Goal: Task Accomplishment & Management: Check status

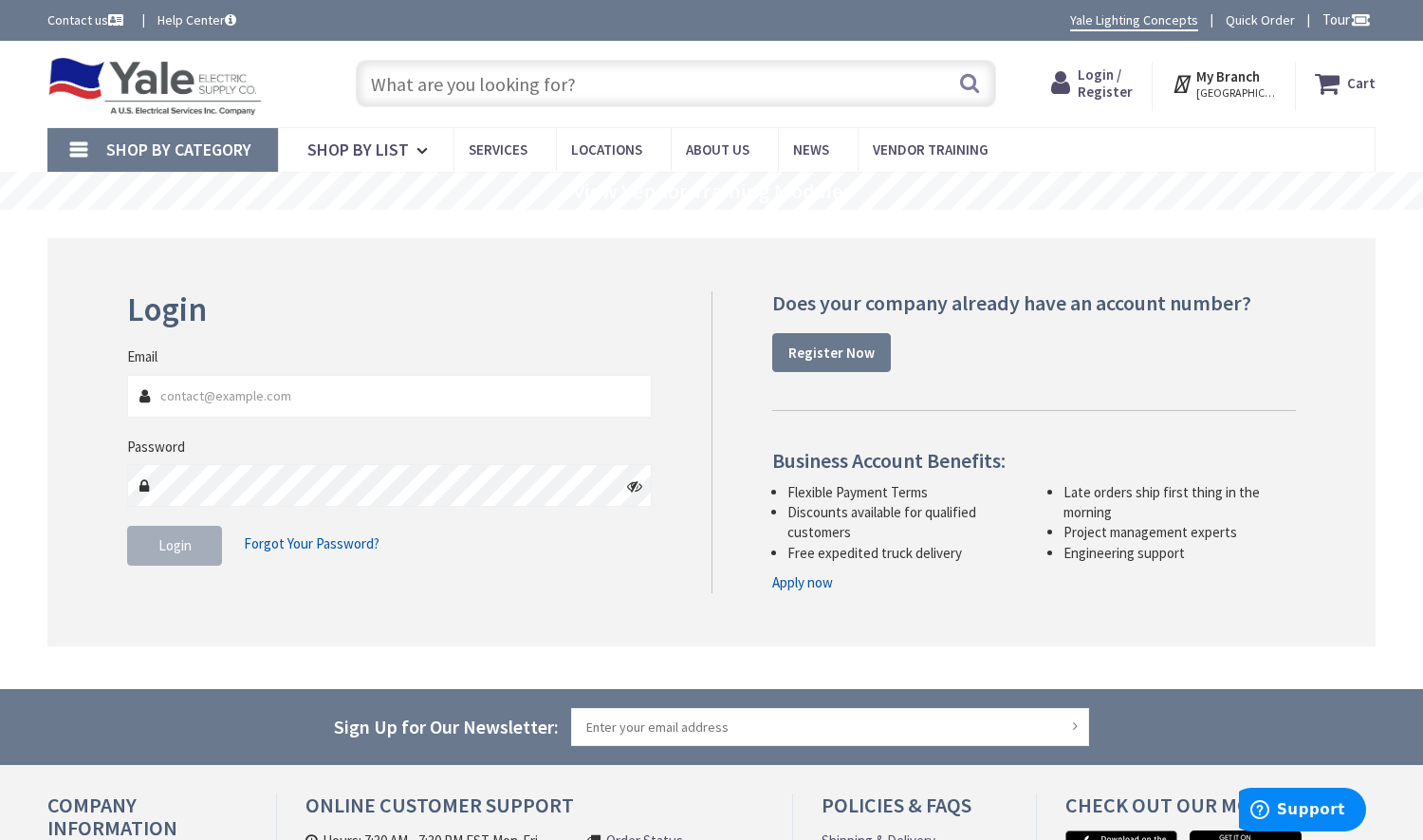
type input "[EMAIL_ADDRESS][DOMAIN_NAME]"
click at [163, 529] on button "Login" at bounding box center [174, 545] width 95 height 40
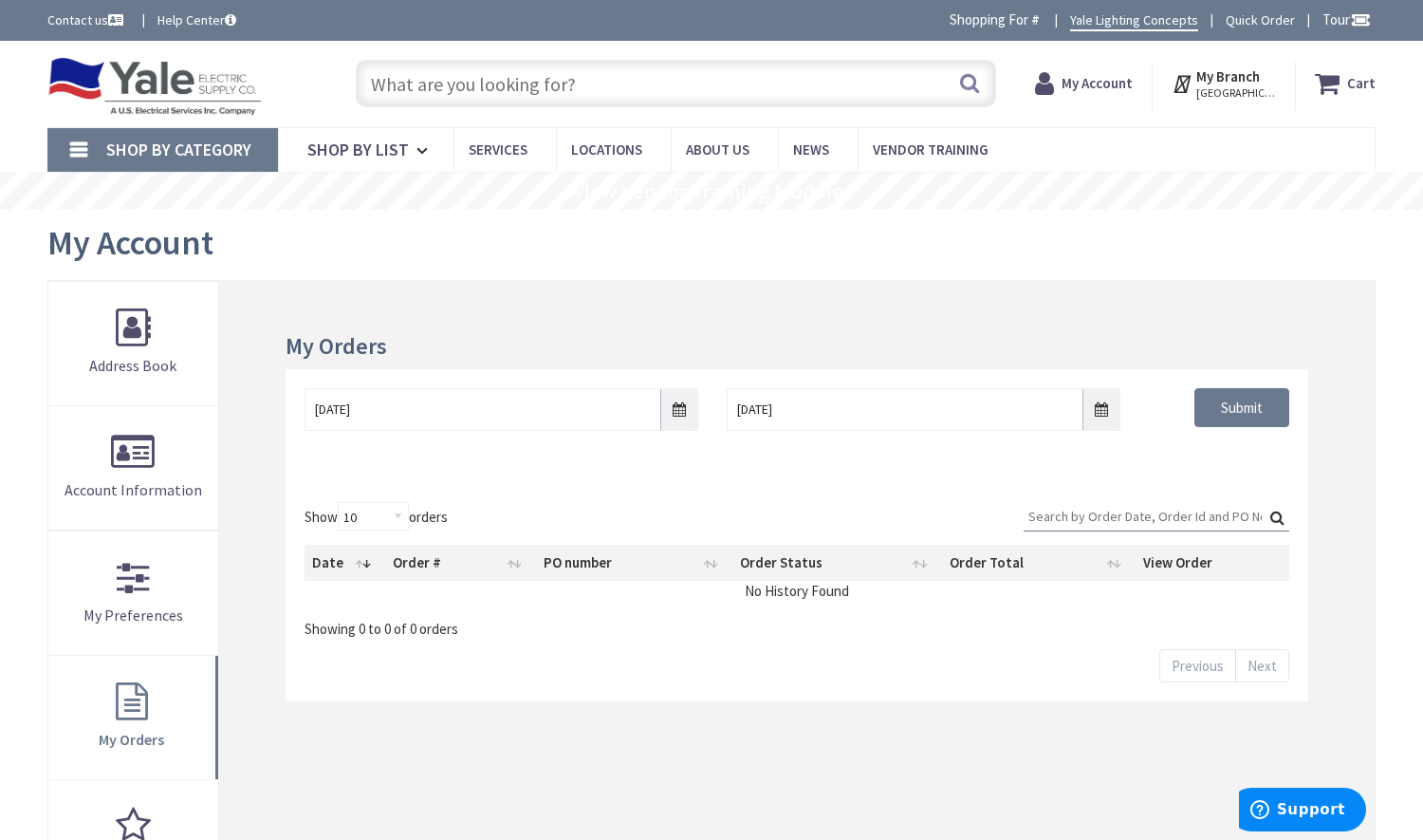
click at [1111, 518] on input "Search:" at bounding box center [1156, 516] width 266 height 28
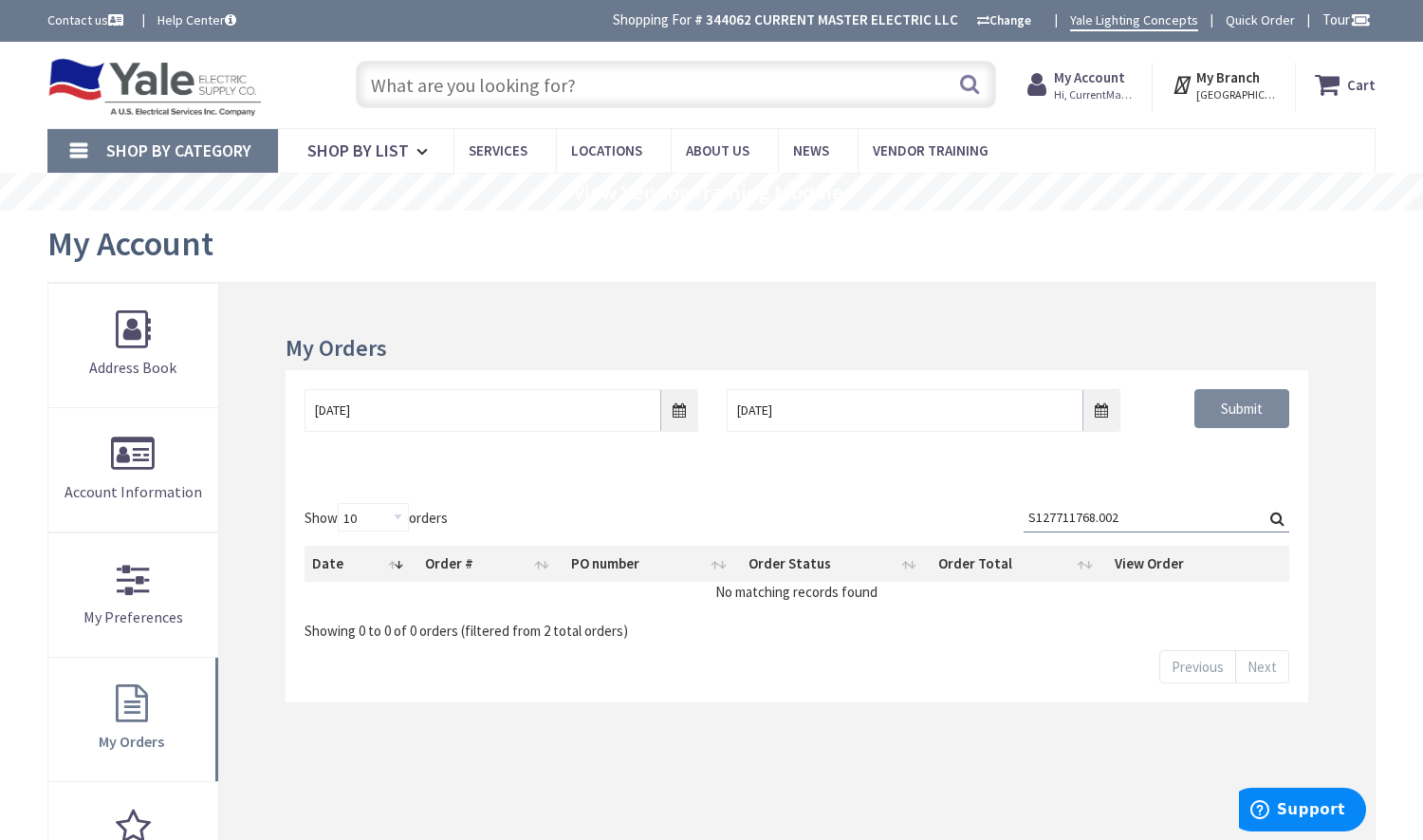
type input "S127711768.002"
click at [1257, 406] on input "Submit" at bounding box center [1241, 408] width 95 height 40
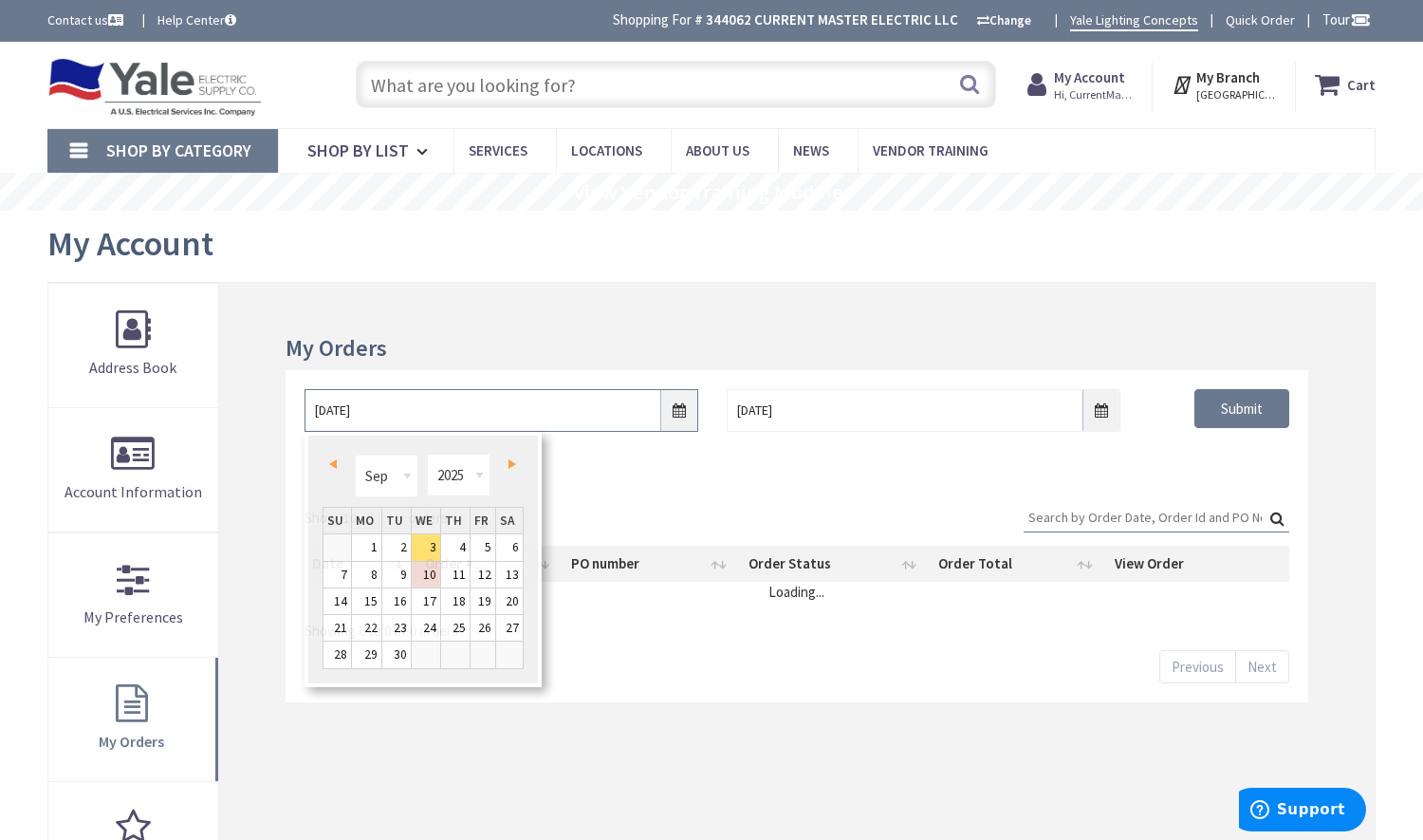
drag, startPoint x: 468, startPoint y: 416, endPoint x: 298, endPoint y: 414, distance: 170.0
click at [298, 414] on div "9/3/2025" at bounding box center [501, 410] width 422 height 43
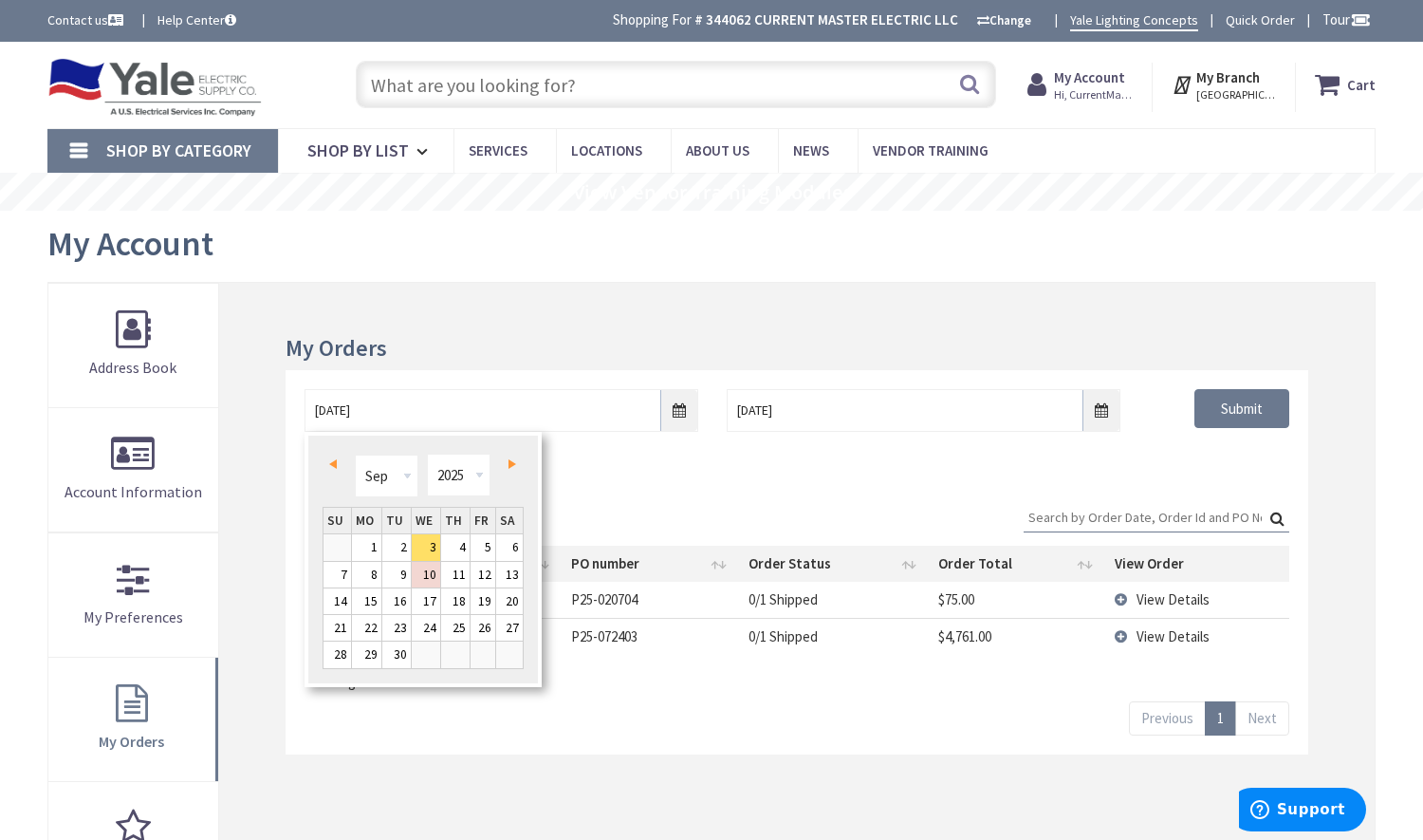
click at [861, 507] on div "Show 10 25 50 100 orders Search: Date Order # PO number Order Status Order Tota…" at bounding box center [797, 597] width 984 height 189
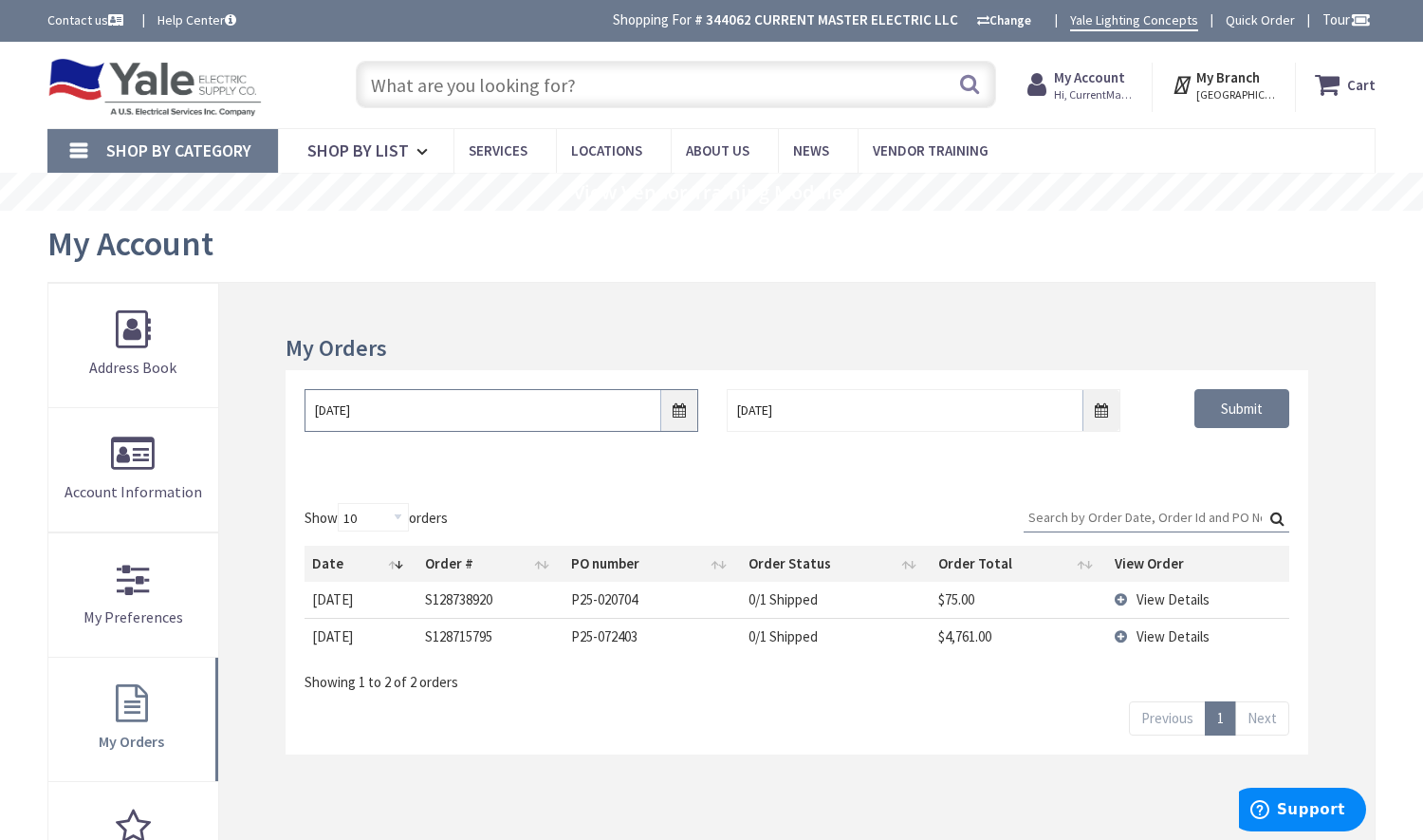
click at [545, 424] on input "9/3/2025" at bounding box center [501, 410] width 394 height 43
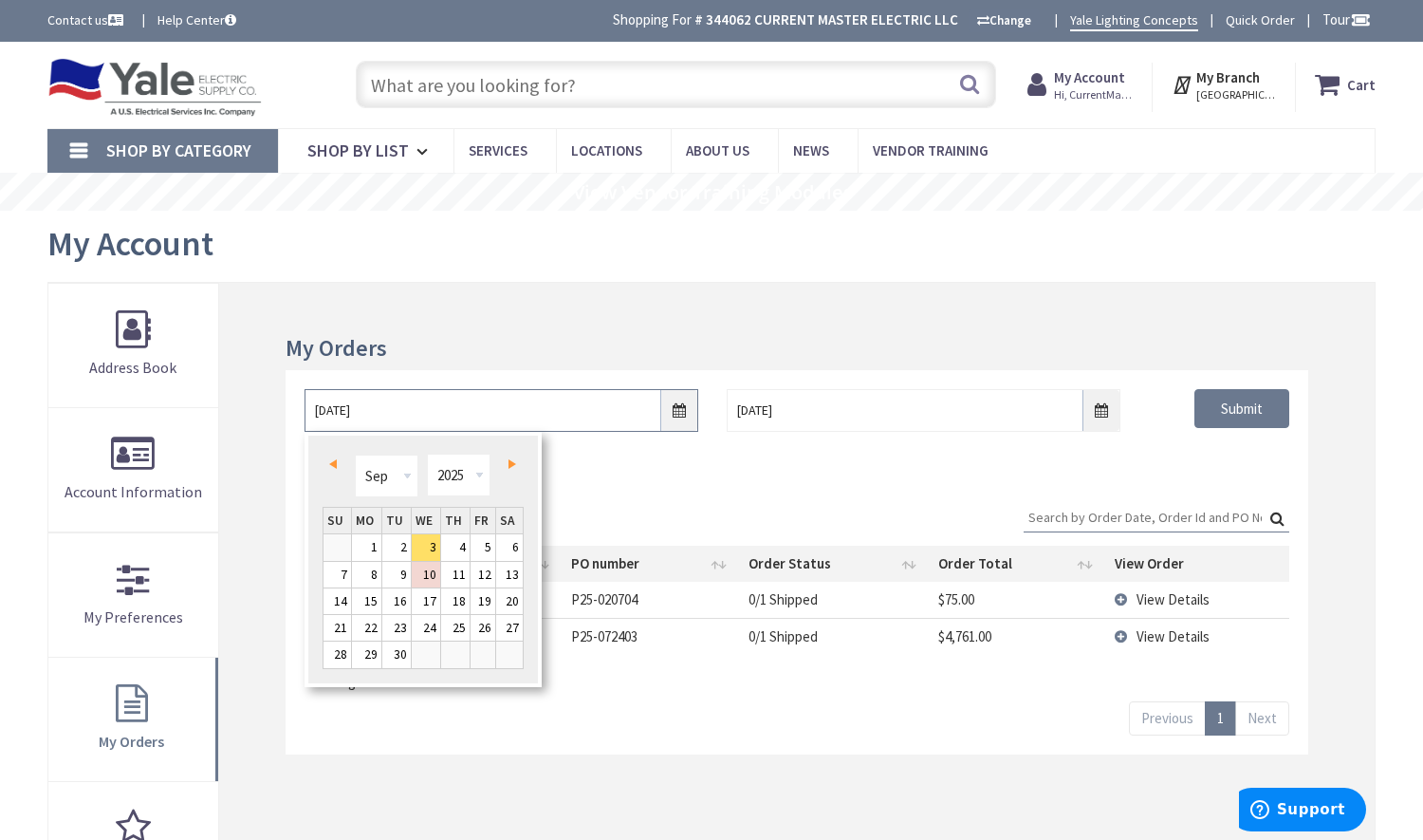
click at [545, 424] on input "9/3/2025" at bounding box center [501, 410] width 394 height 43
click at [797, 406] on input "9/10/2025" at bounding box center [923, 410] width 394 height 43
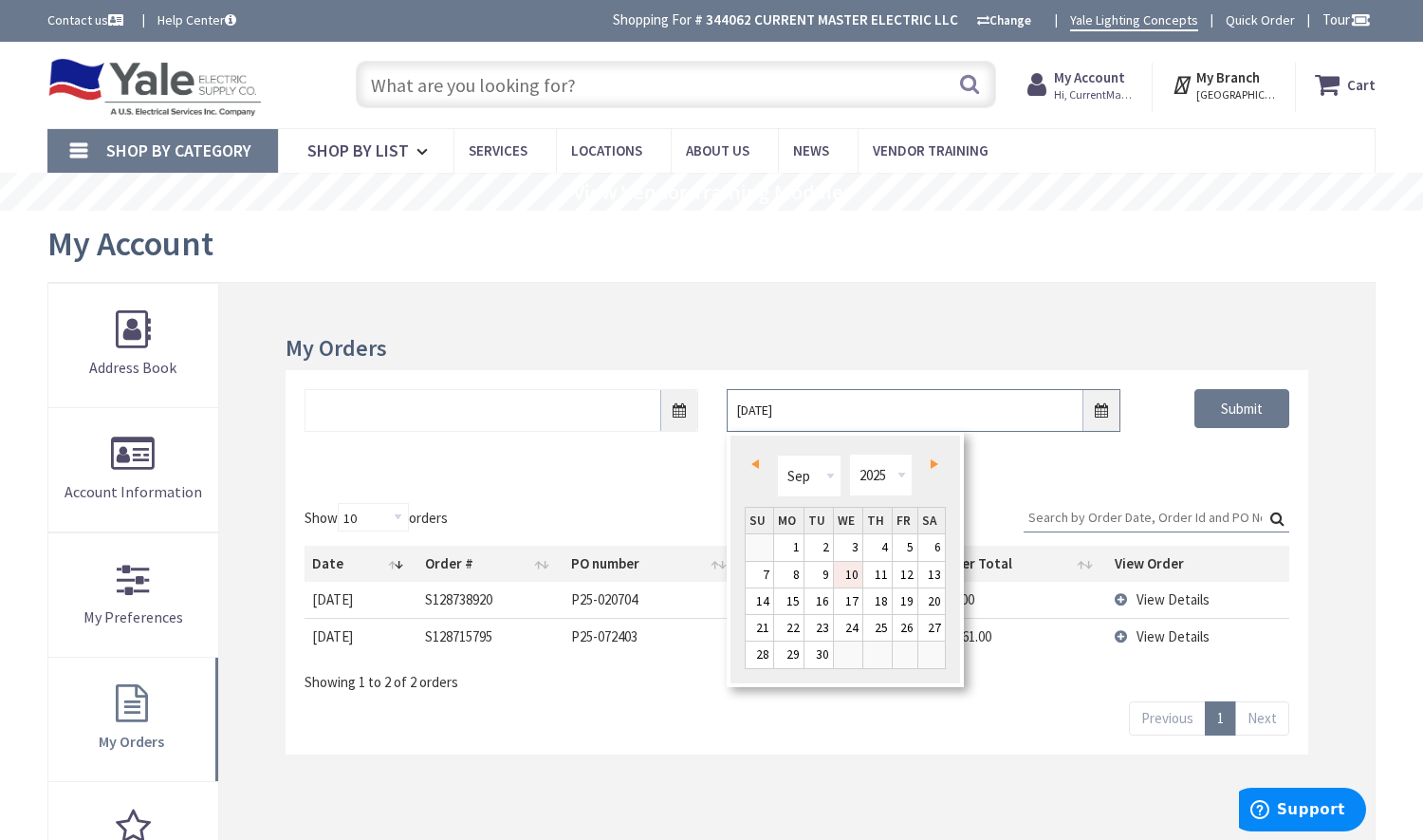
click at [797, 406] on input "9/10/2025" at bounding box center [923, 410] width 394 height 43
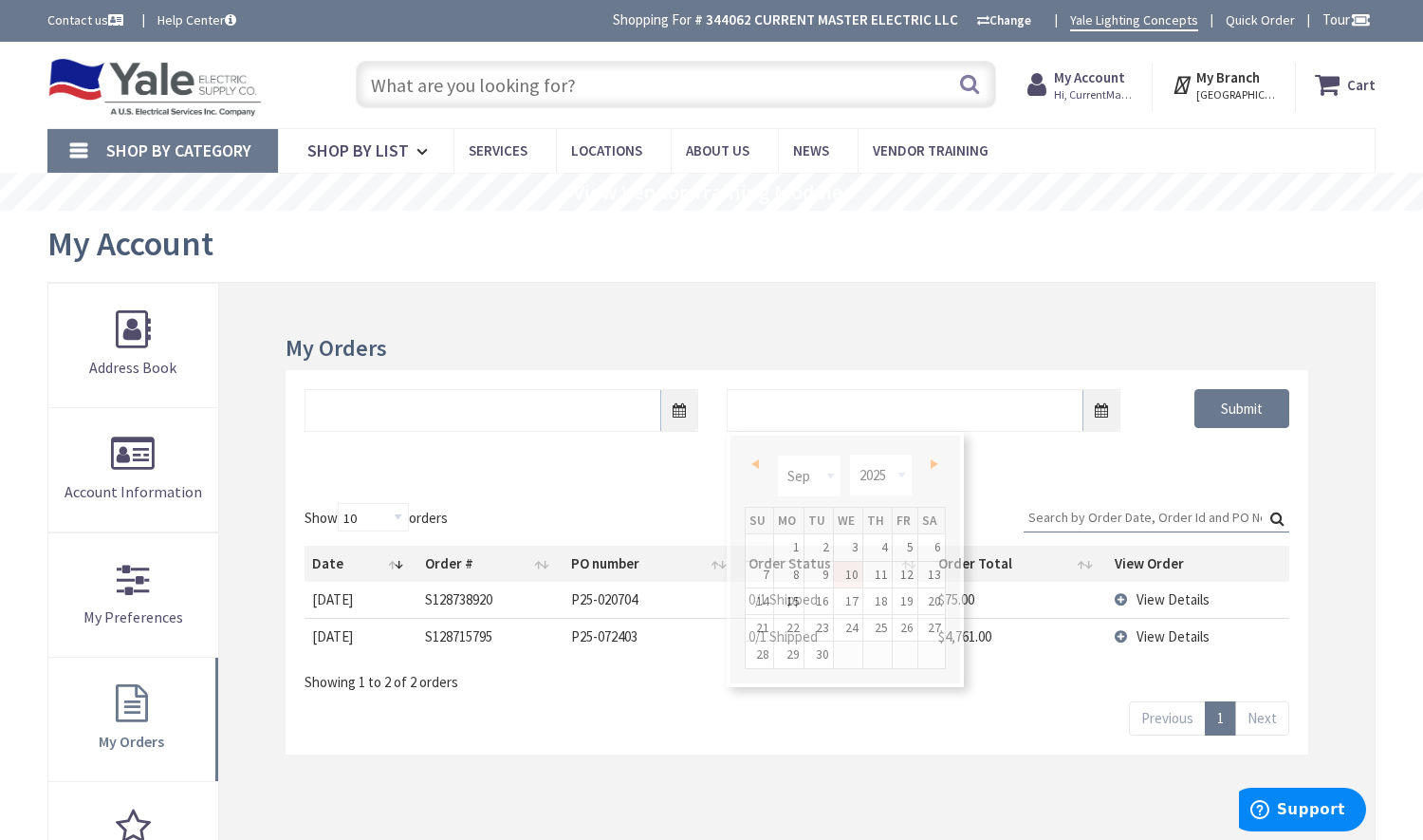
click at [1091, 500] on div "Show 10 25 50 100 orders Search: Date Order # PO number Order Status Order Tota…" at bounding box center [796, 618] width 1023 height 271
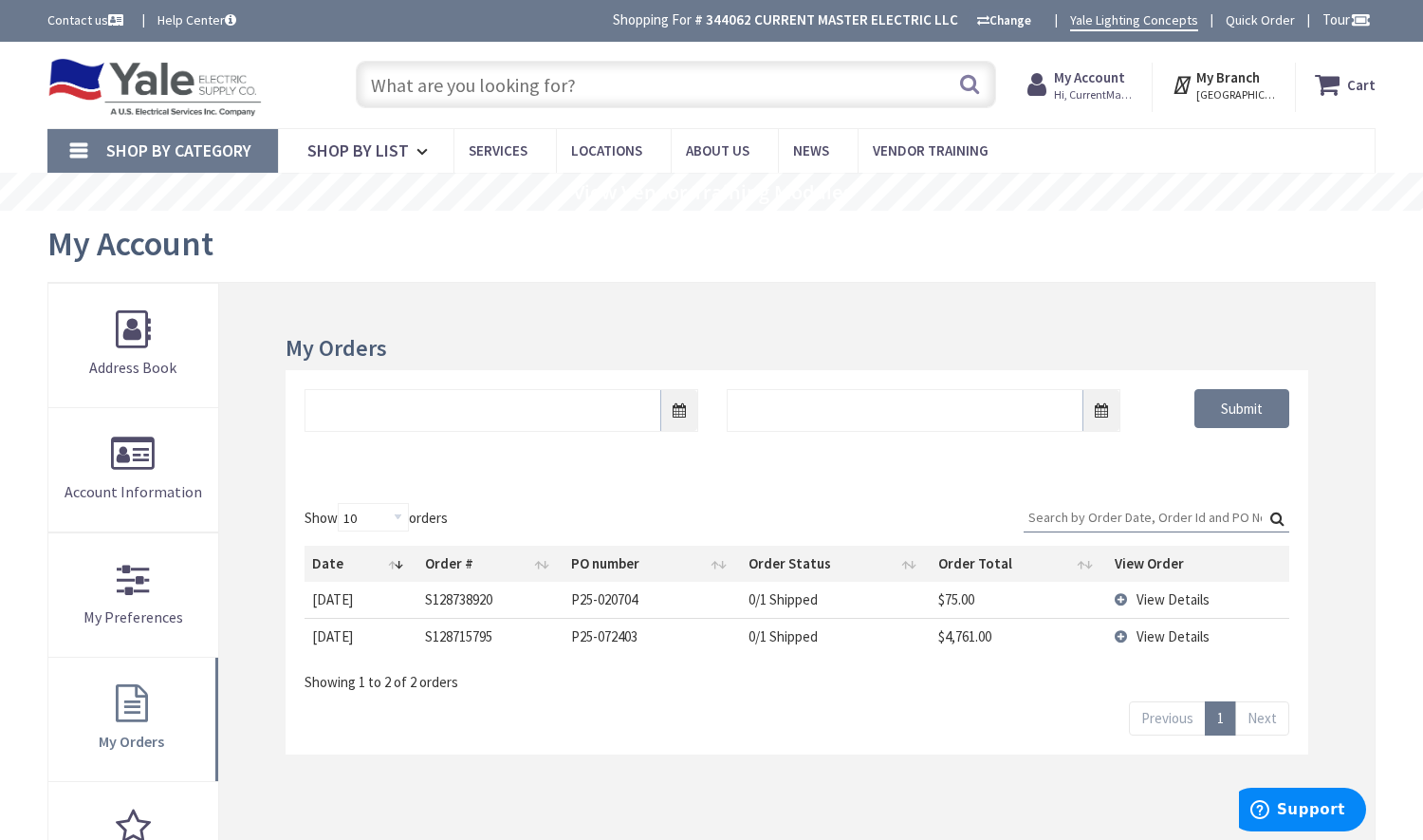
click at [1093, 528] on input "Search:" at bounding box center [1156, 517] width 266 height 28
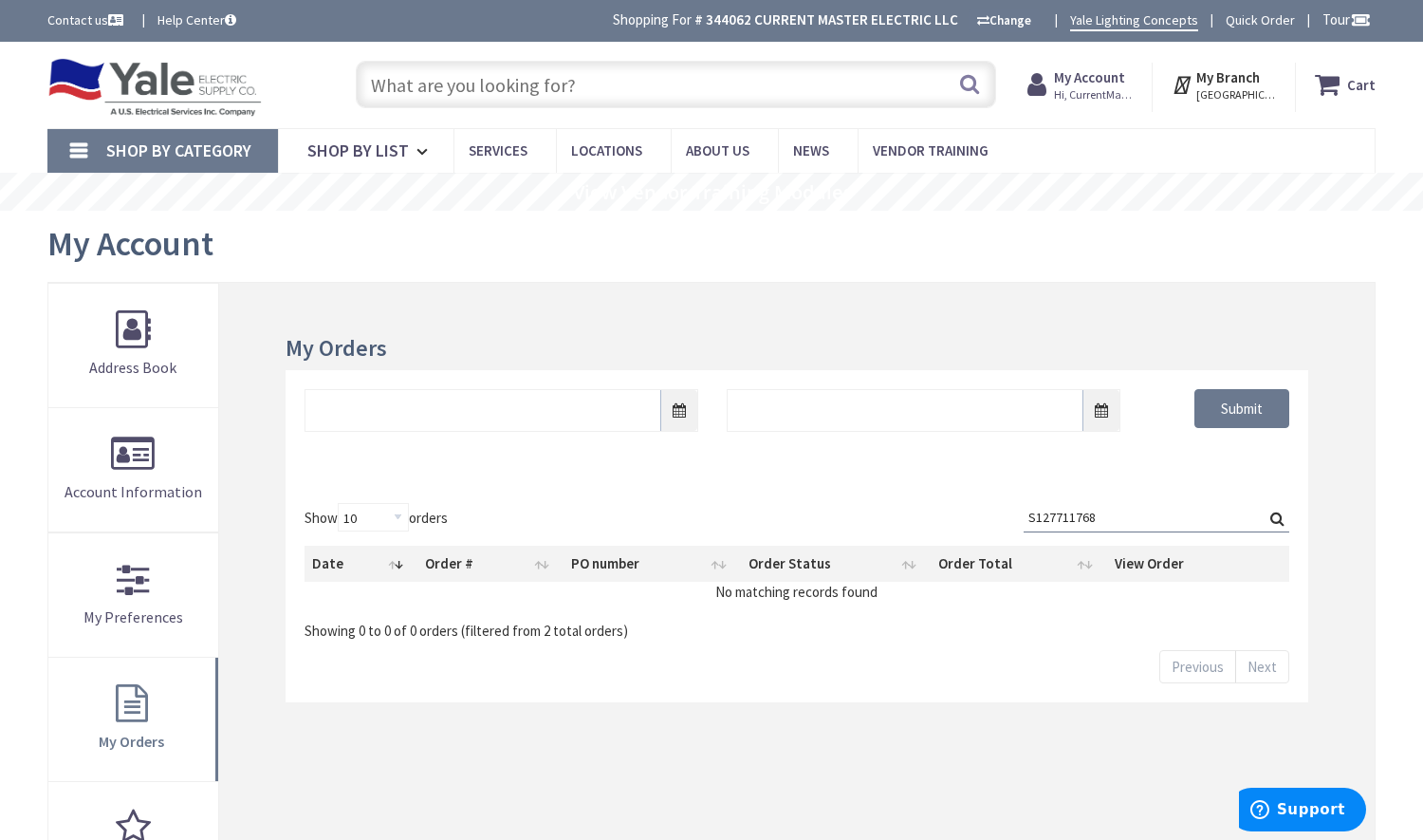
type input "S127711768"
click at [1135, 500] on div "Show 10 25 50 100 orders Search: S127711768 Date Order # PO number Order Status…" at bounding box center [796, 592] width 1023 height 218
click at [1235, 398] on input "Submit" at bounding box center [1241, 408] width 95 height 40
click at [448, 396] on input "text" at bounding box center [501, 410] width 394 height 43
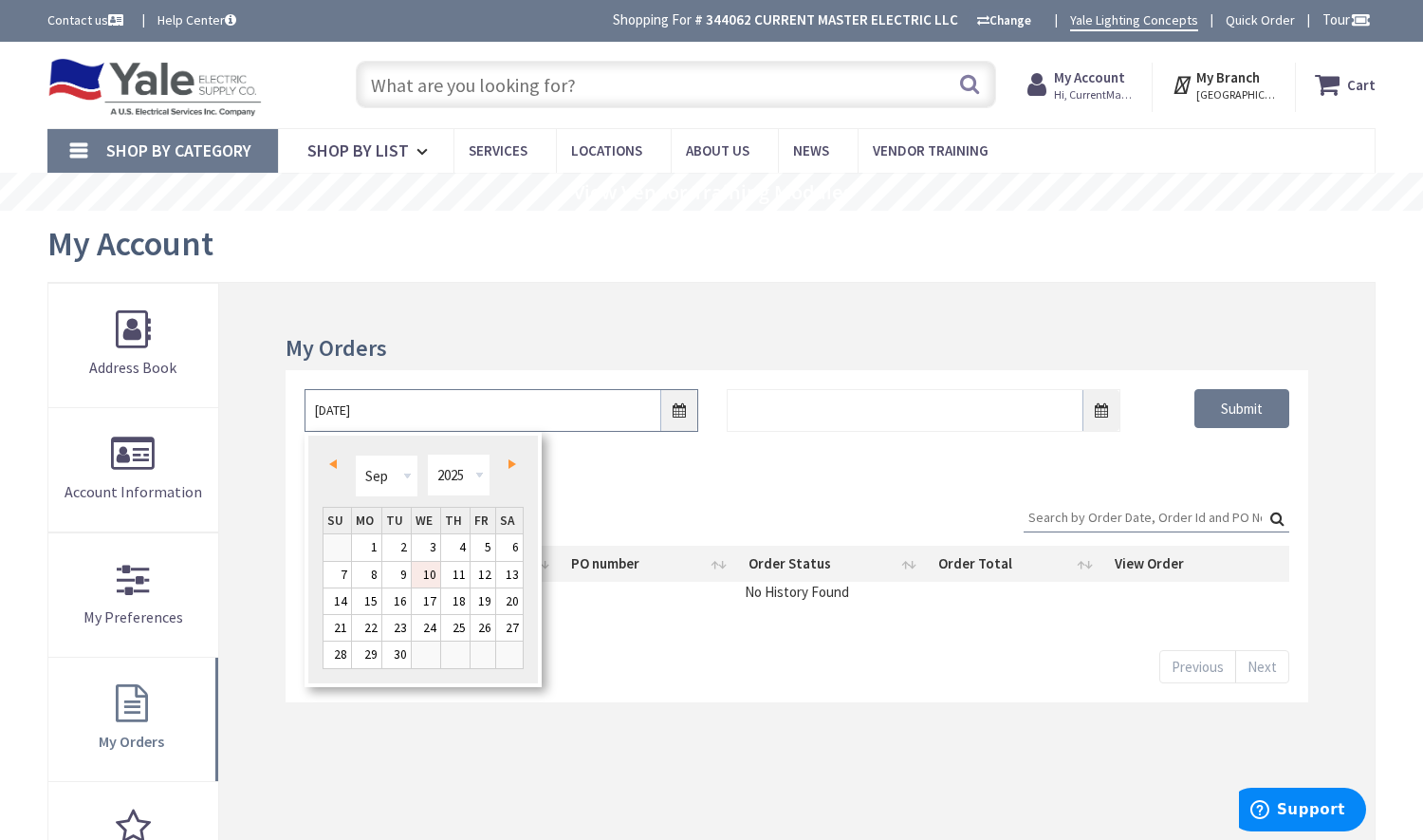
type input "4/1/2025"
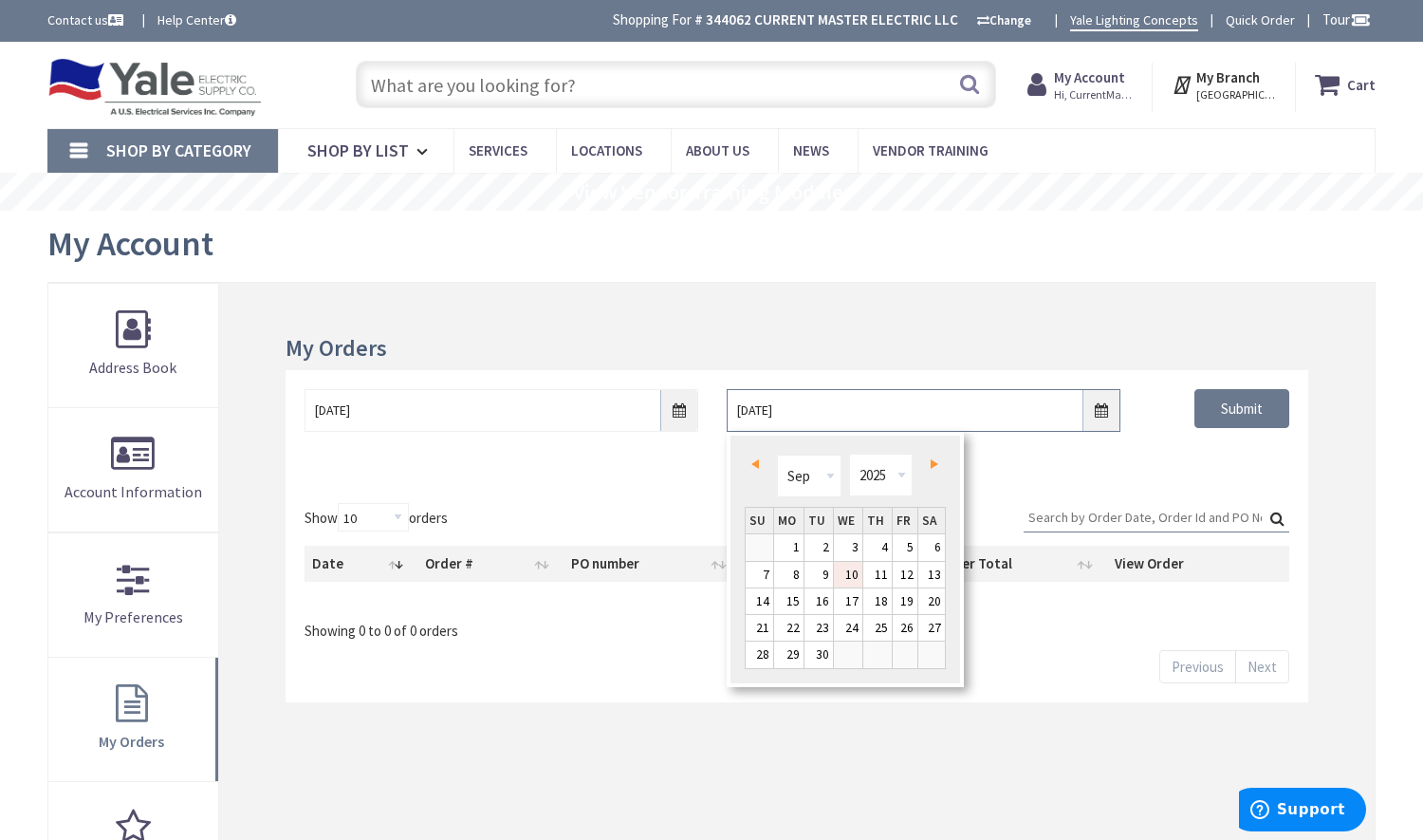
type input "4/30/2025"
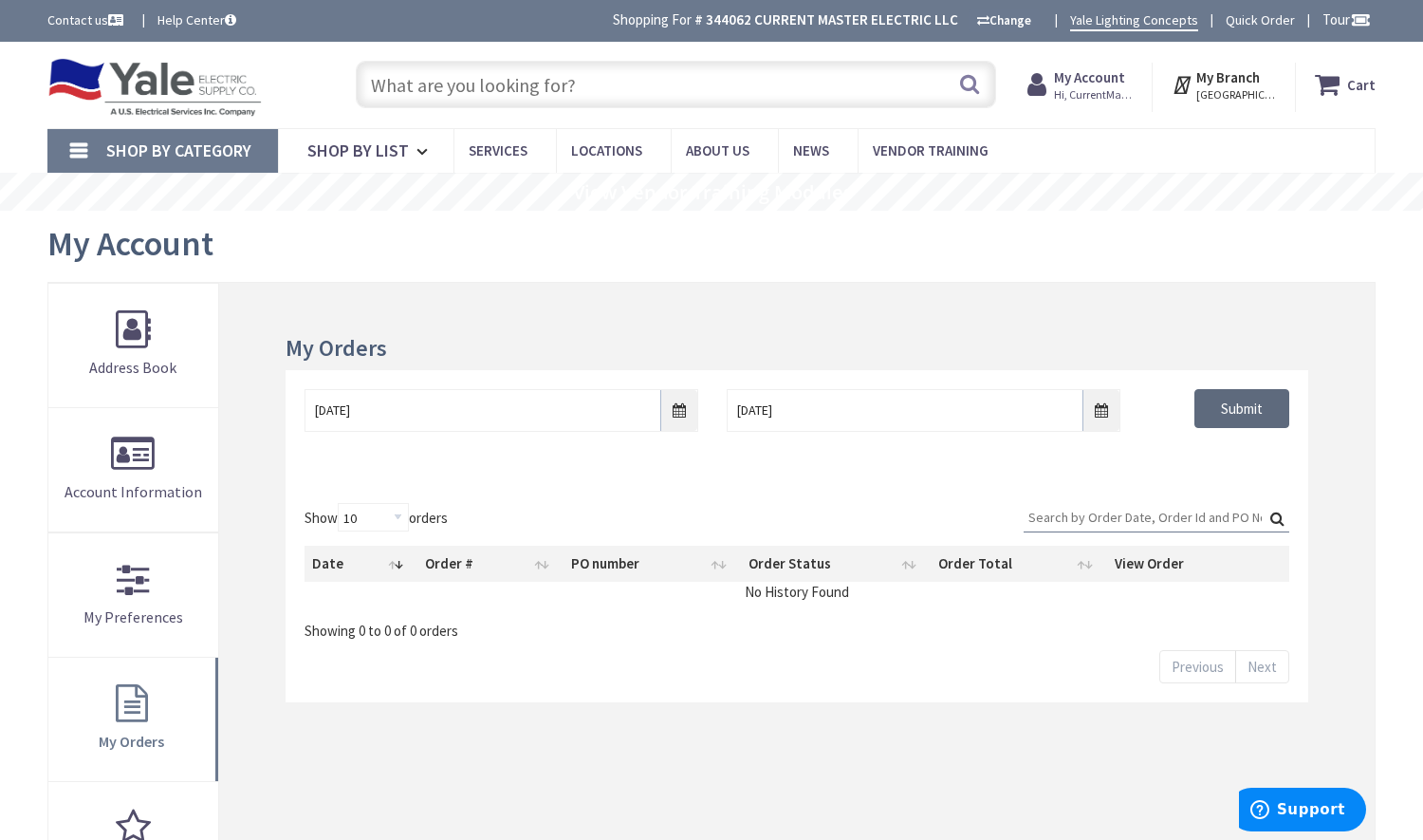
click at [1262, 405] on input "Submit" at bounding box center [1241, 408] width 95 height 40
click at [1208, 415] on input "Submit" at bounding box center [1241, 408] width 95 height 40
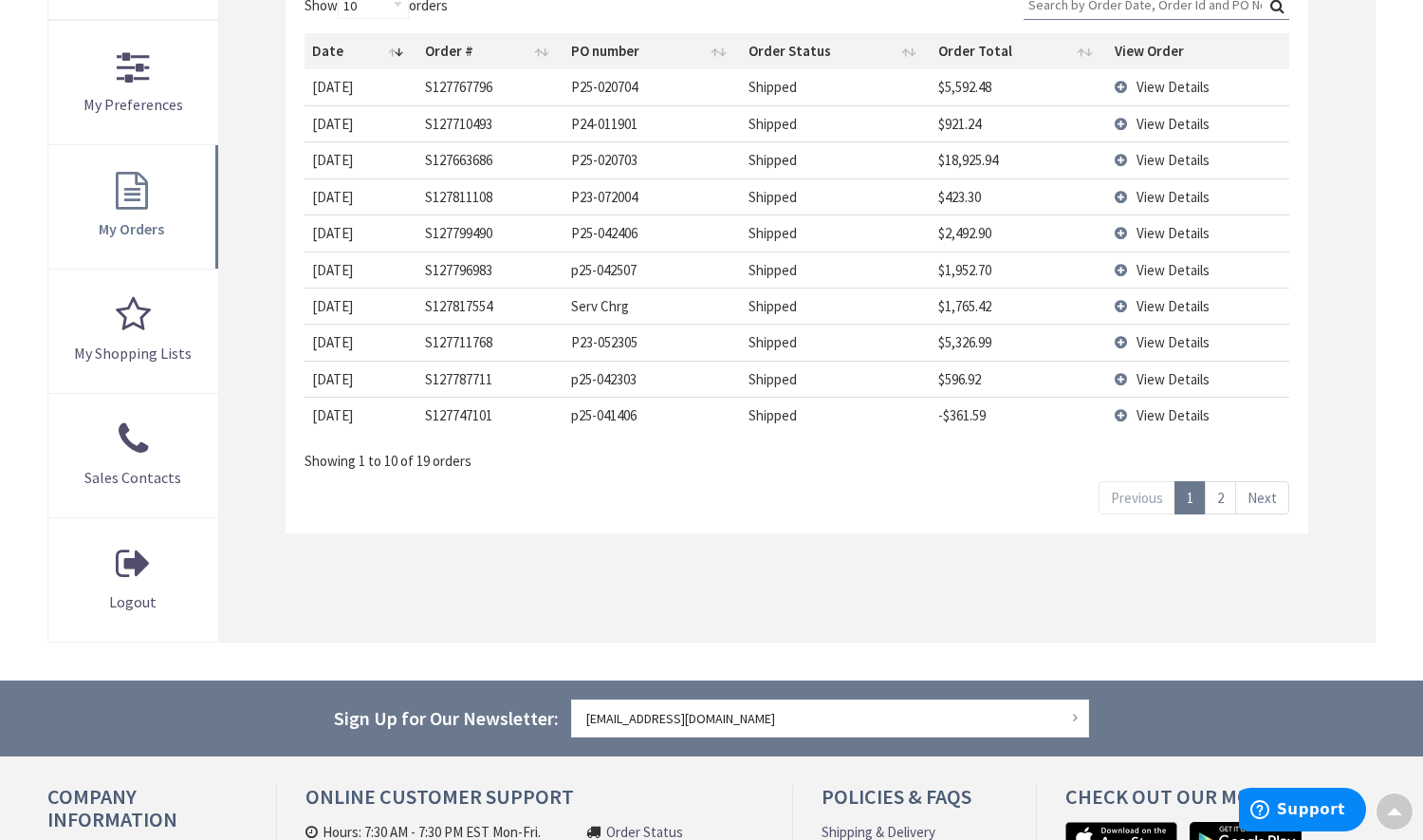
scroll to position [417, 0]
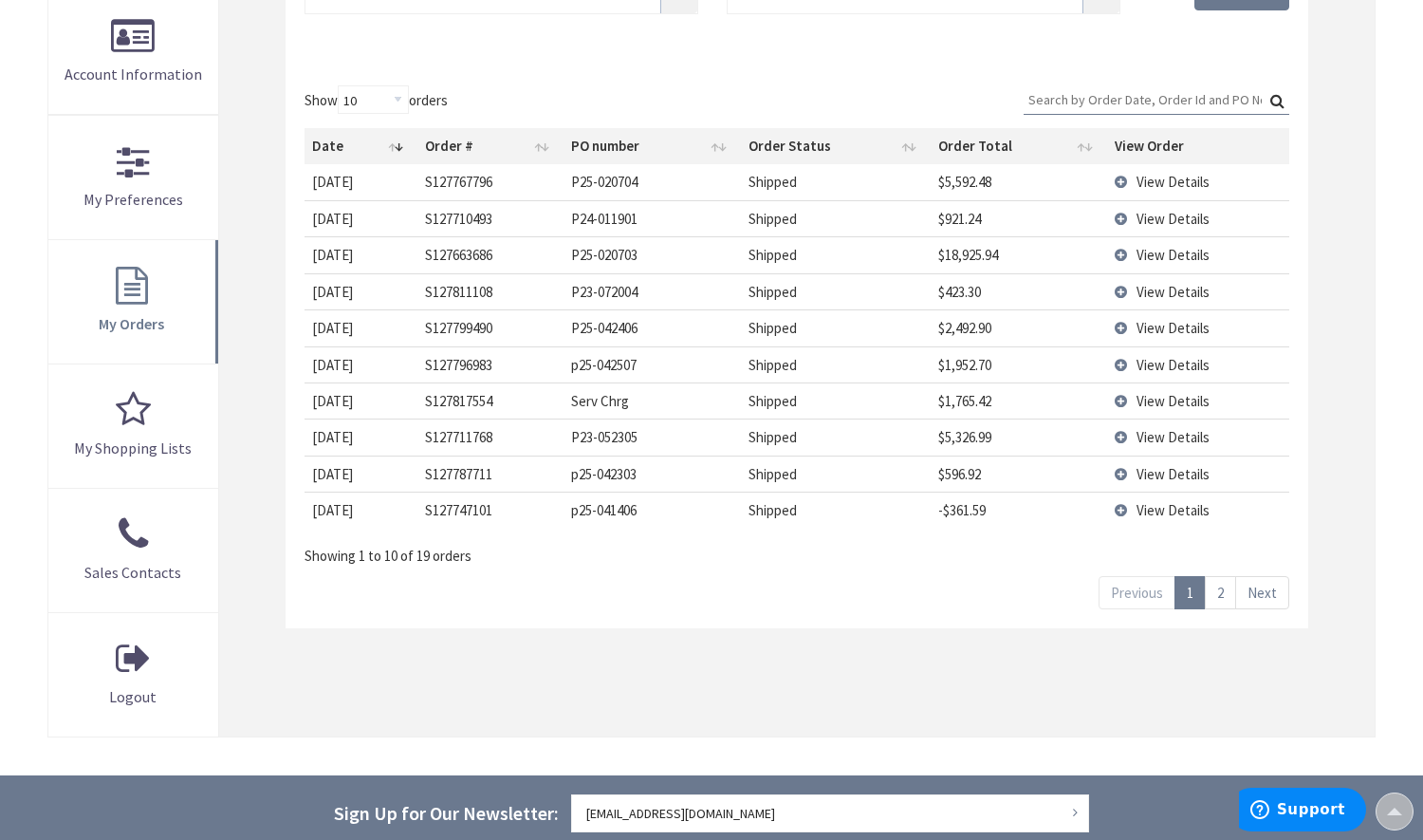
click at [1228, 595] on link "2" at bounding box center [1221, 593] width 31 height 33
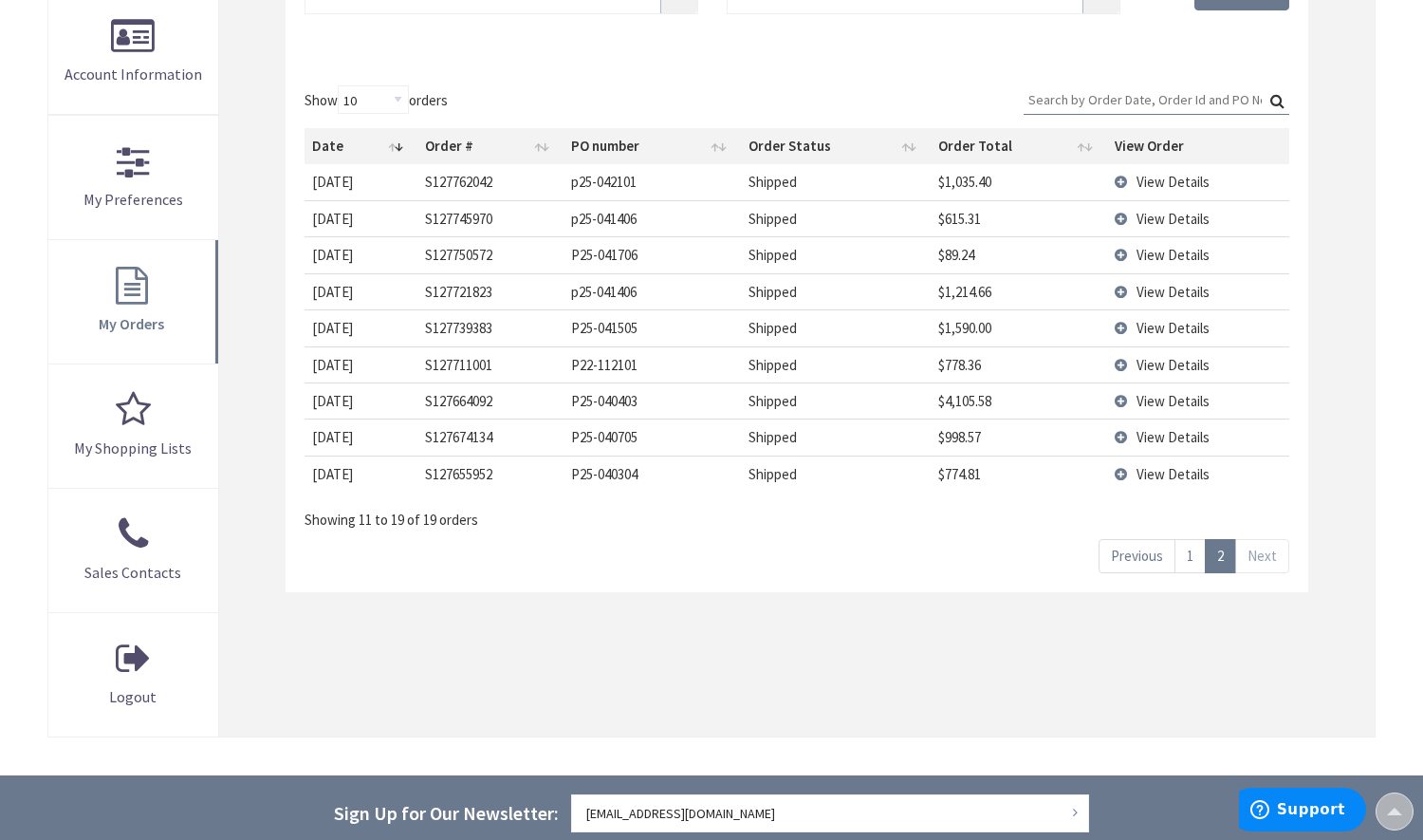
click at [1086, 104] on input "Search:" at bounding box center [1156, 99] width 266 height 28
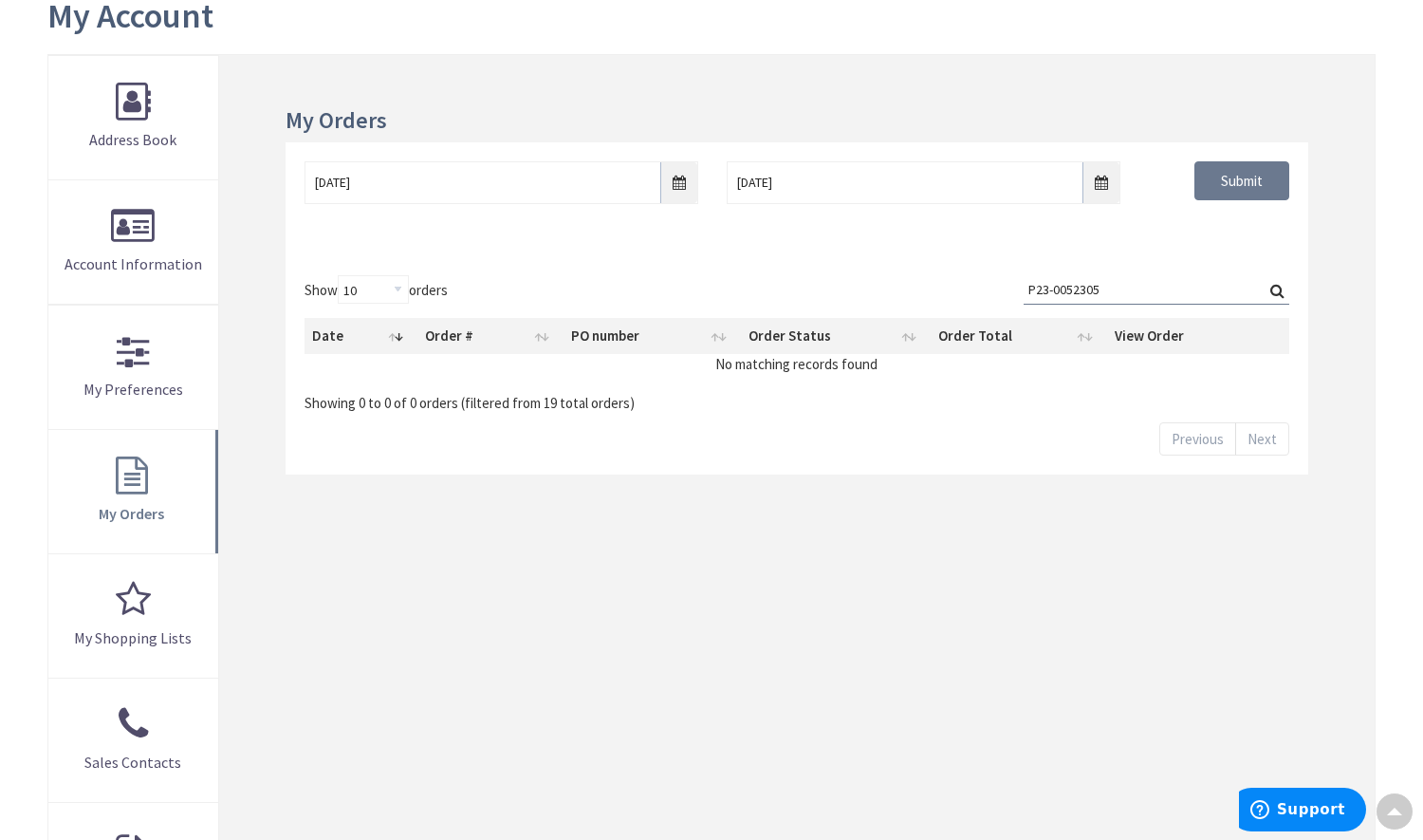
scroll to position [133, 0]
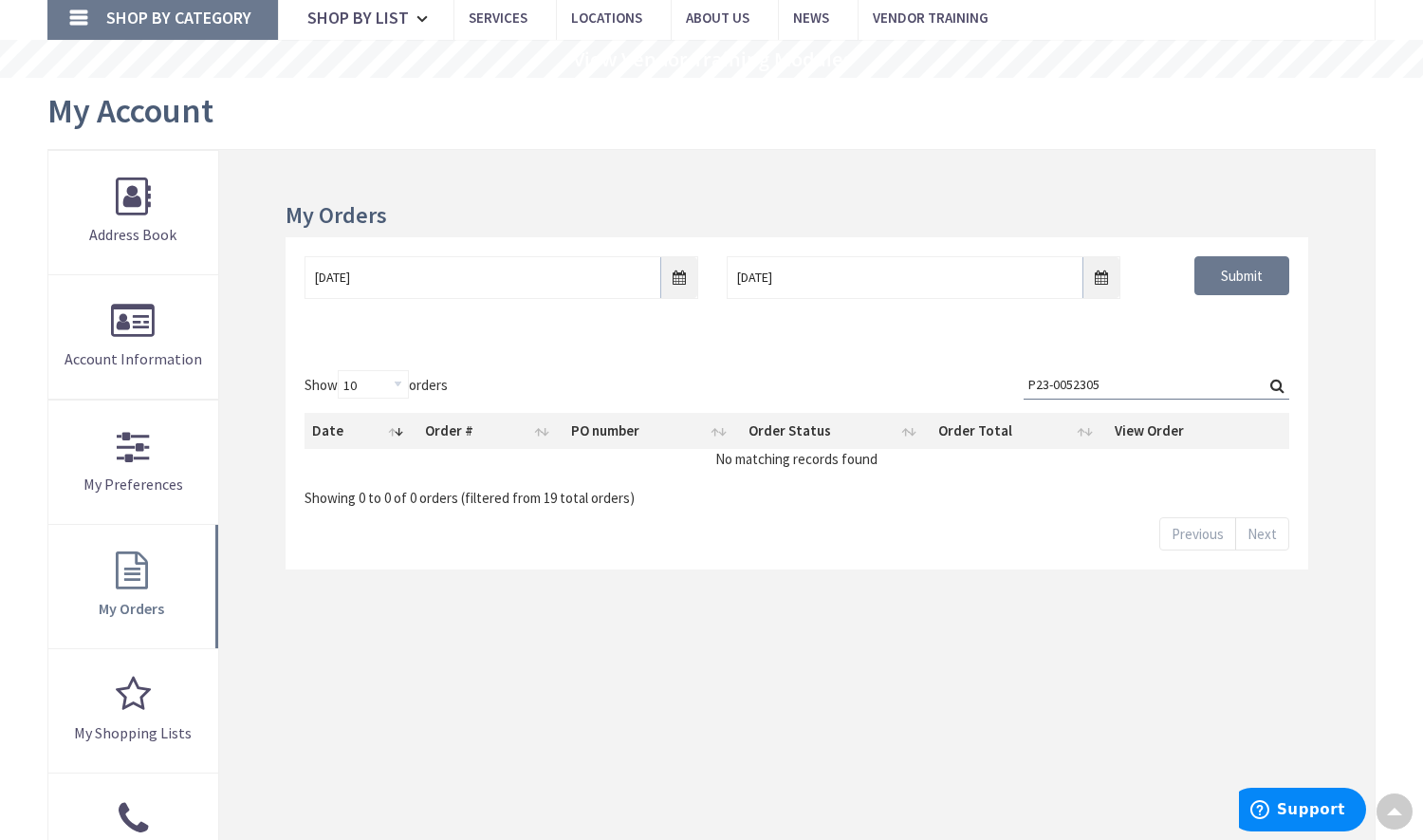
type input "P23-0052305"
click at [518, 277] on input "4/1/2025" at bounding box center [501, 277] width 394 height 43
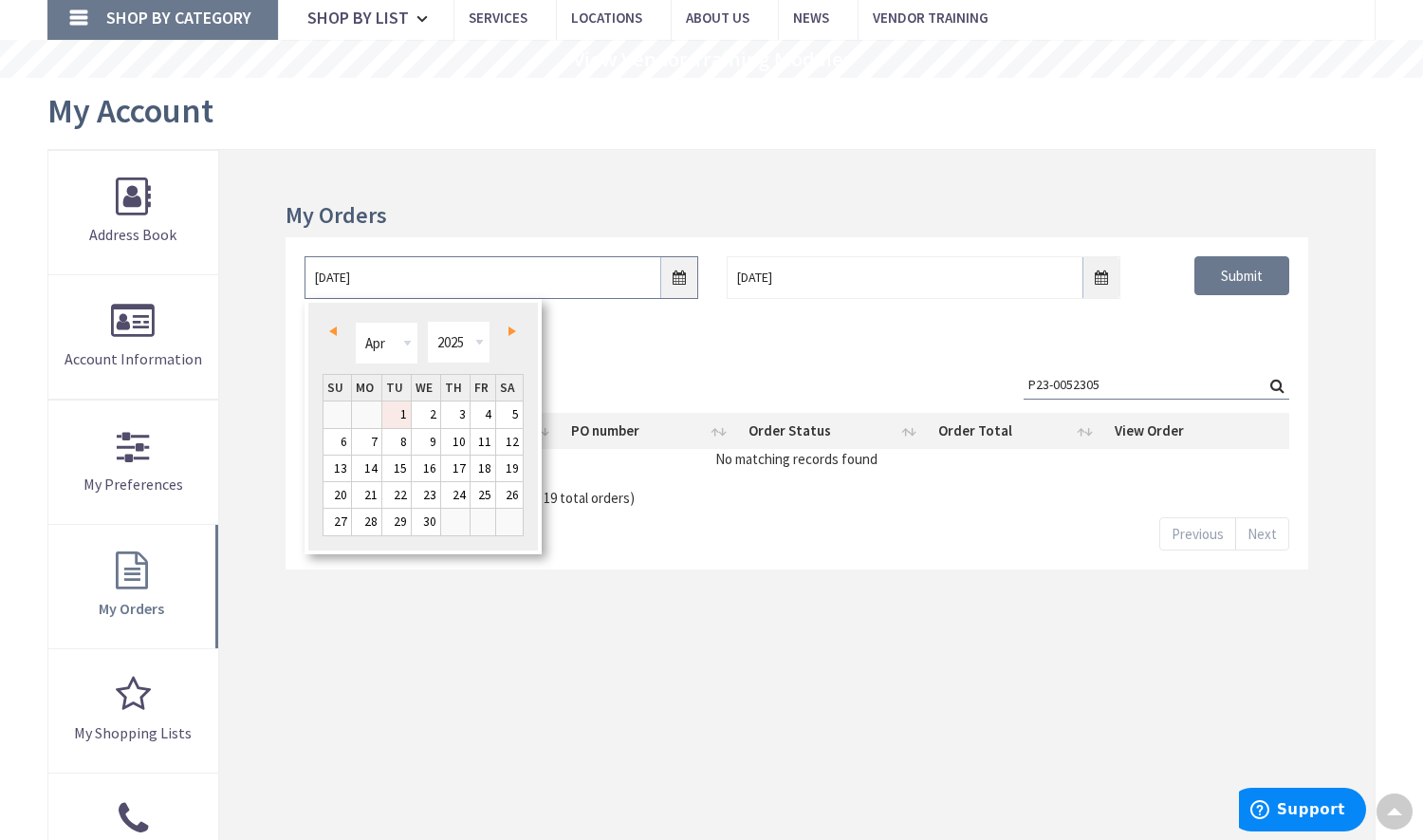
click at [518, 277] on input "4/1/2025" at bounding box center [501, 277] width 394 height 43
click at [866, 283] on input "4/30/2025" at bounding box center [923, 277] width 394 height 43
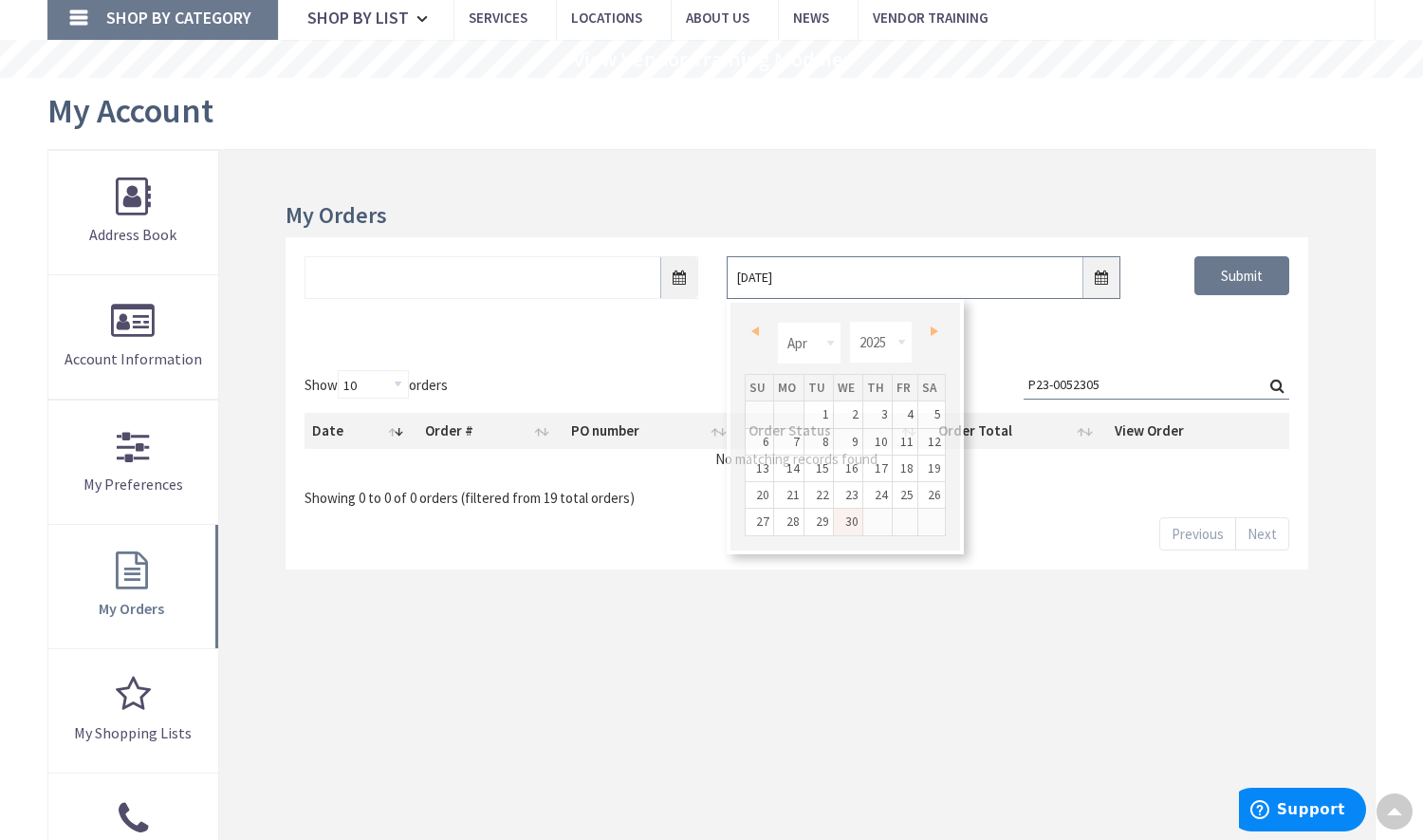
click at [866, 283] on input "4/30/2025" at bounding box center [923, 277] width 394 height 43
type input "4/30/"
click at [866, 283] on input "4/30/" at bounding box center [923, 277] width 394 height 43
click at [1151, 373] on input "P23-0052305" at bounding box center [1156, 384] width 266 height 28
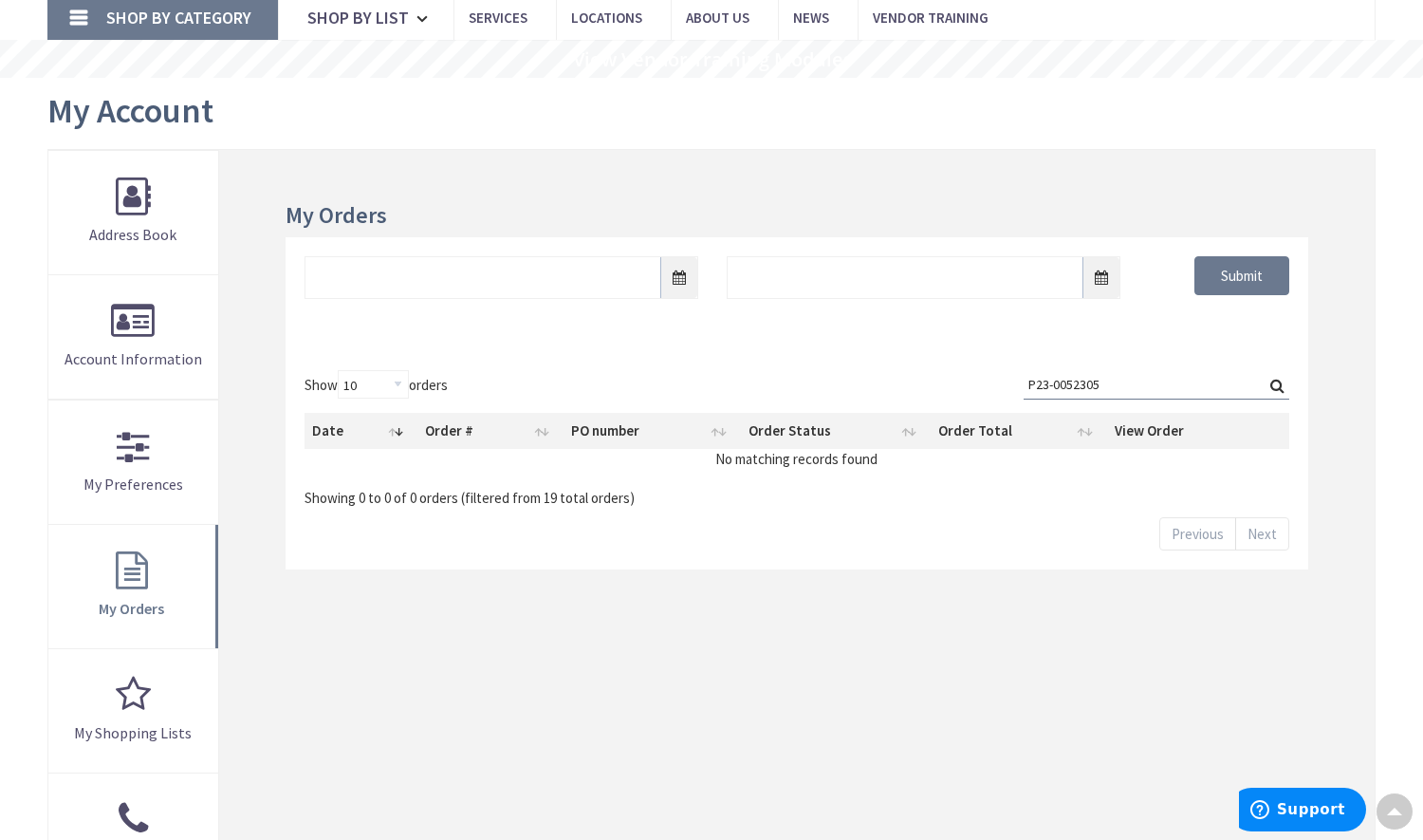
click at [1279, 383] on label "Search: P23-0052305" at bounding box center [1156, 385] width 266 height 29
click at [1279, 383] on input "P23-0052305" at bounding box center [1156, 384] width 266 height 28
click at [1238, 259] on input "Submit" at bounding box center [1241, 275] width 95 height 40
click at [509, 270] on input "text" at bounding box center [501, 277] width 394 height 43
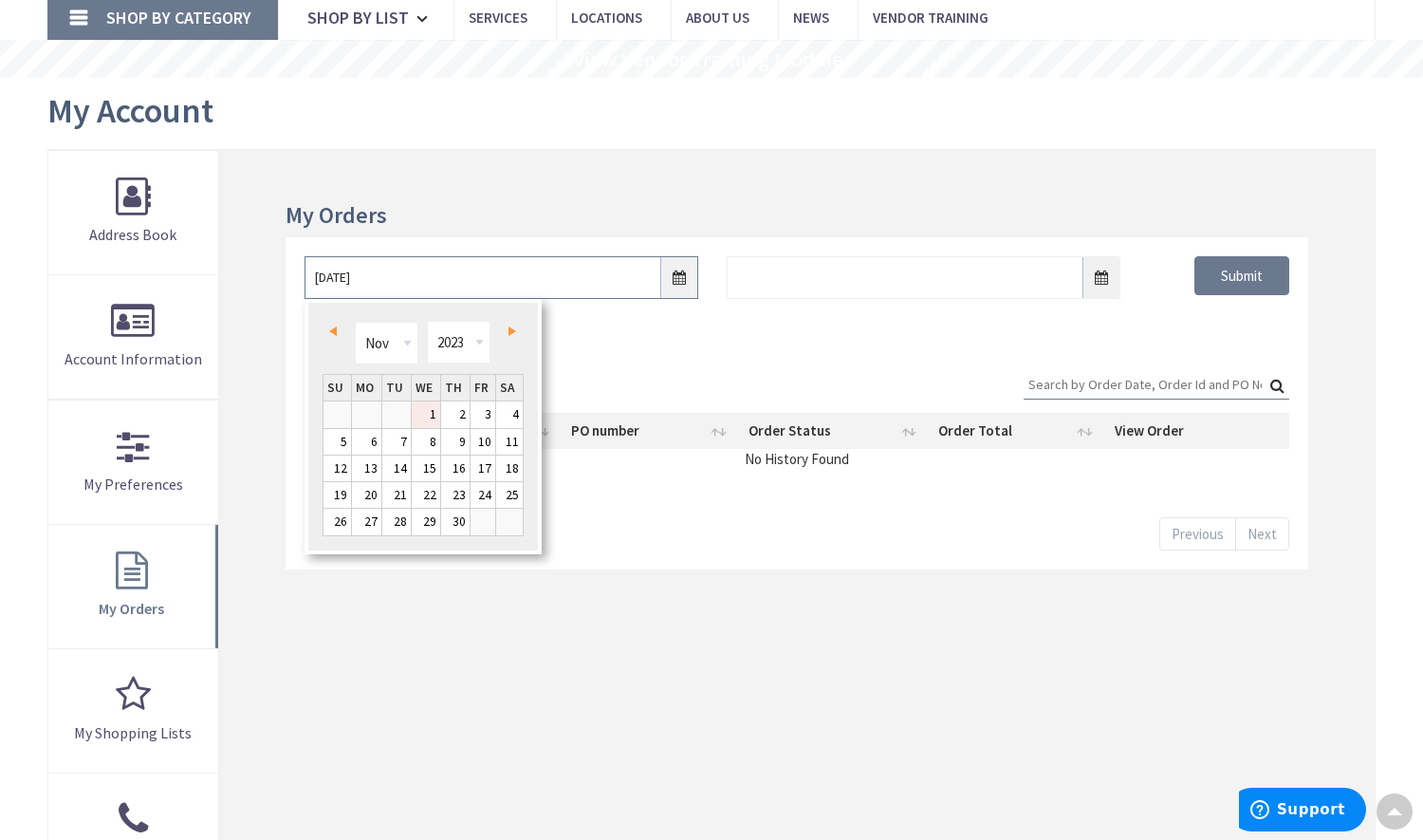
type input "11/1/2023"
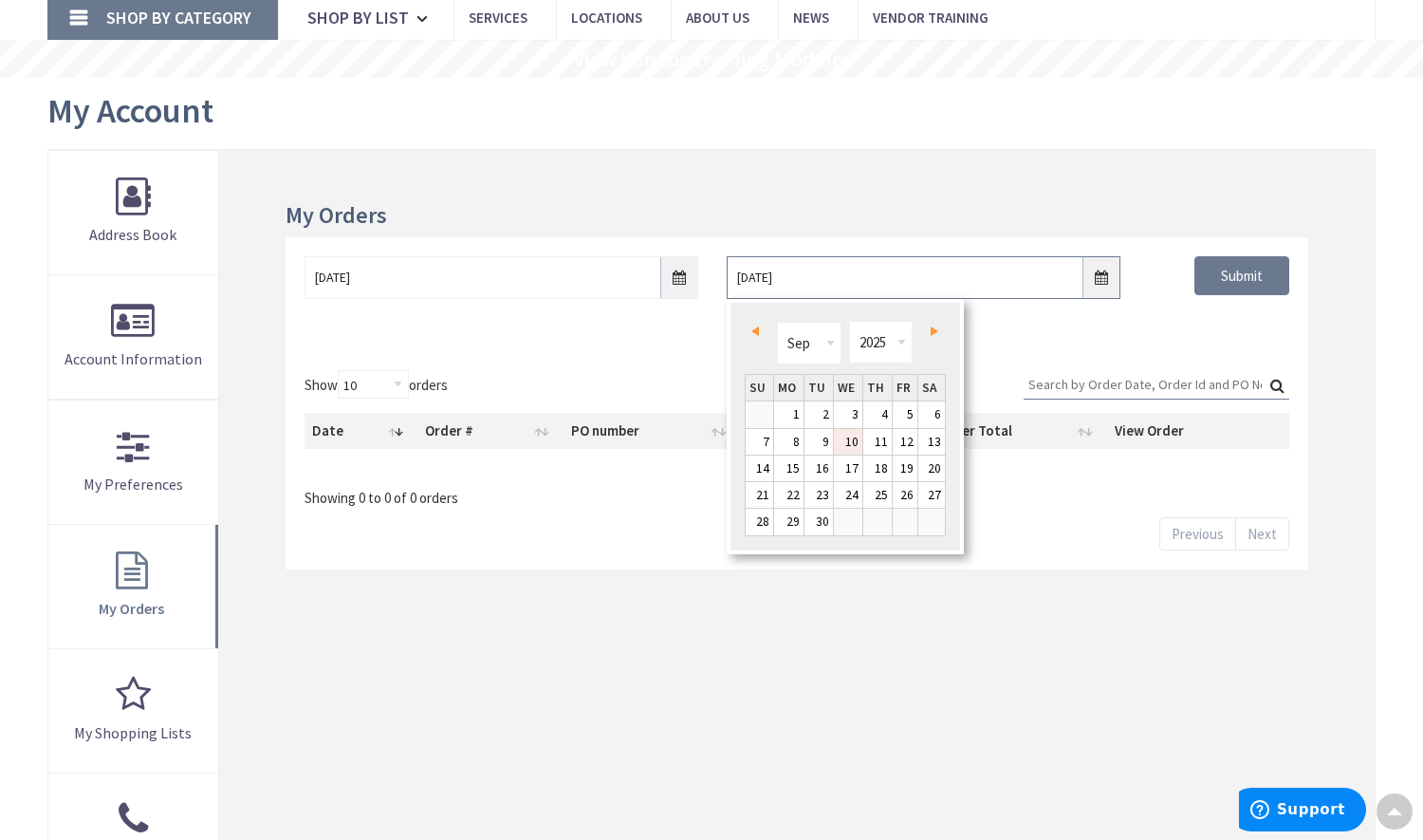
type input "9/9/2025"
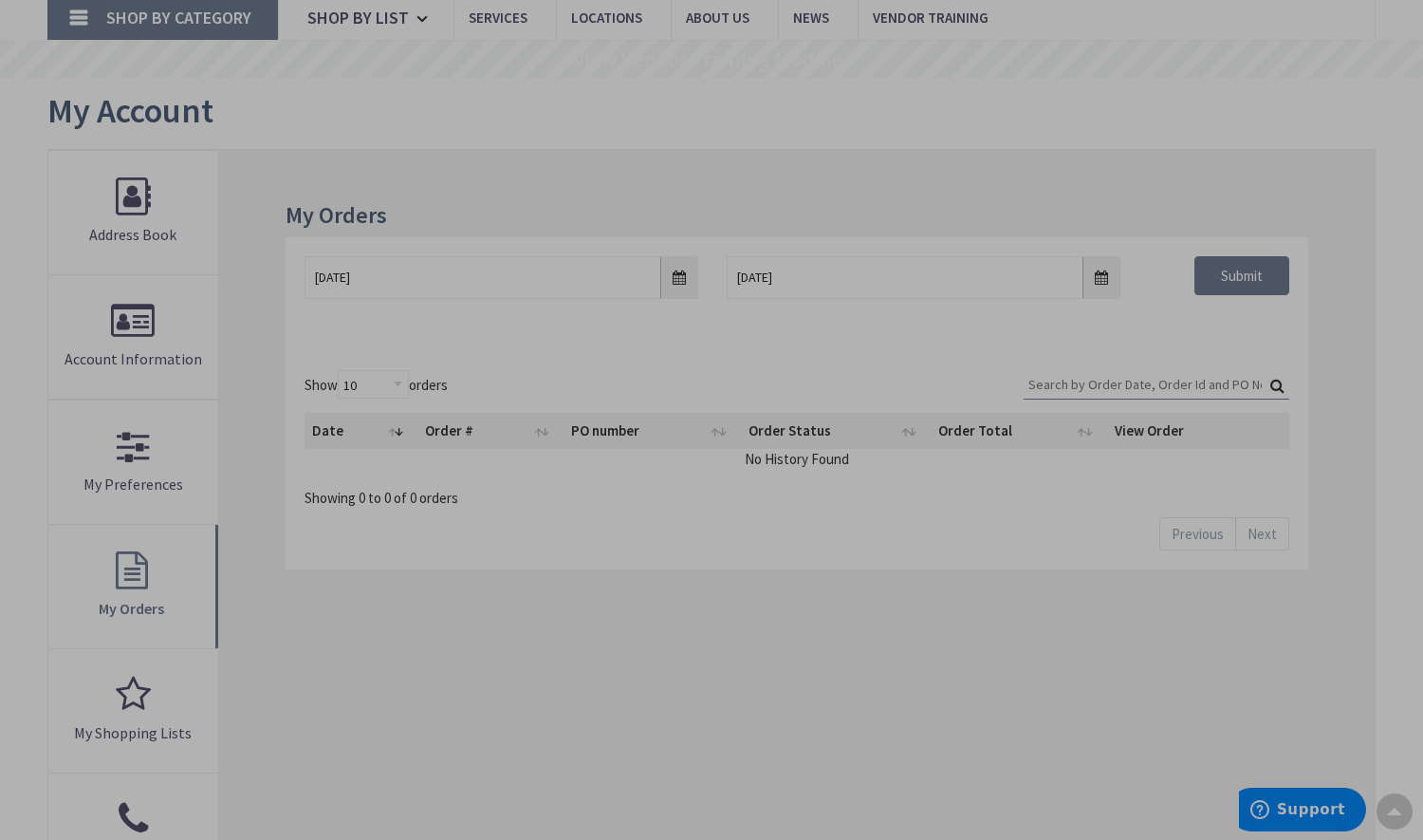
click at [1075, 373] on input "Search:" at bounding box center [1156, 384] width 266 height 28
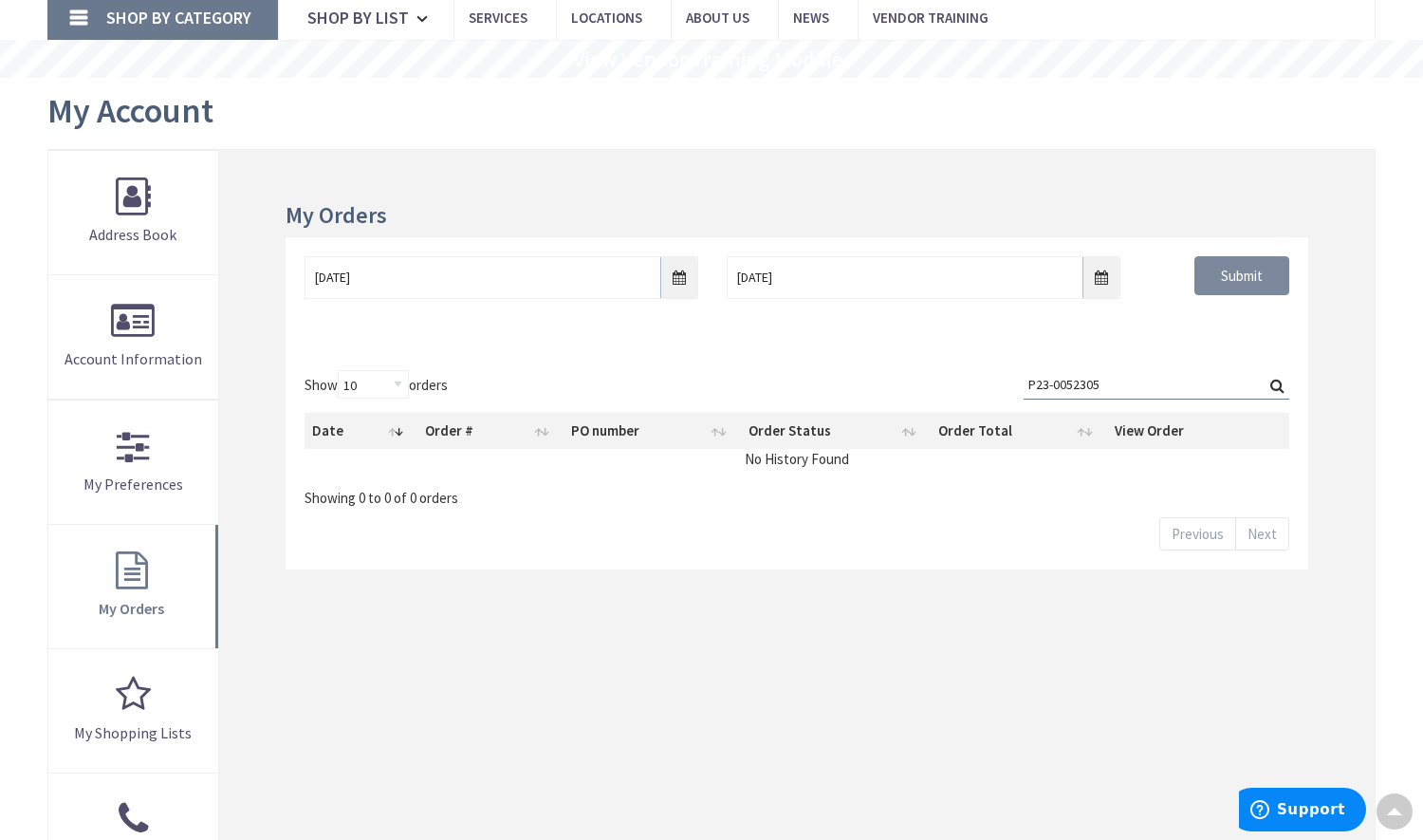
type input "P23-0052305"
click at [1248, 276] on input "Submit" at bounding box center [1241, 275] width 95 height 40
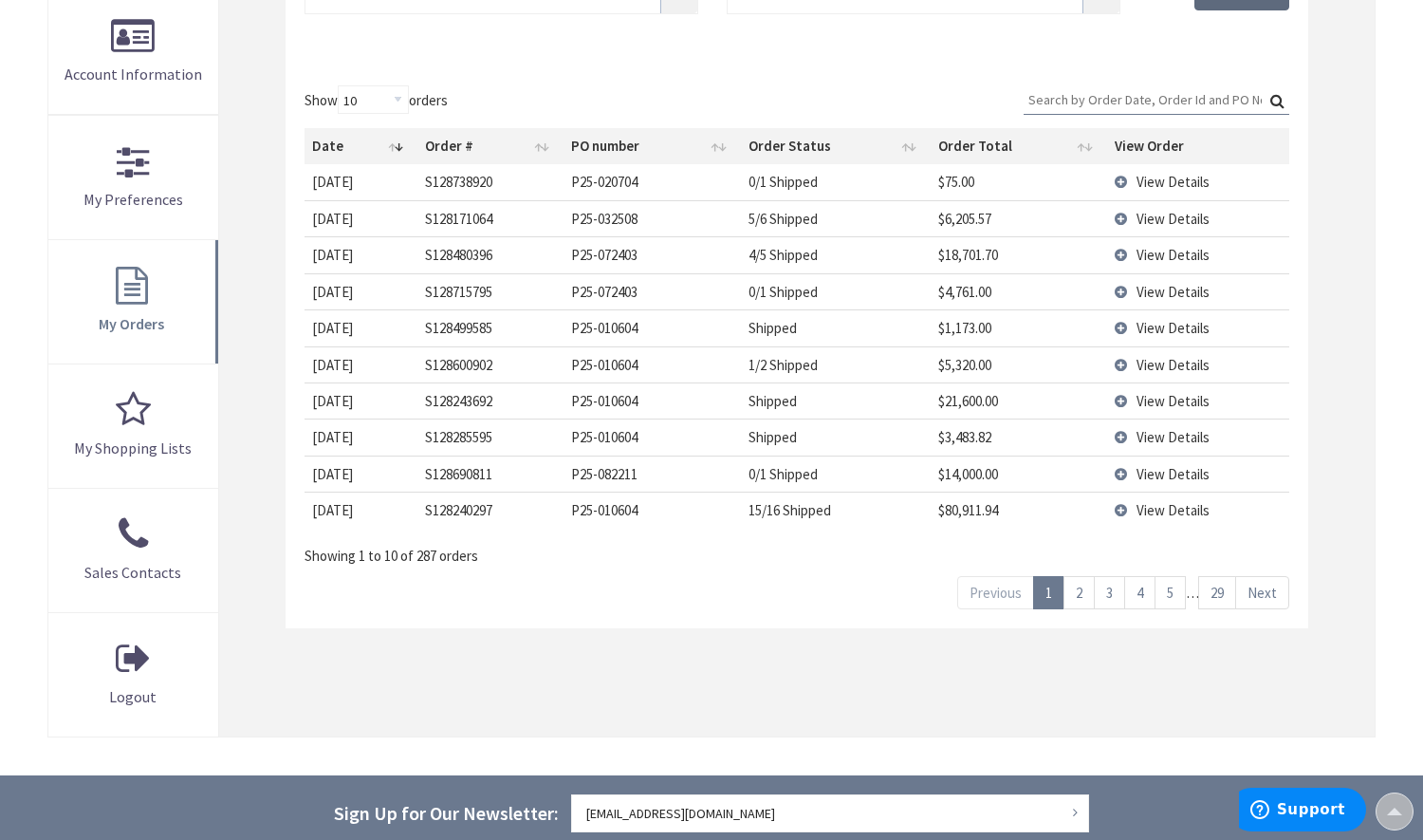
scroll to position [513, 0]
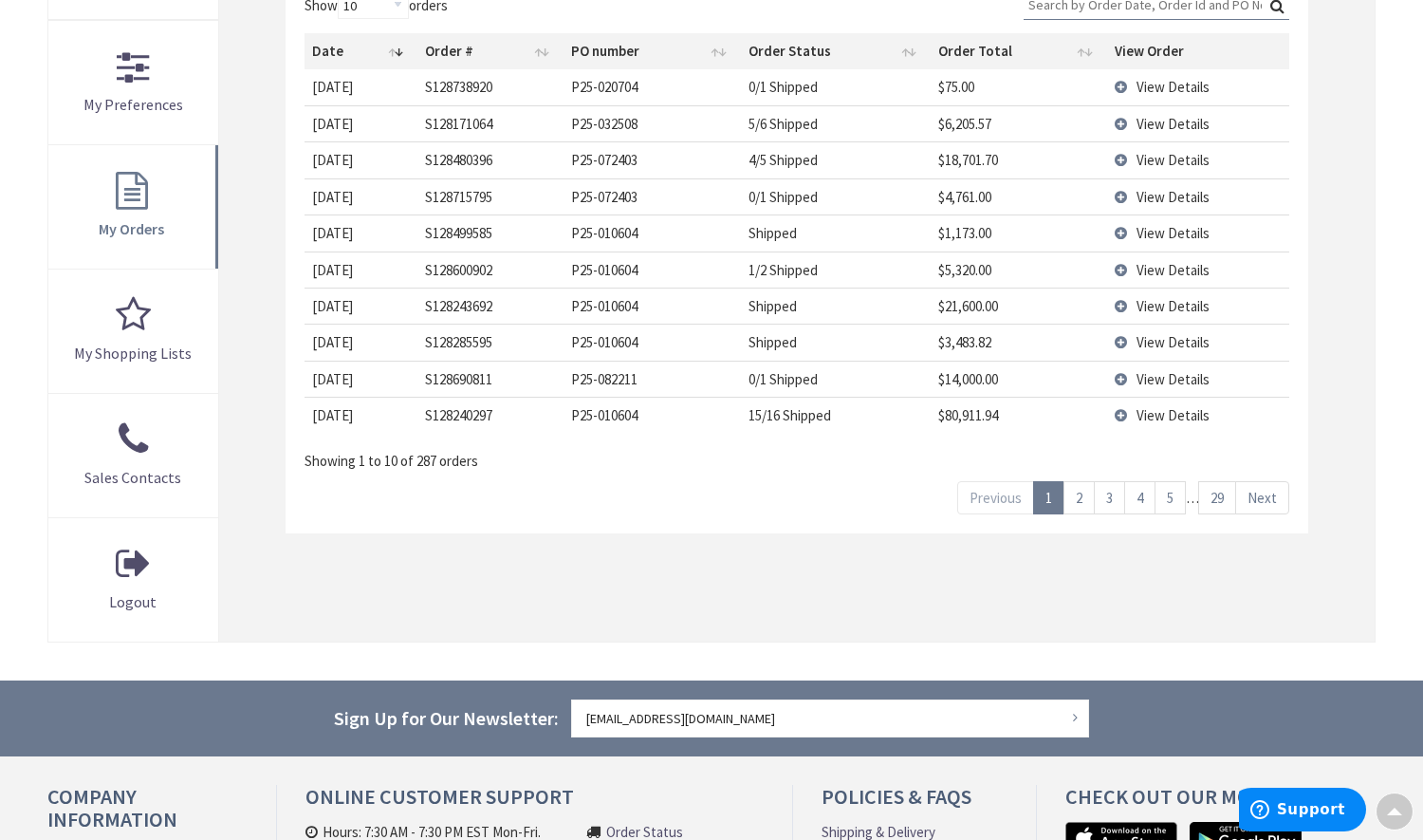
click at [1073, 503] on link "2" at bounding box center [1079, 498] width 31 height 33
click at [1108, 501] on link "3" at bounding box center [1109, 498] width 31 height 33
click at [1131, 504] on link "4" at bounding box center [1140, 498] width 31 height 33
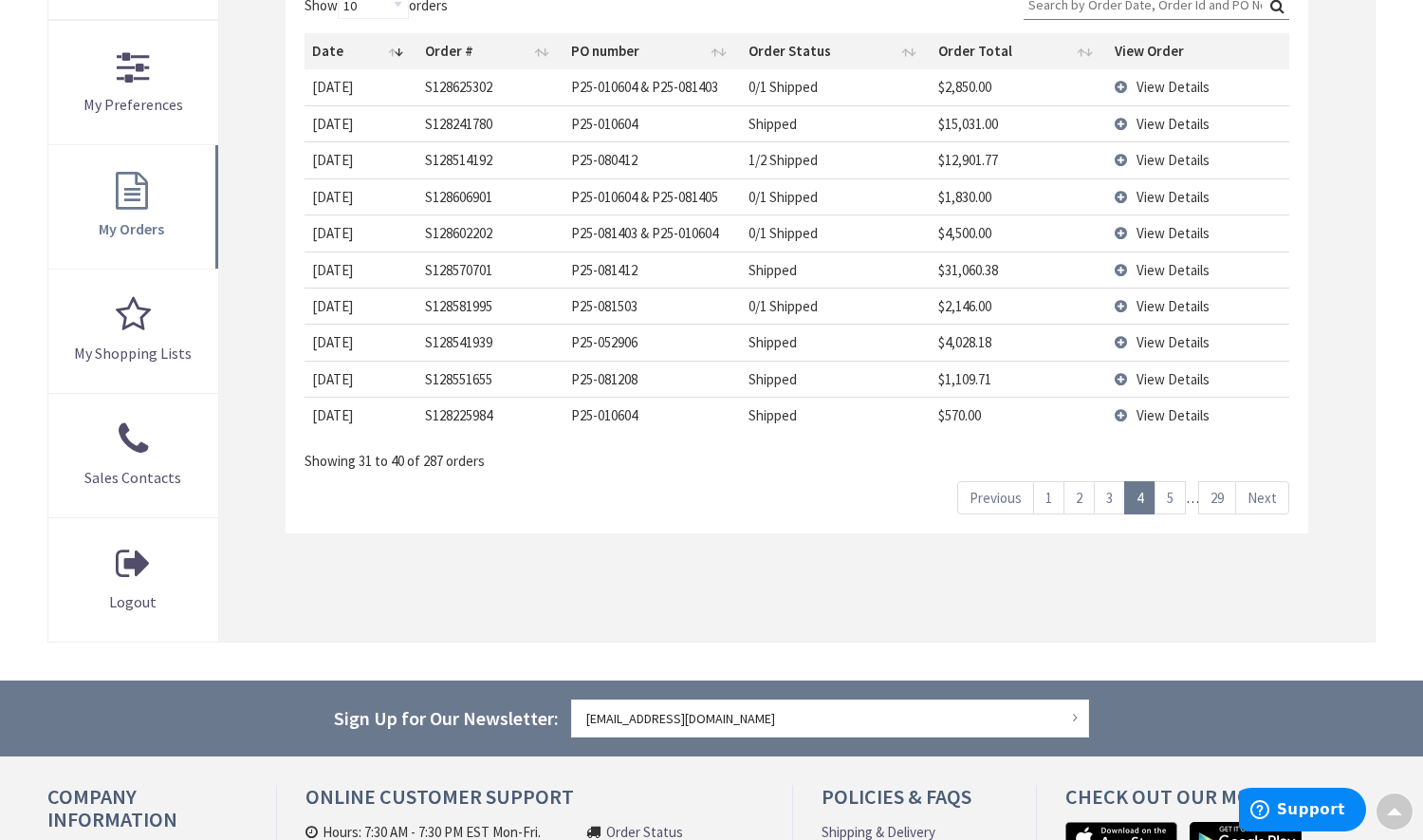
click at [1167, 501] on link "5" at bounding box center [1170, 498] width 31 height 33
click at [1238, 502] on link "Next" at bounding box center [1262, 498] width 54 height 33
click at [1298, 508] on div "Show 10 25 50 100 orders Search: Date Order # PO number Order Status Order Tota…" at bounding box center [796, 252] width 1023 height 562
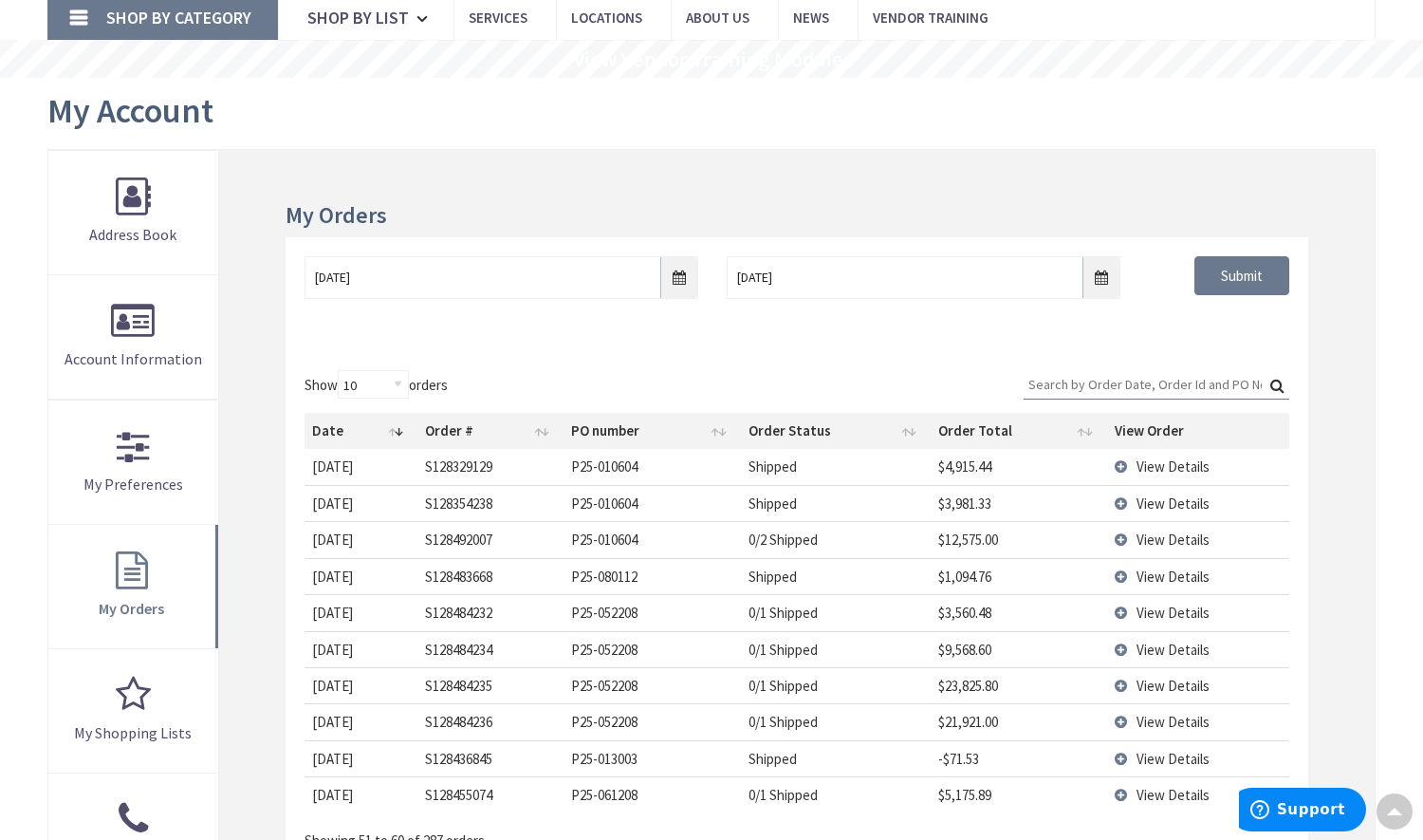
scroll to position [38, 0]
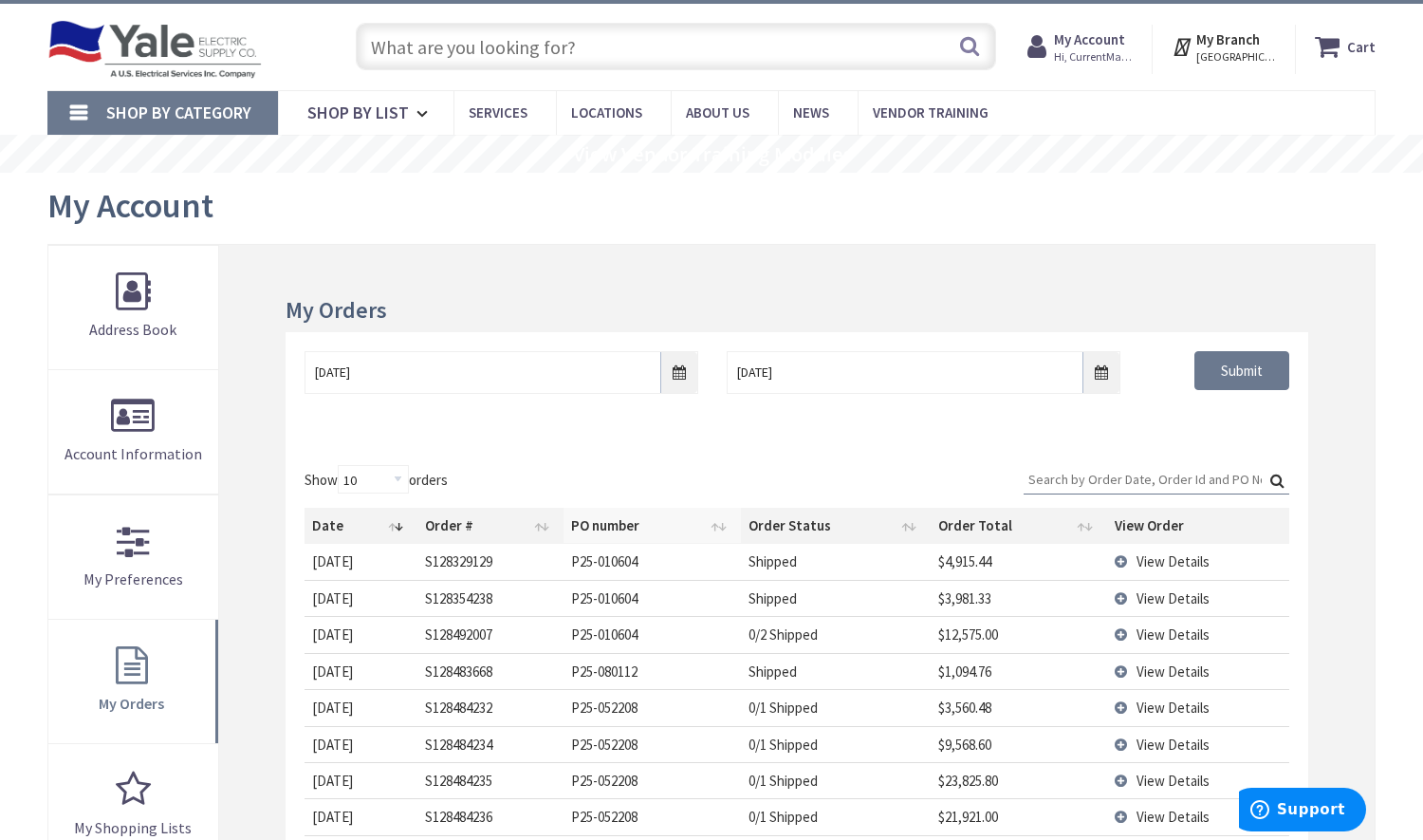
click at [617, 515] on th "PO number" at bounding box center [652, 525] width 178 height 36
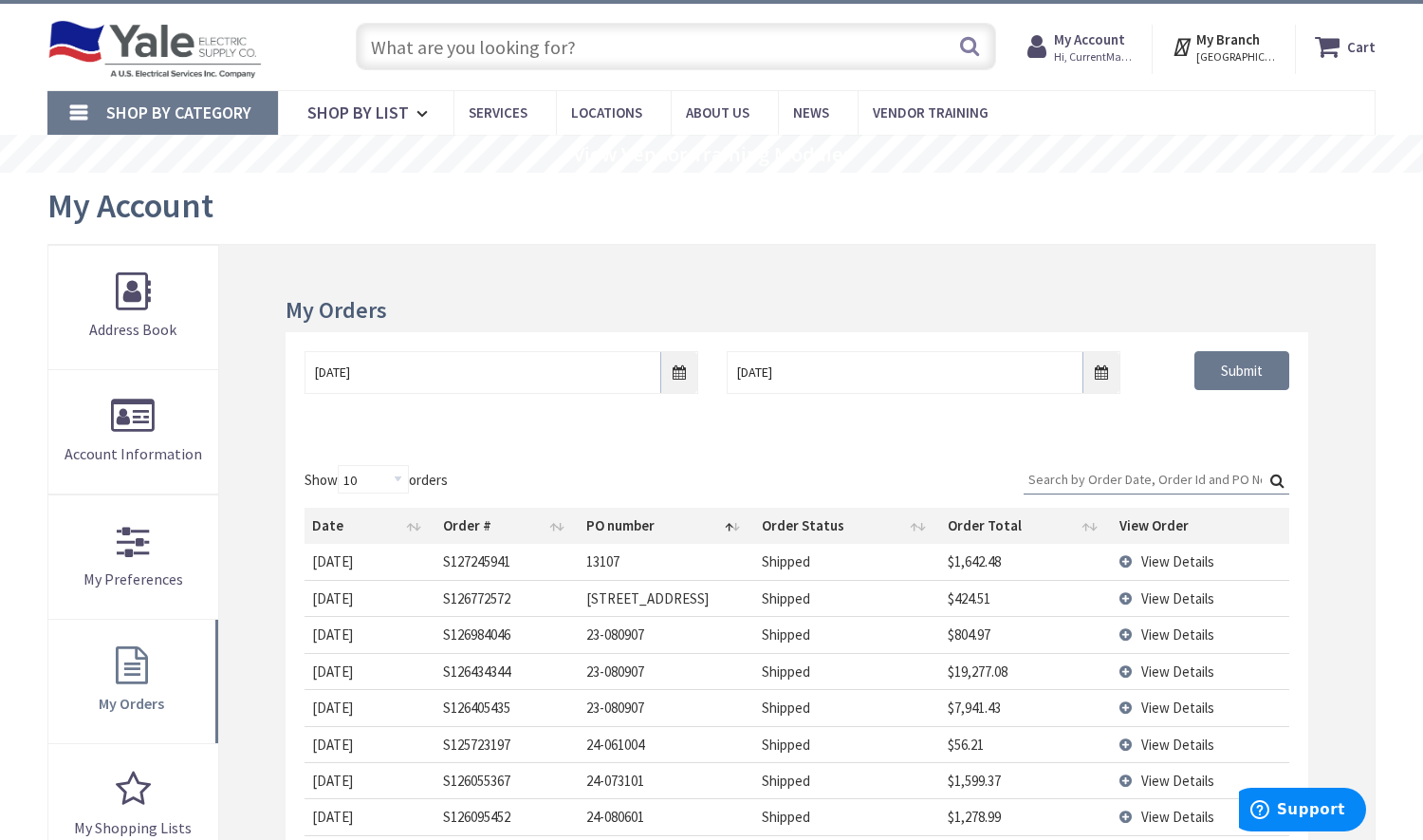
scroll to position [322, 0]
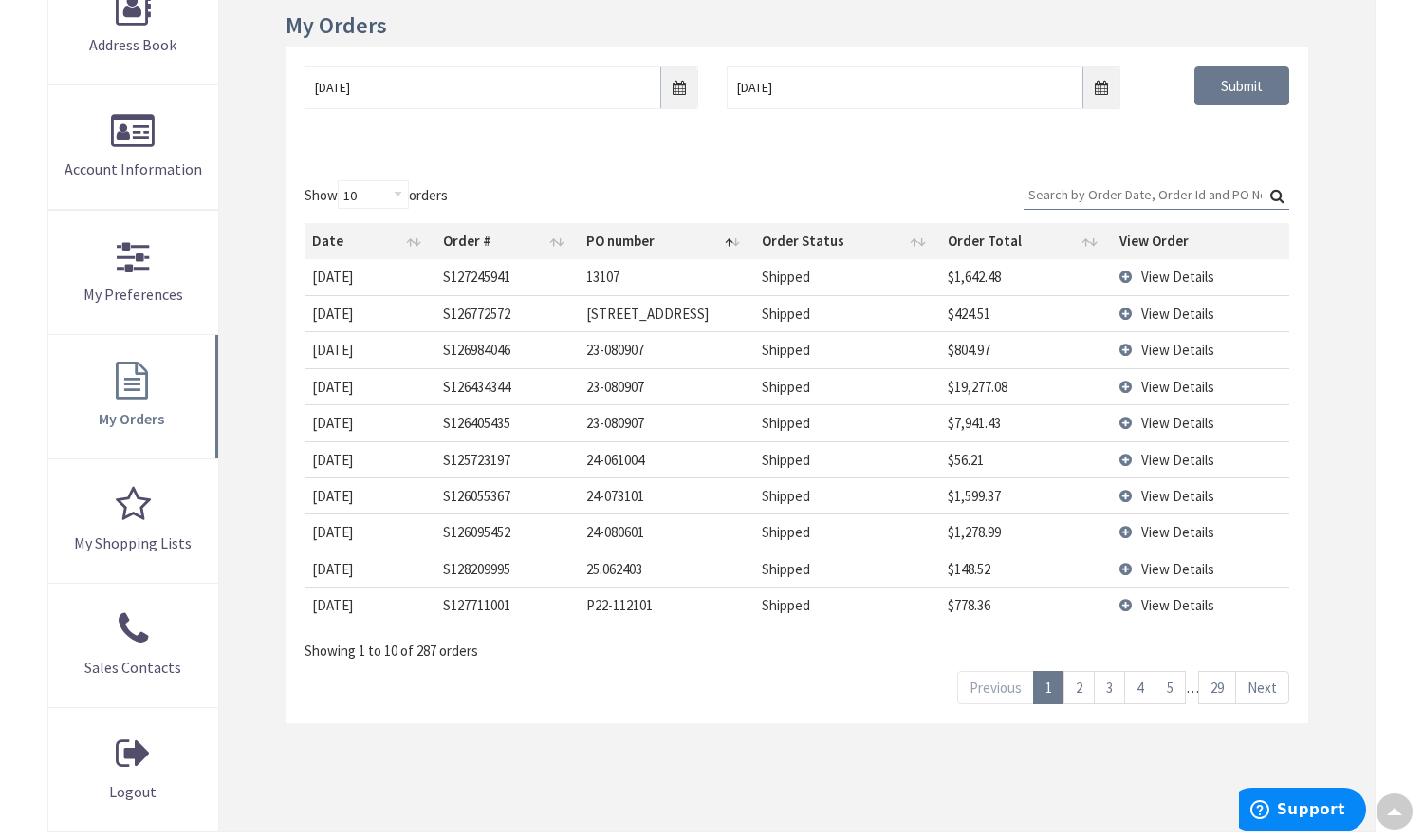
click at [1269, 687] on link "Next" at bounding box center [1262, 688] width 54 height 33
click at [1266, 688] on link "Next" at bounding box center [1262, 688] width 54 height 33
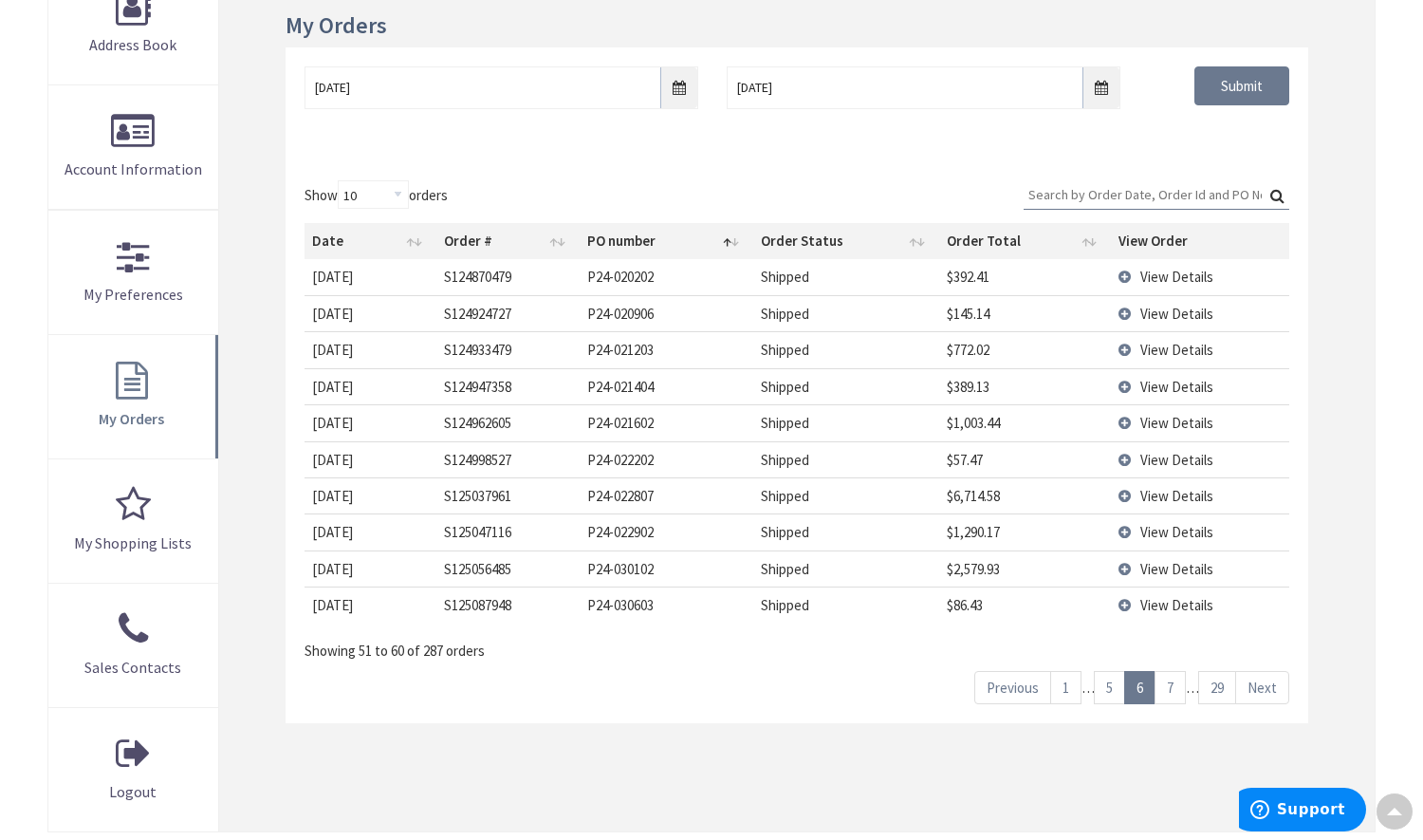
click at [1266, 688] on link "Next" at bounding box center [1262, 688] width 54 height 33
click at [1003, 680] on link "Previous" at bounding box center [1006, 688] width 77 height 33
click at [1009, 683] on link "Previous" at bounding box center [1013, 688] width 77 height 33
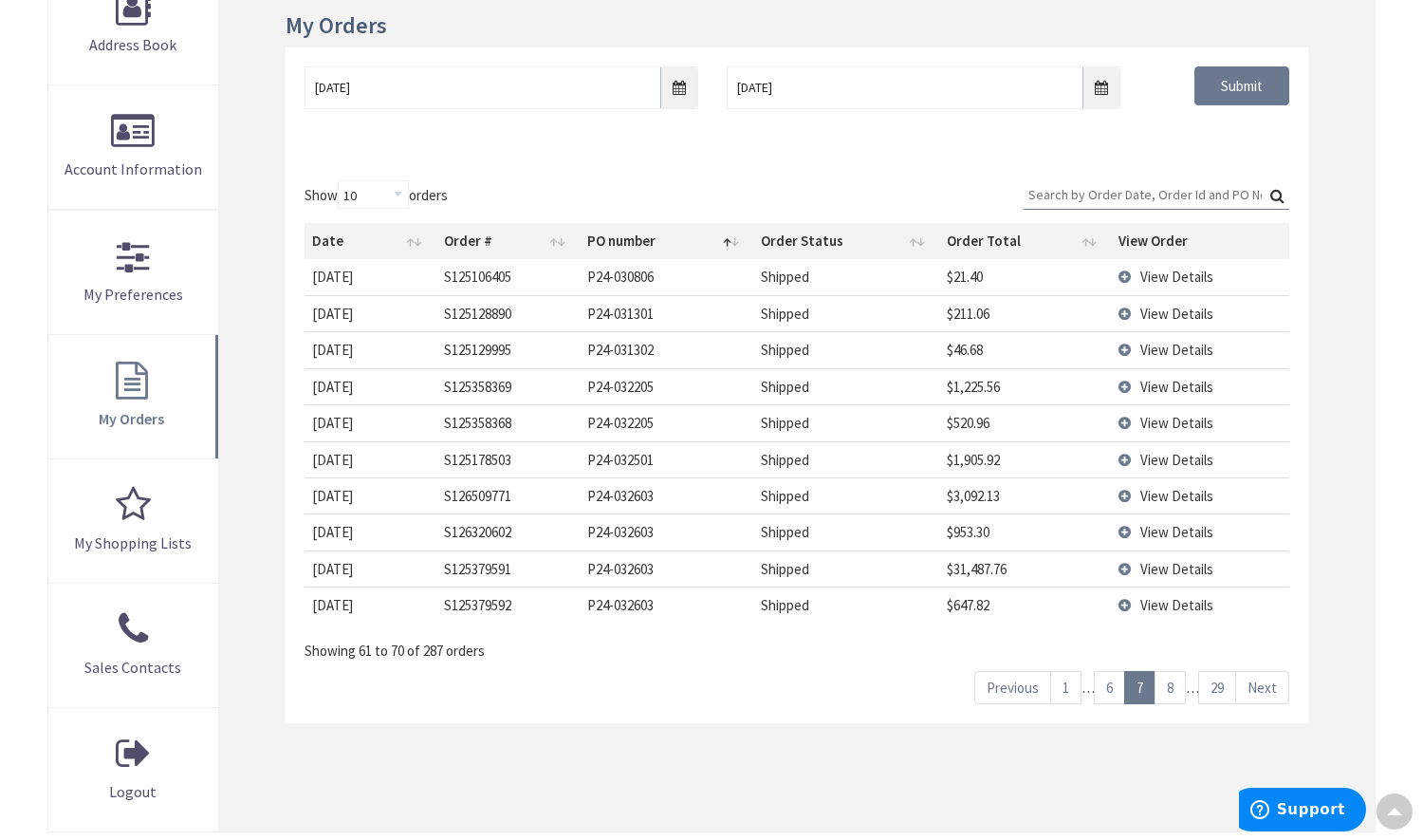
click at [1009, 683] on link "Previous" at bounding box center [1013, 688] width 77 height 33
click at [1009, 683] on link "Previous" at bounding box center [995, 688] width 77 height 33
click at [1150, 494] on span "View Details" at bounding box center [1177, 495] width 73 height 18
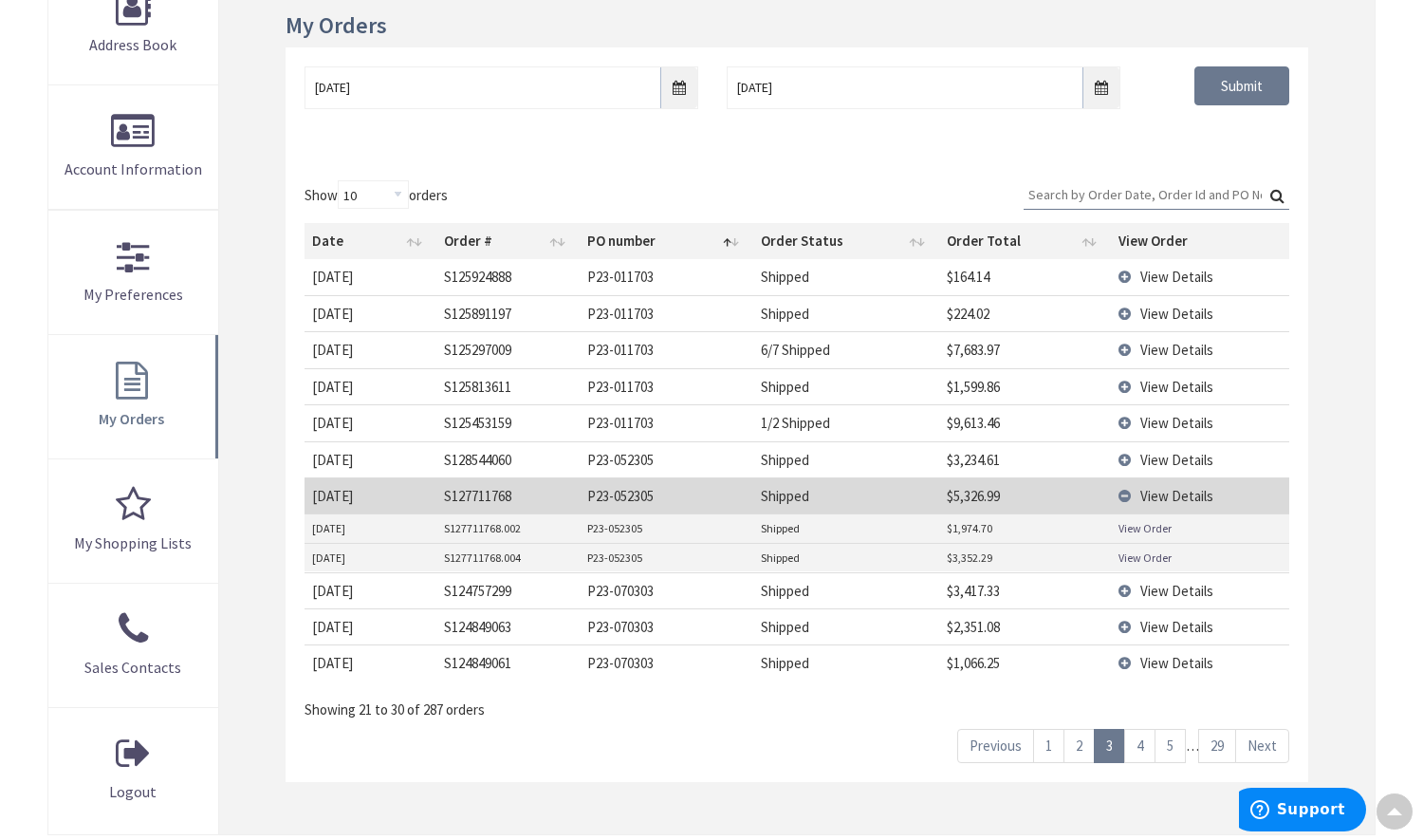
click at [1129, 527] on link "View Order" at bounding box center [1145, 527] width 53 height 17
click at [549, 82] on input "11/1/2023" at bounding box center [501, 88] width 394 height 43
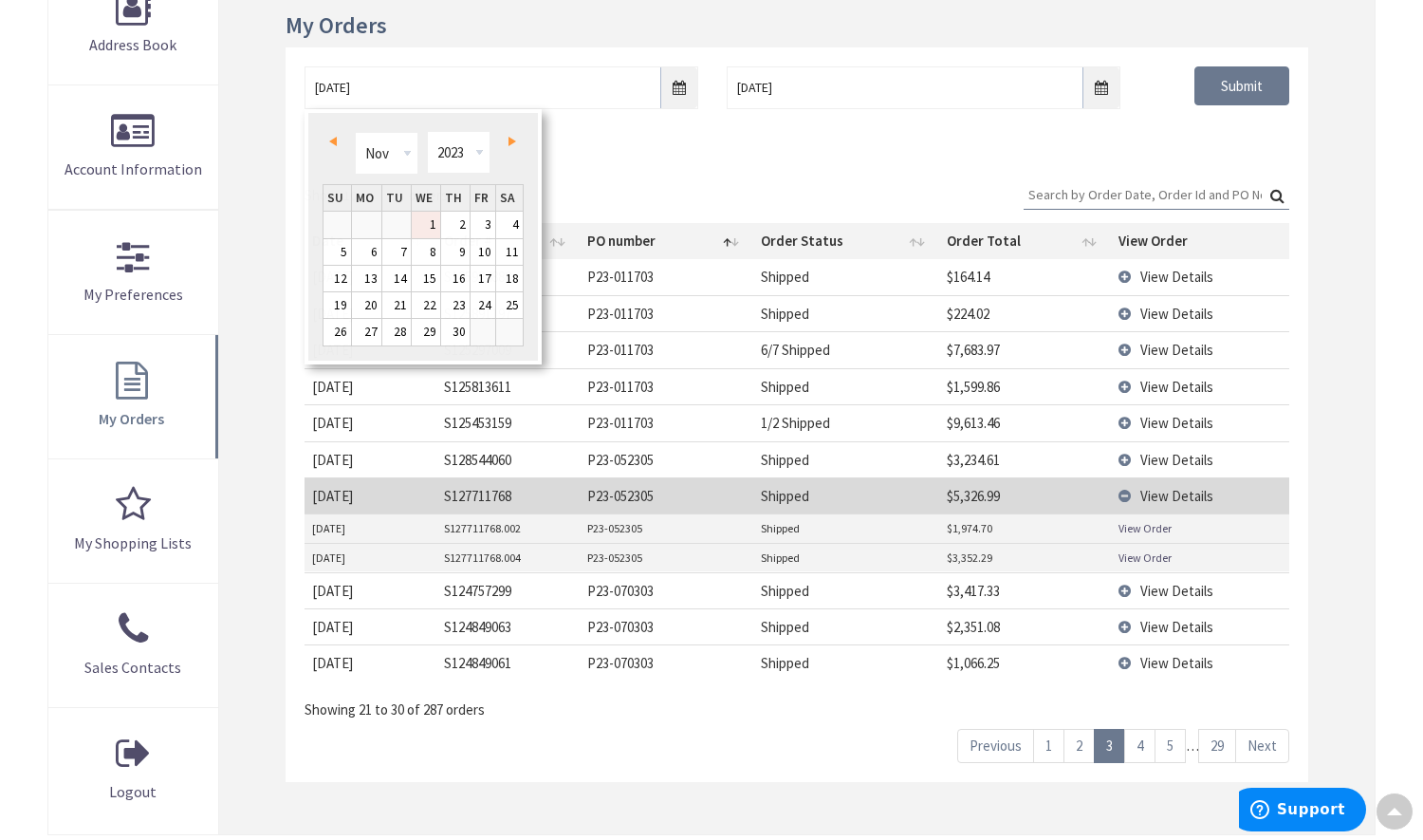
click at [1138, 181] on input "Search:" at bounding box center [1156, 194] width 266 height 28
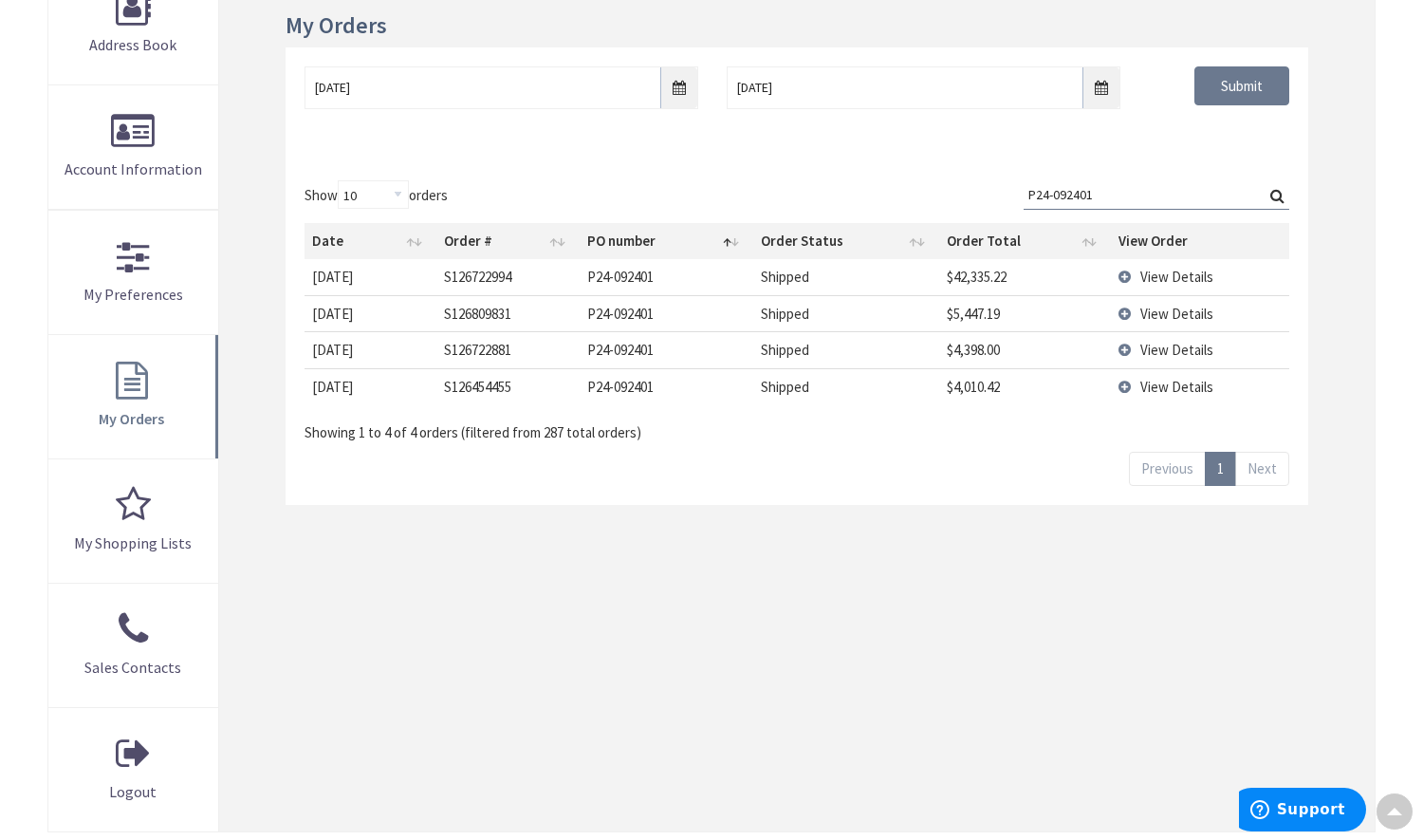
scroll to position [513, 0]
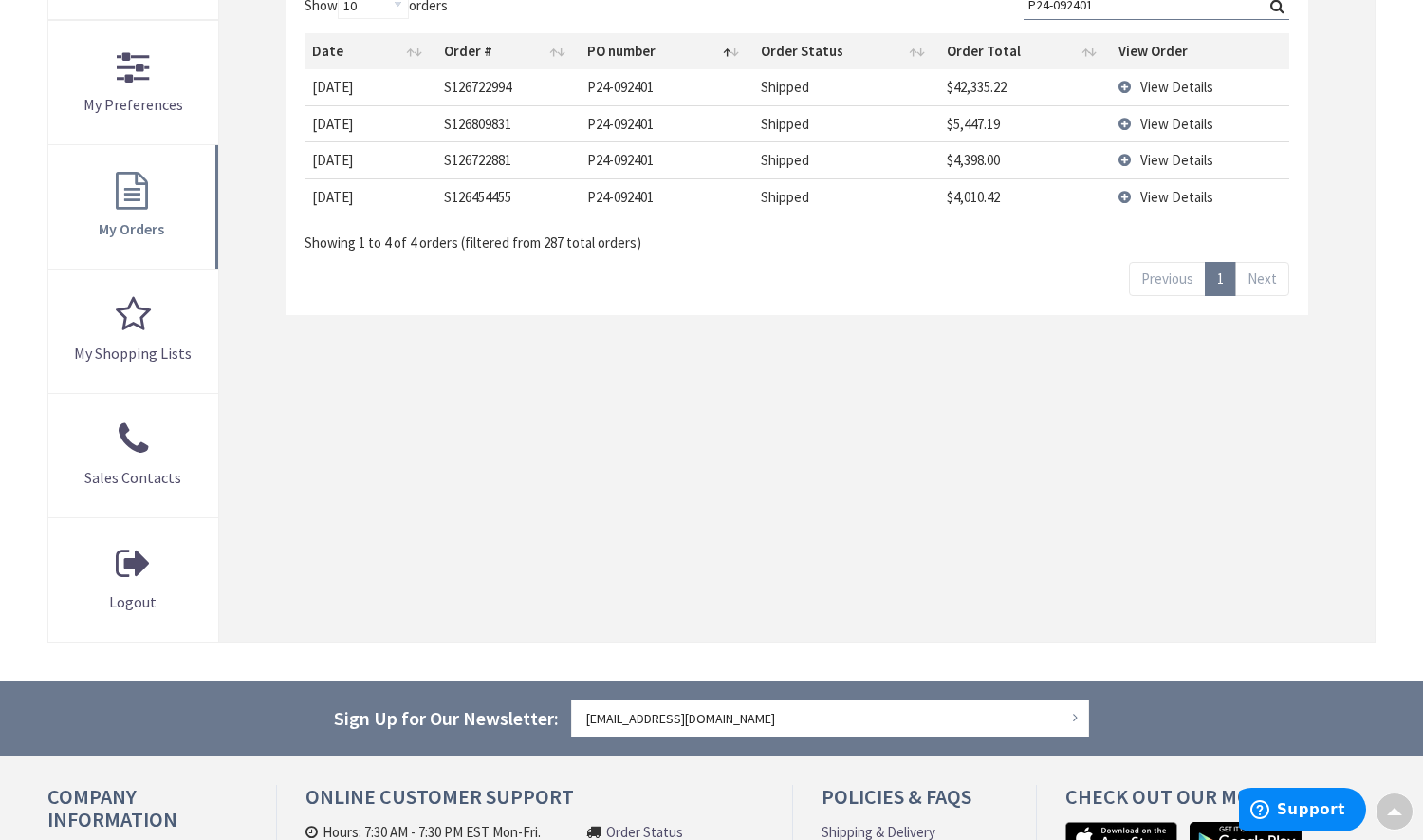
type input "P24-092401"
click at [1174, 191] on span "View Details" at bounding box center [1177, 196] width 73 height 18
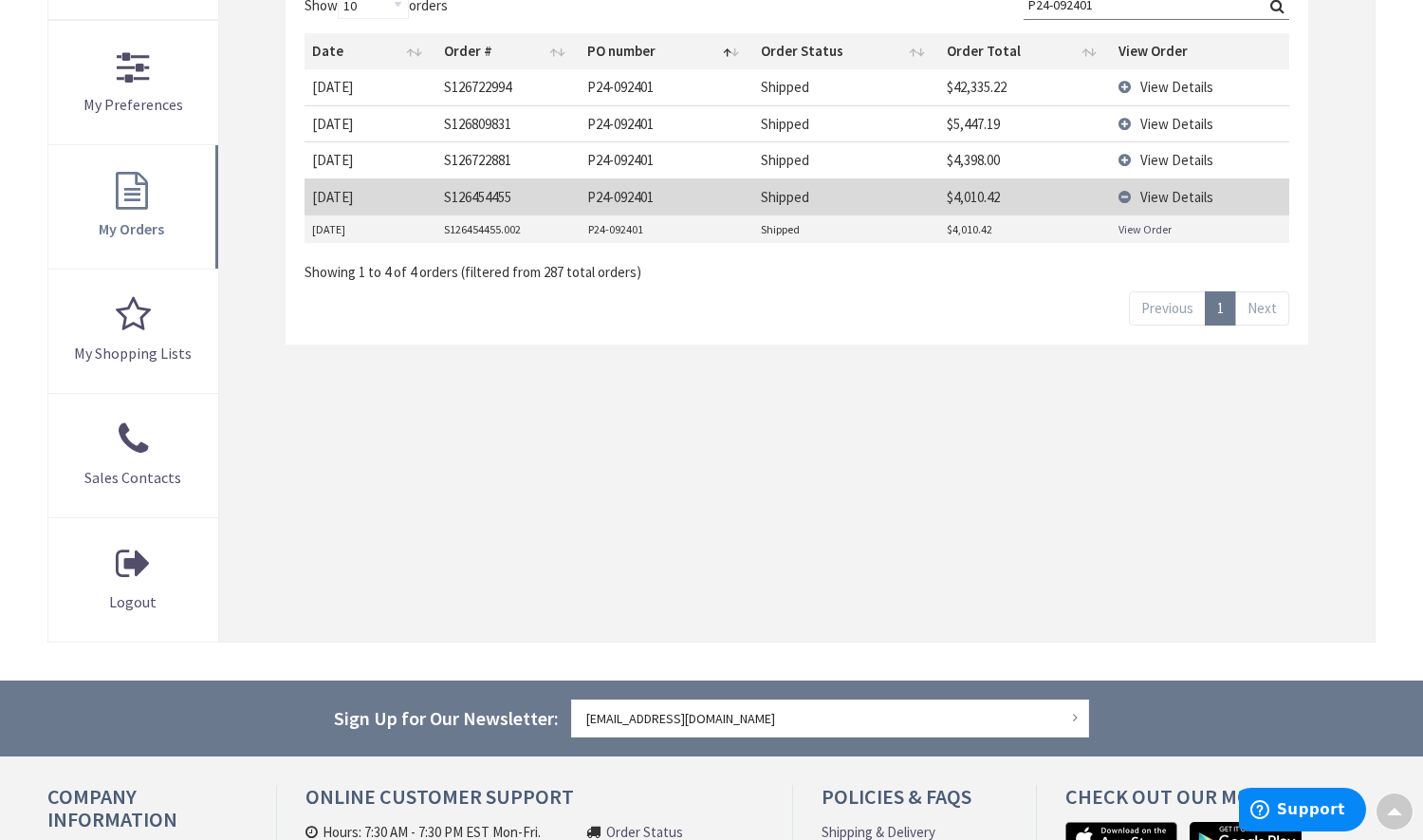
click at [1128, 156] on td "View Details" at bounding box center [1200, 159] width 179 height 36
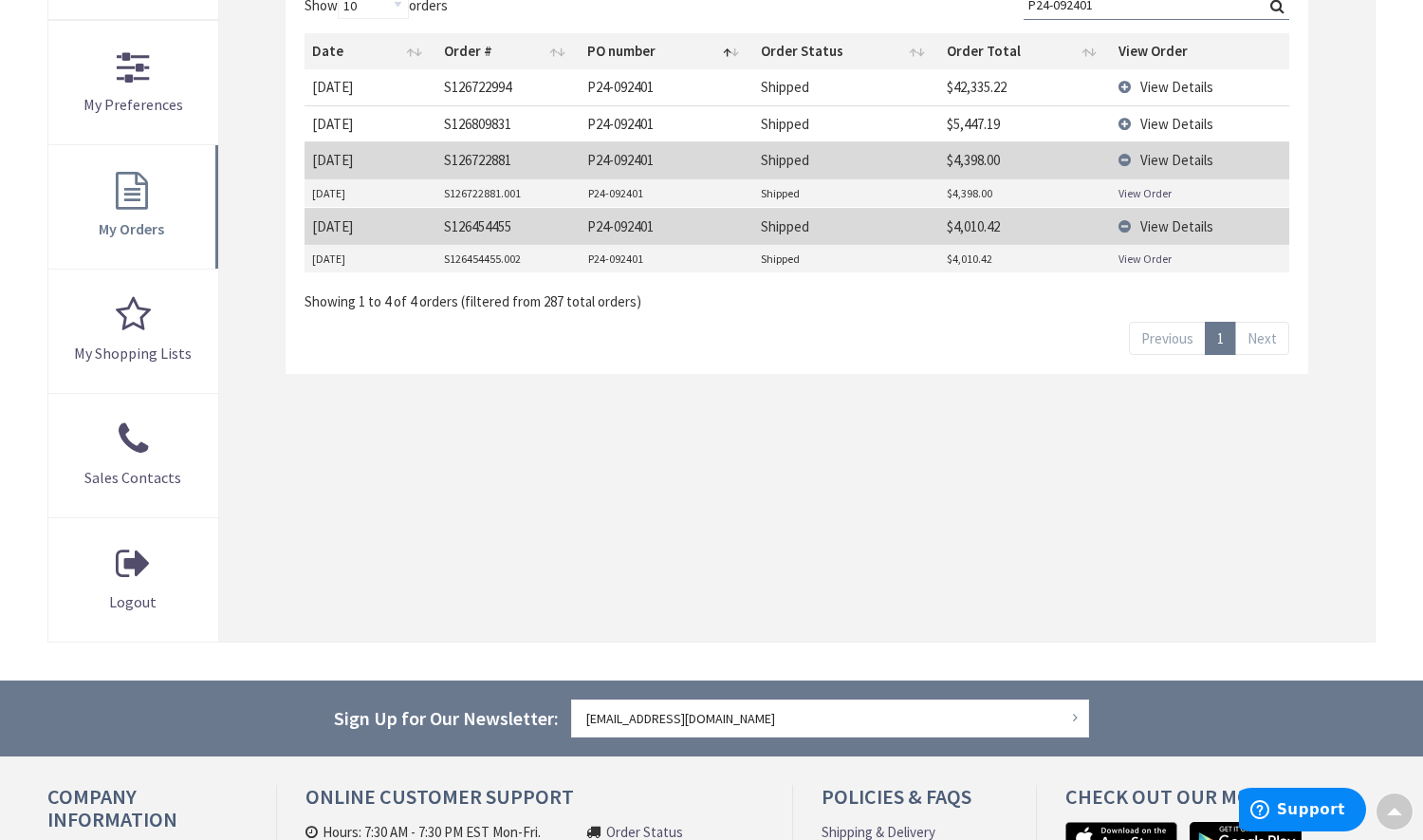
click at [1129, 219] on td "View Details" at bounding box center [1200, 226] width 179 height 36
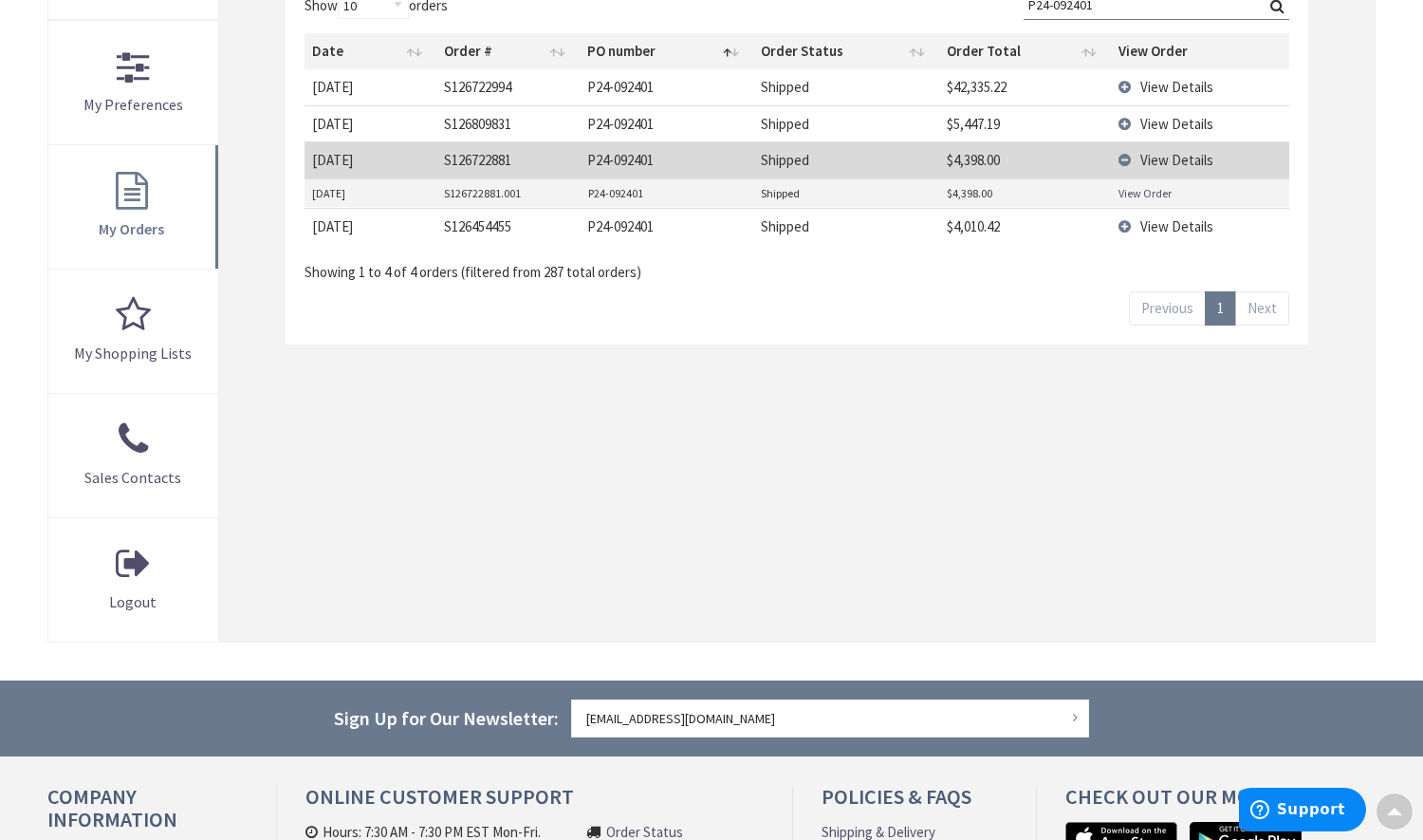
click at [1131, 151] on td "View Details" at bounding box center [1200, 159] width 179 height 36
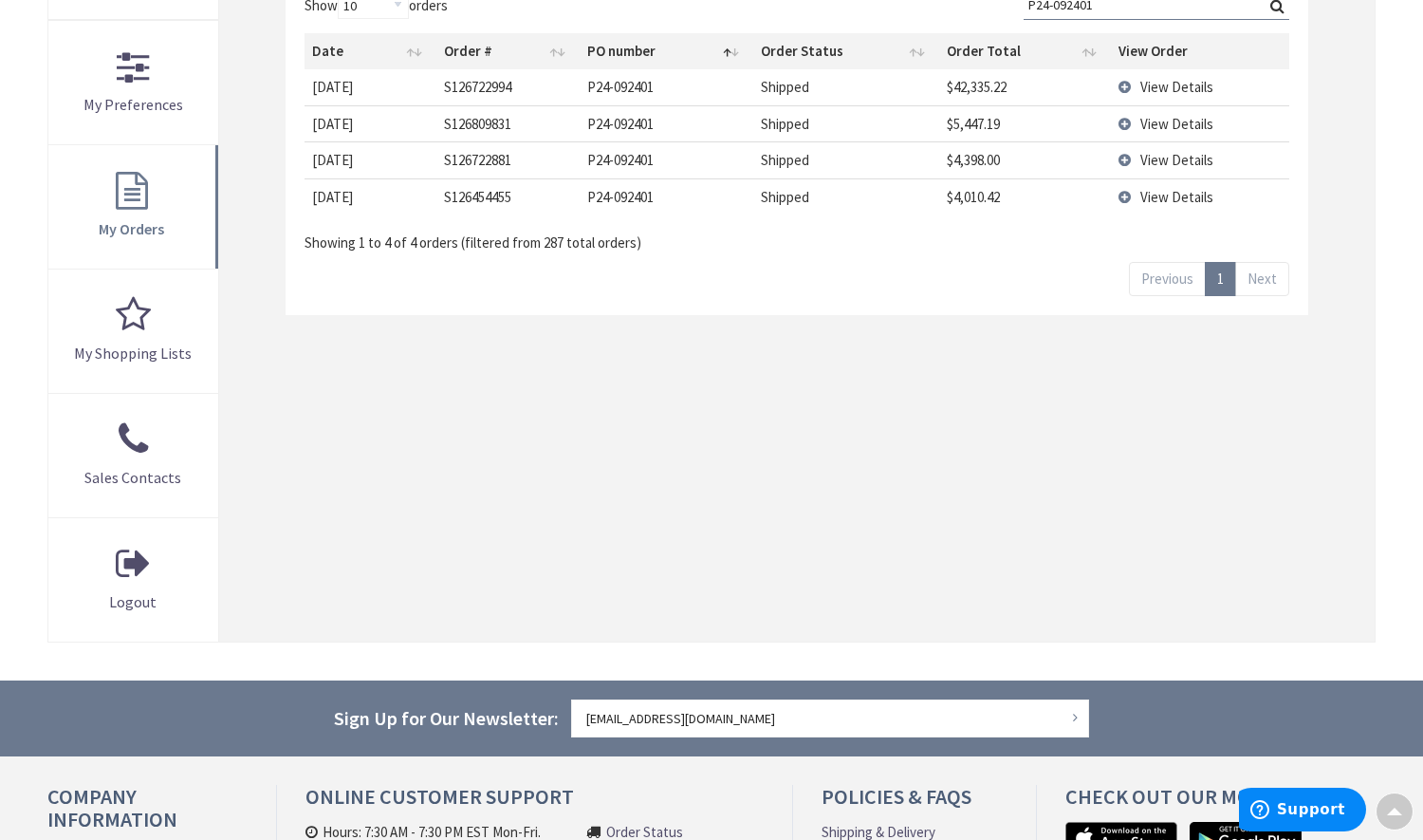
click at [1128, 107] on td "View Details" at bounding box center [1200, 123] width 179 height 36
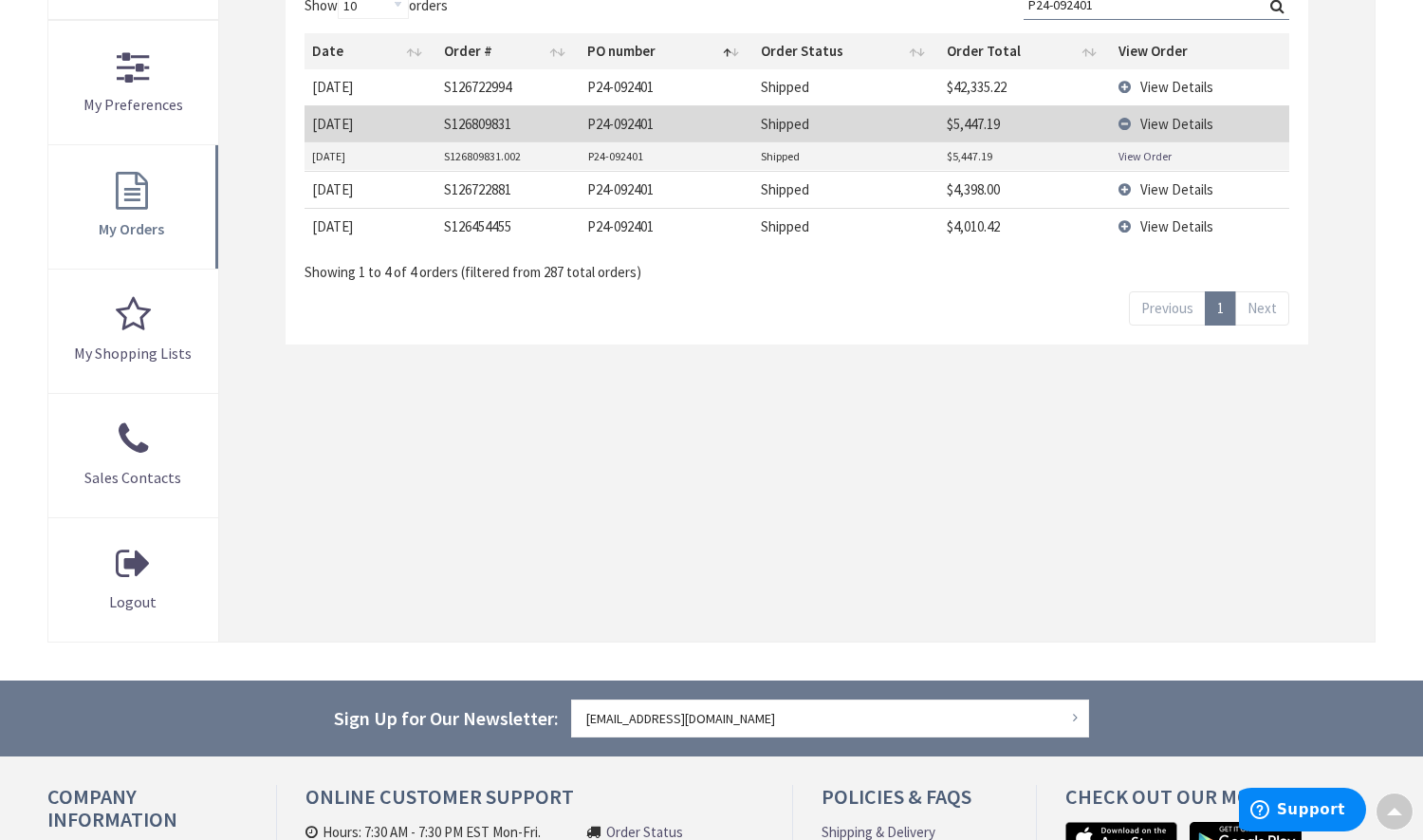
click at [1185, 84] on span "View Details" at bounding box center [1177, 87] width 73 height 18
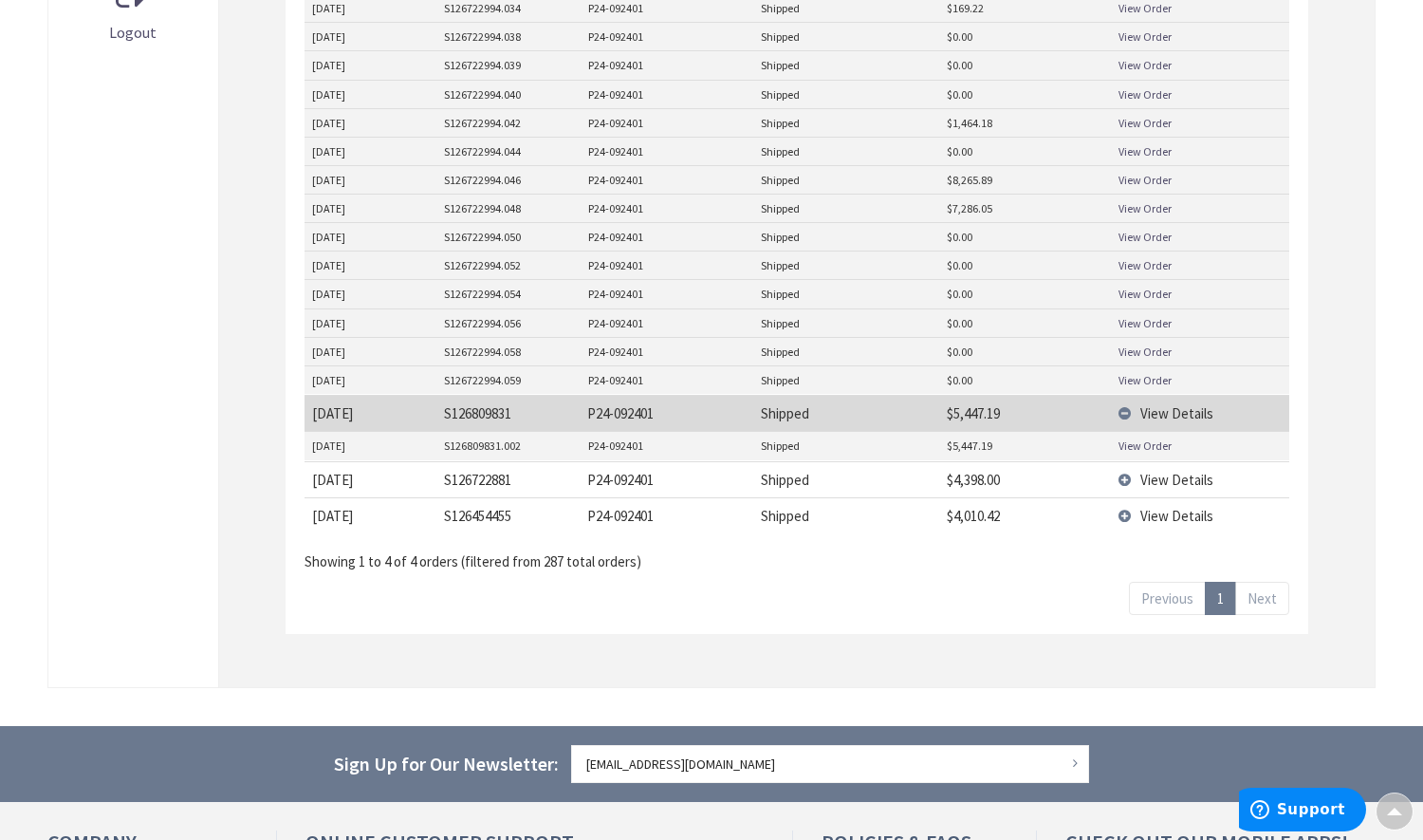
scroll to position [1412, 0]
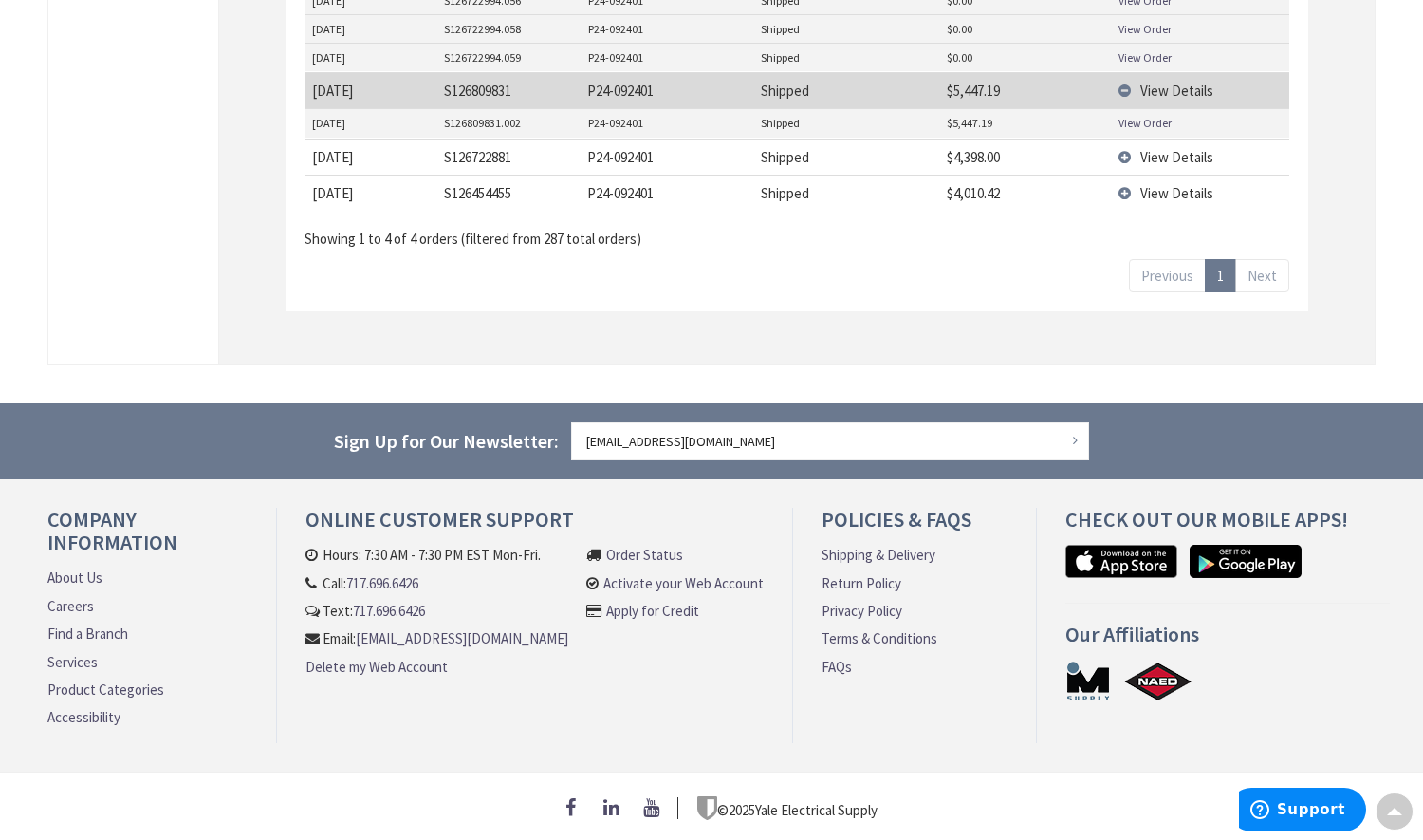
click at [1129, 80] on td "View Details" at bounding box center [1200, 90] width 179 height 36
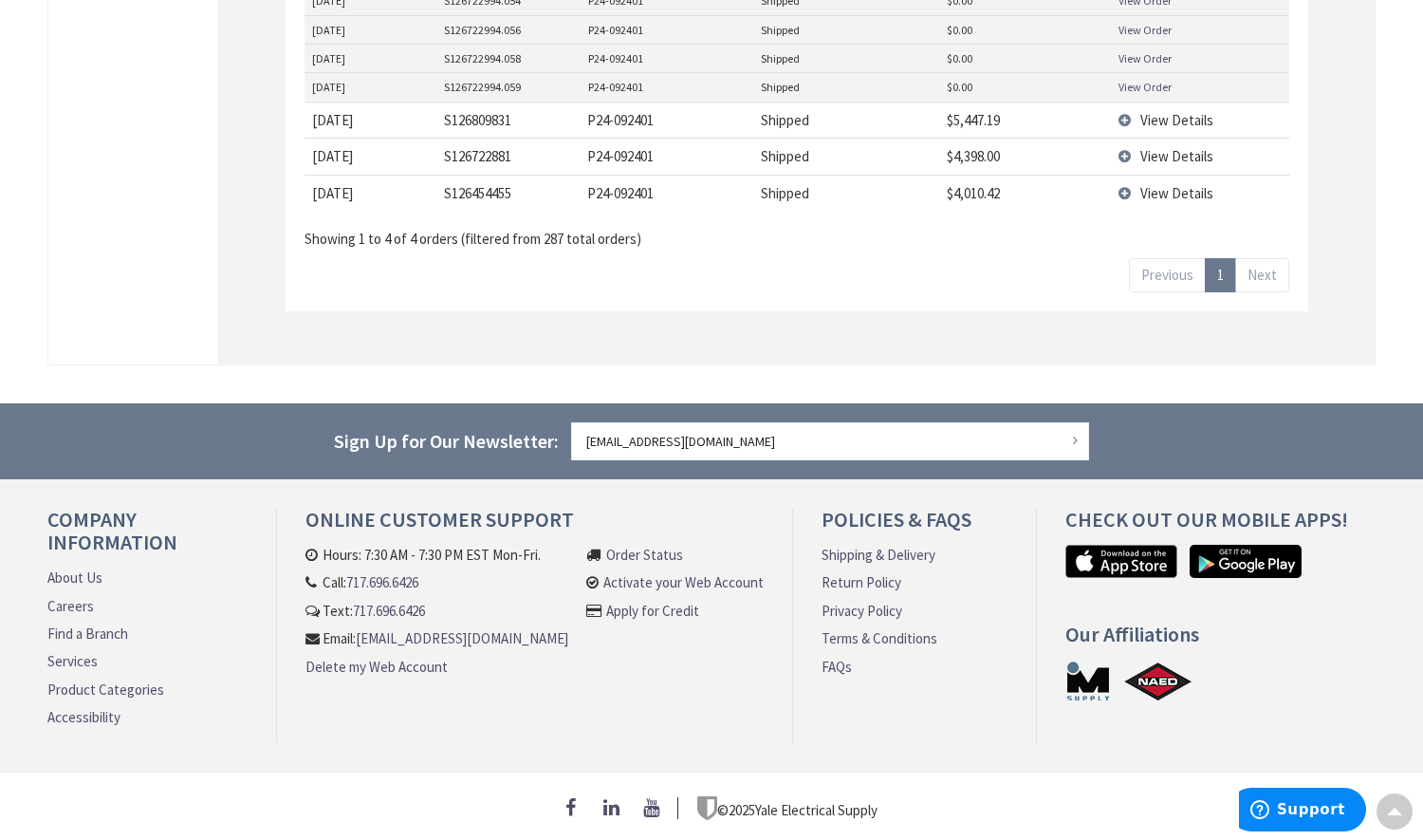
click at [1147, 79] on link "View Order" at bounding box center [1145, 87] width 53 height 17
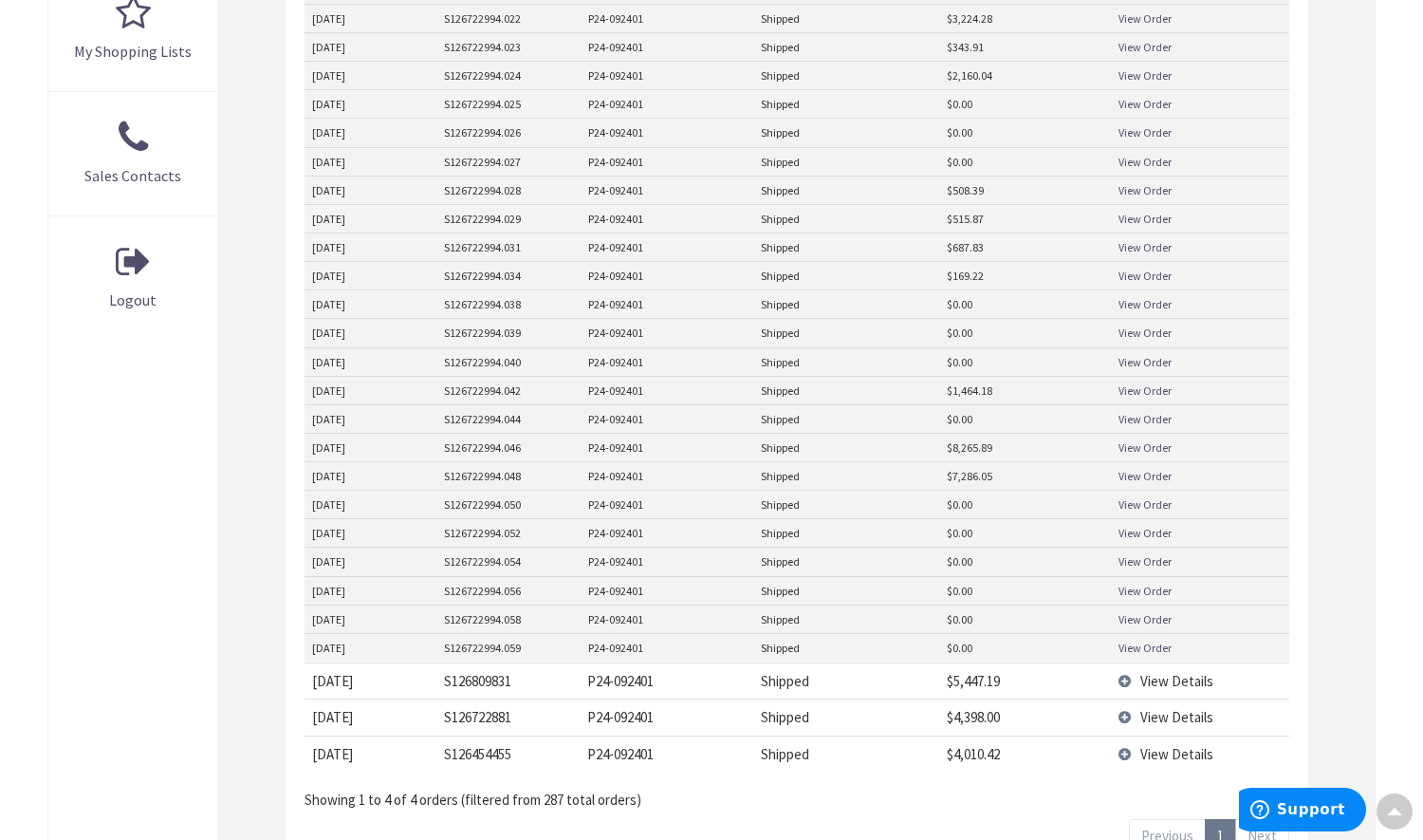
scroll to position [909, 0]
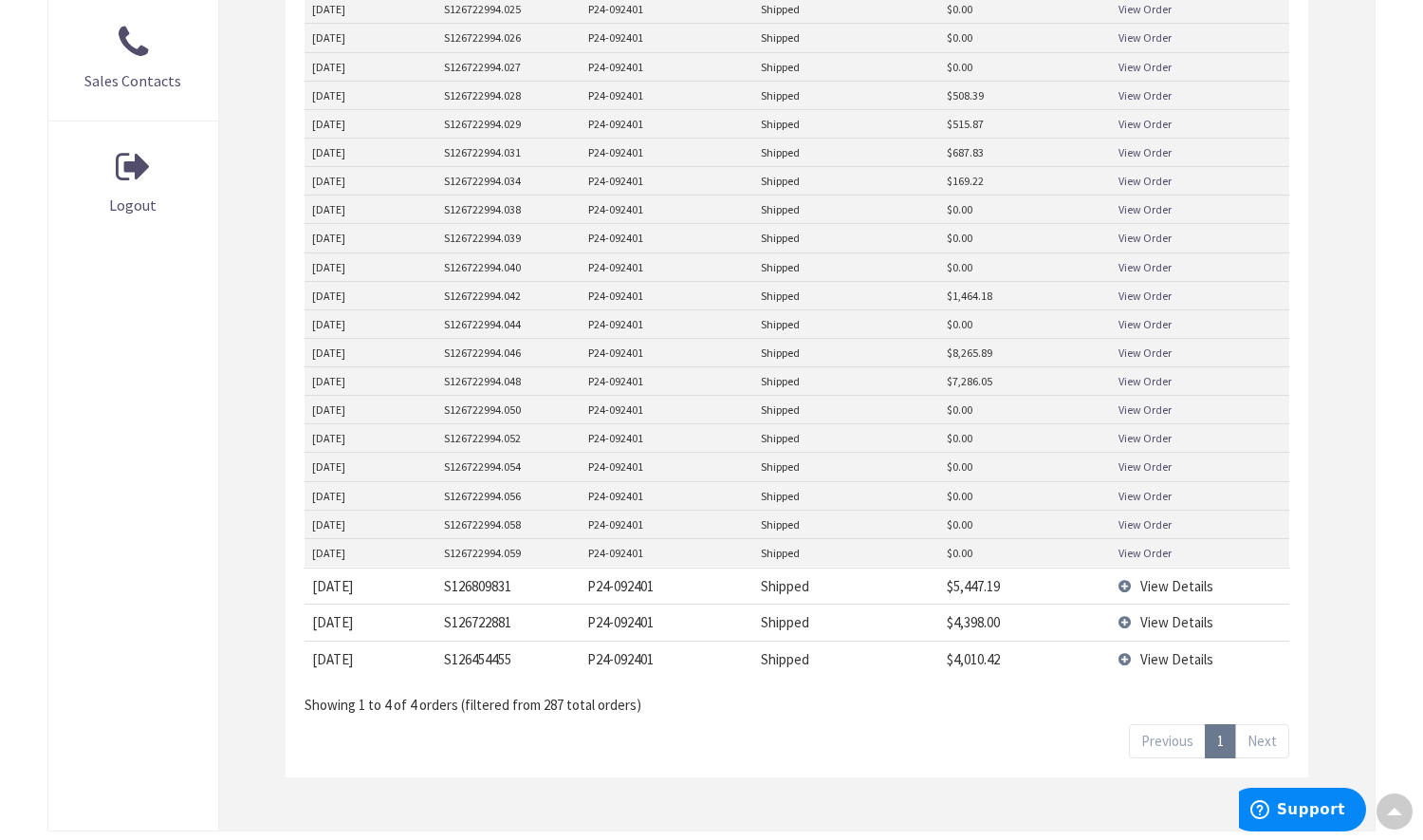
click at [1150, 378] on link "View Order" at bounding box center [1145, 381] width 53 height 17
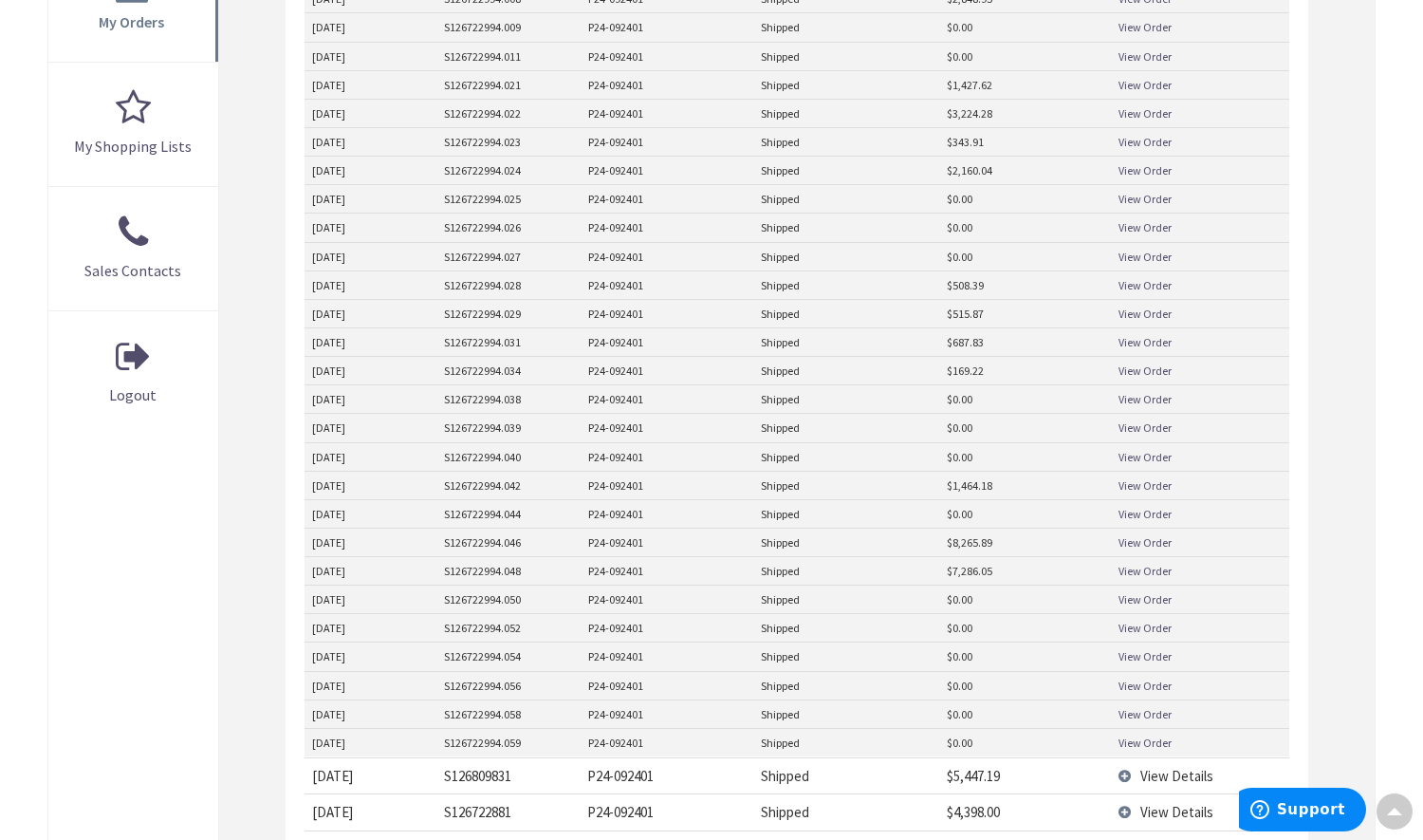
scroll to position [245, 0]
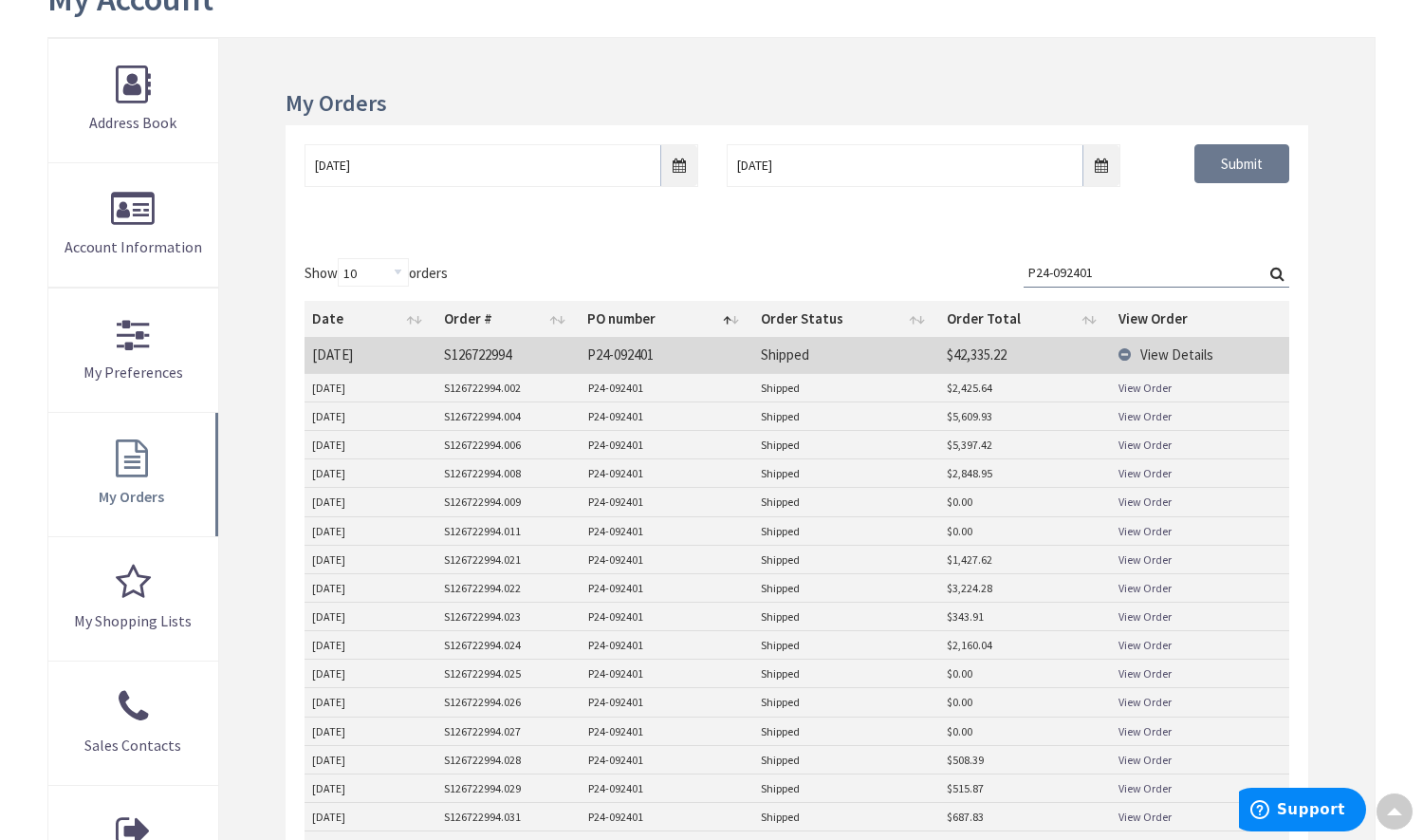
click at [1144, 390] on link "View Order" at bounding box center [1145, 388] width 53 height 17
click at [1158, 412] on link "View Order" at bounding box center [1145, 416] width 53 height 17
click at [1153, 450] on link "View Order" at bounding box center [1145, 444] width 53 height 17
click at [1163, 475] on link "View Order" at bounding box center [1145, 473] width 53 height 17
click at [1156, 502] on link "View Order" at bounding box center [1145, 501] width 53 height 17
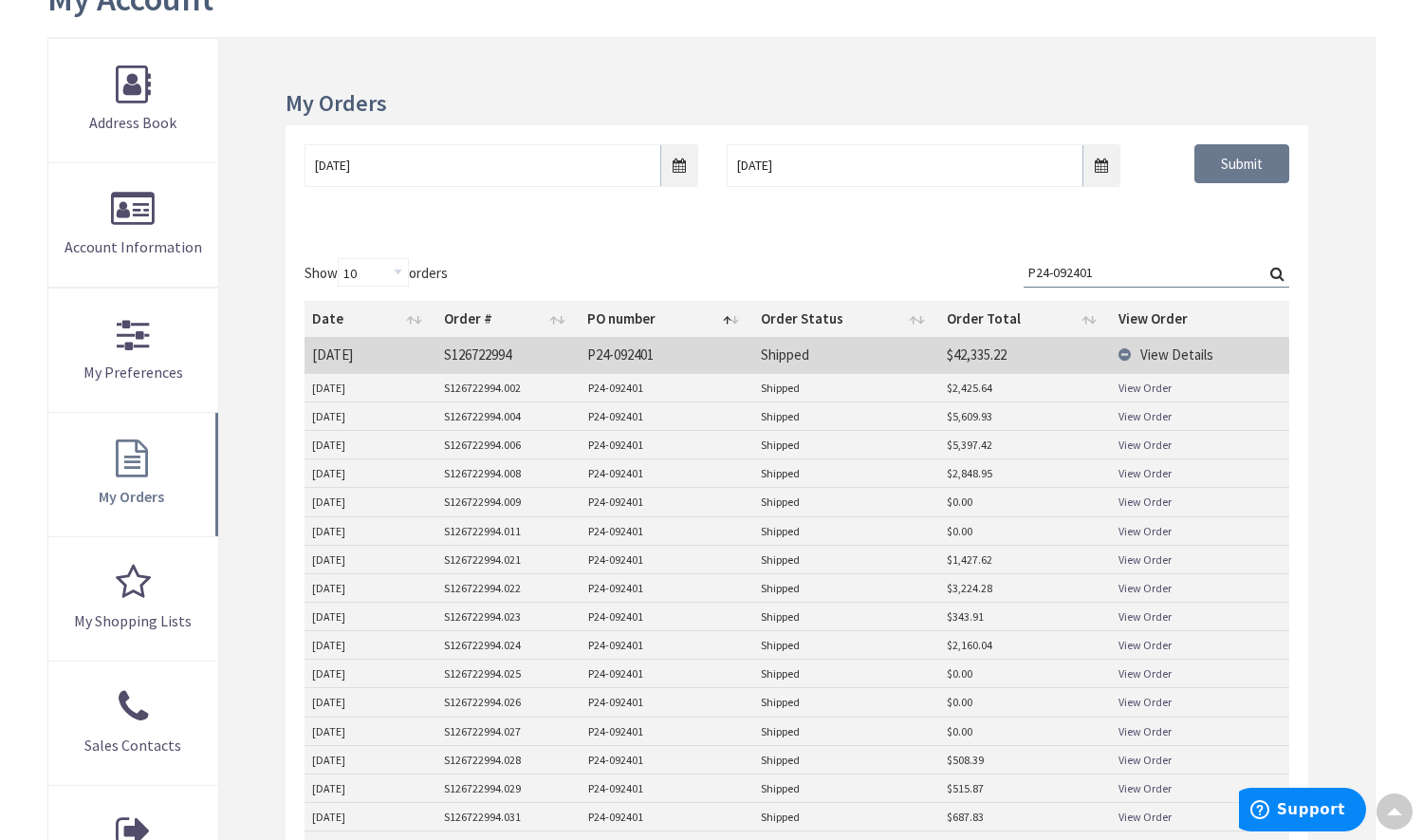
click at [1157, 525] on link "View Order" at bounding box center [1145, 530] width 53 height 17
click at [1149, 557] on link "View Order" at bounding box center [1145, 559] width 53 height 17
click at [1148, 585] on link "View Order" at bounding box center [1145, 588] width 53 height 17
click at [1156, 619] on link "View Order" at bounding box center [1145, 616] width 53 height 17
click at [1161, 644] on link "View Order" at bounding box center [1145, 645] width 53 height 17
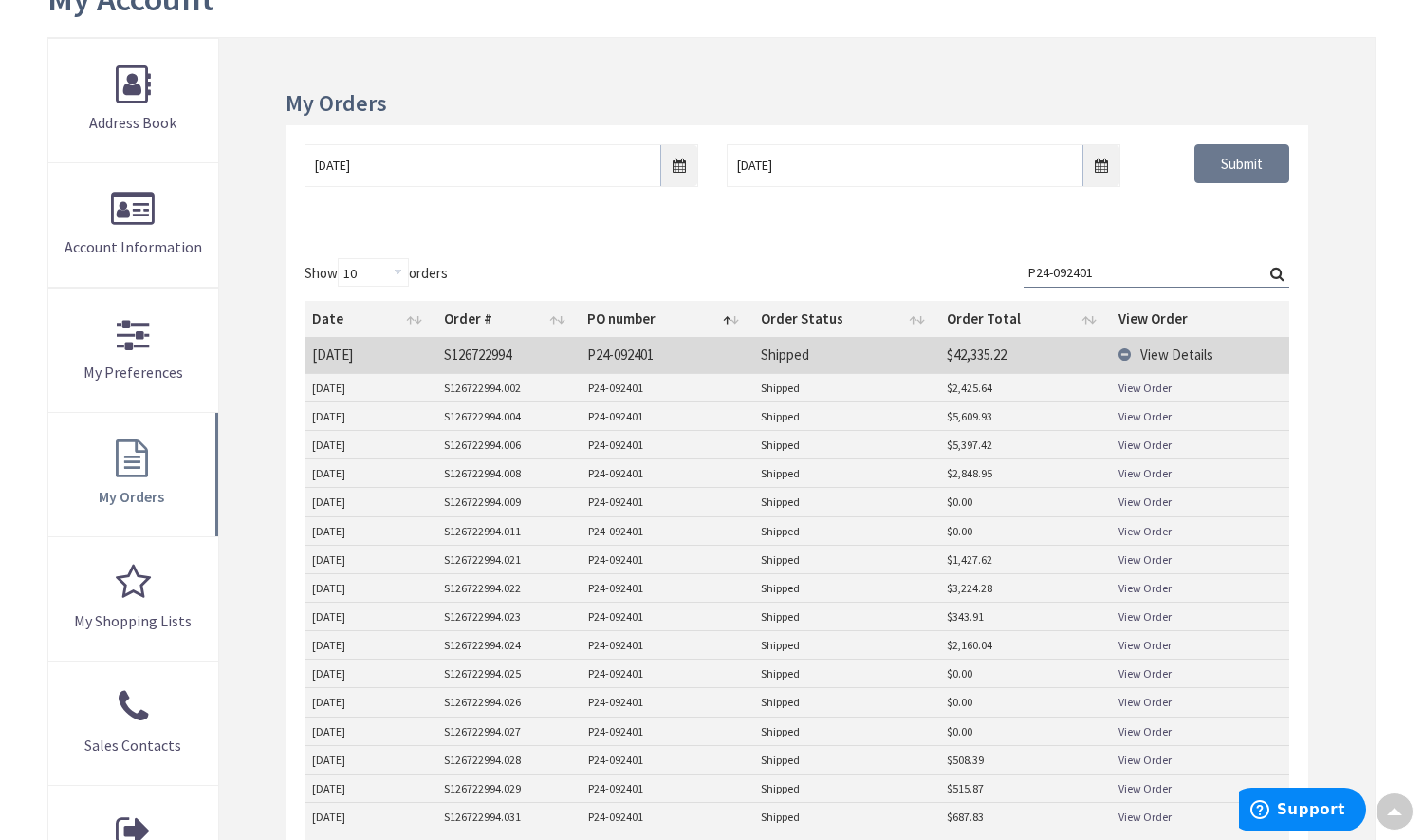
click at [1156, 754] on link "View Order" at bounding box center [1145, 759] width 53 height 17
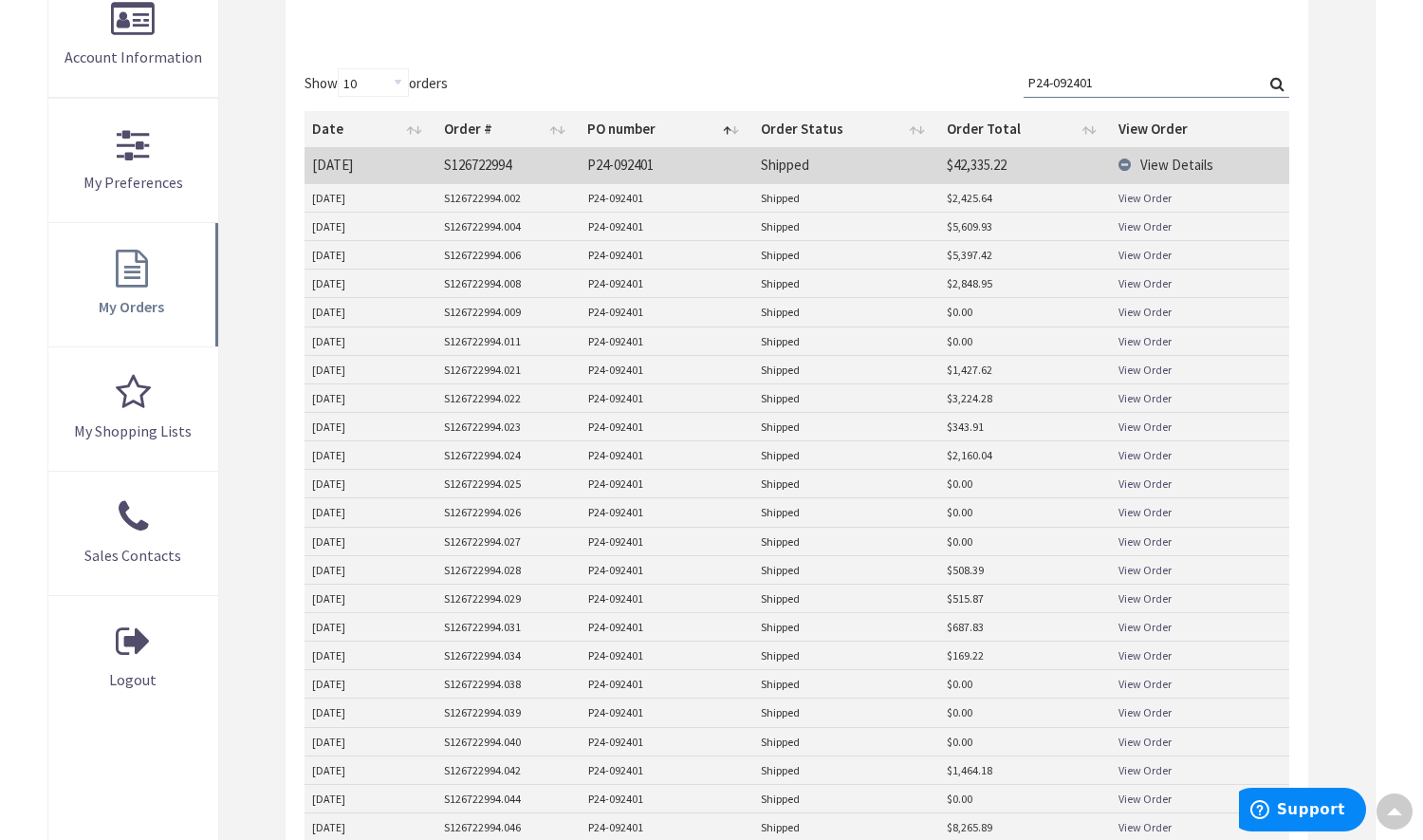
scroll to position [529, 0]
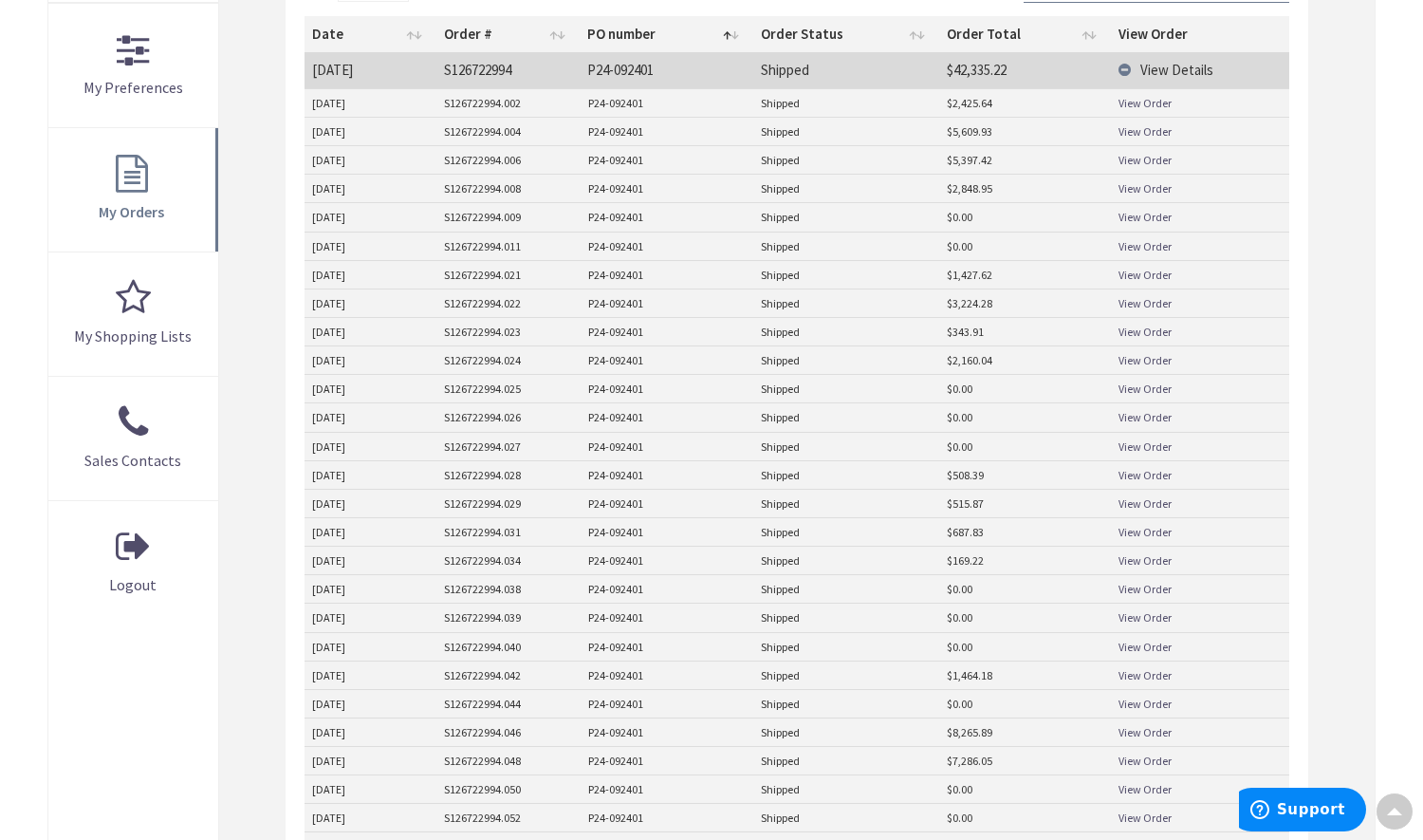
click at [1156, 495] on link "View Order" at bounding box center [1145, 503] width 53 height 17
click at [1144, 531] on link "View Order" at bounding box center [1145, 531] width 53 height 17
click at [1148, 557] on link "View Order" at bounding box center [1145, 560] width 53 height 17
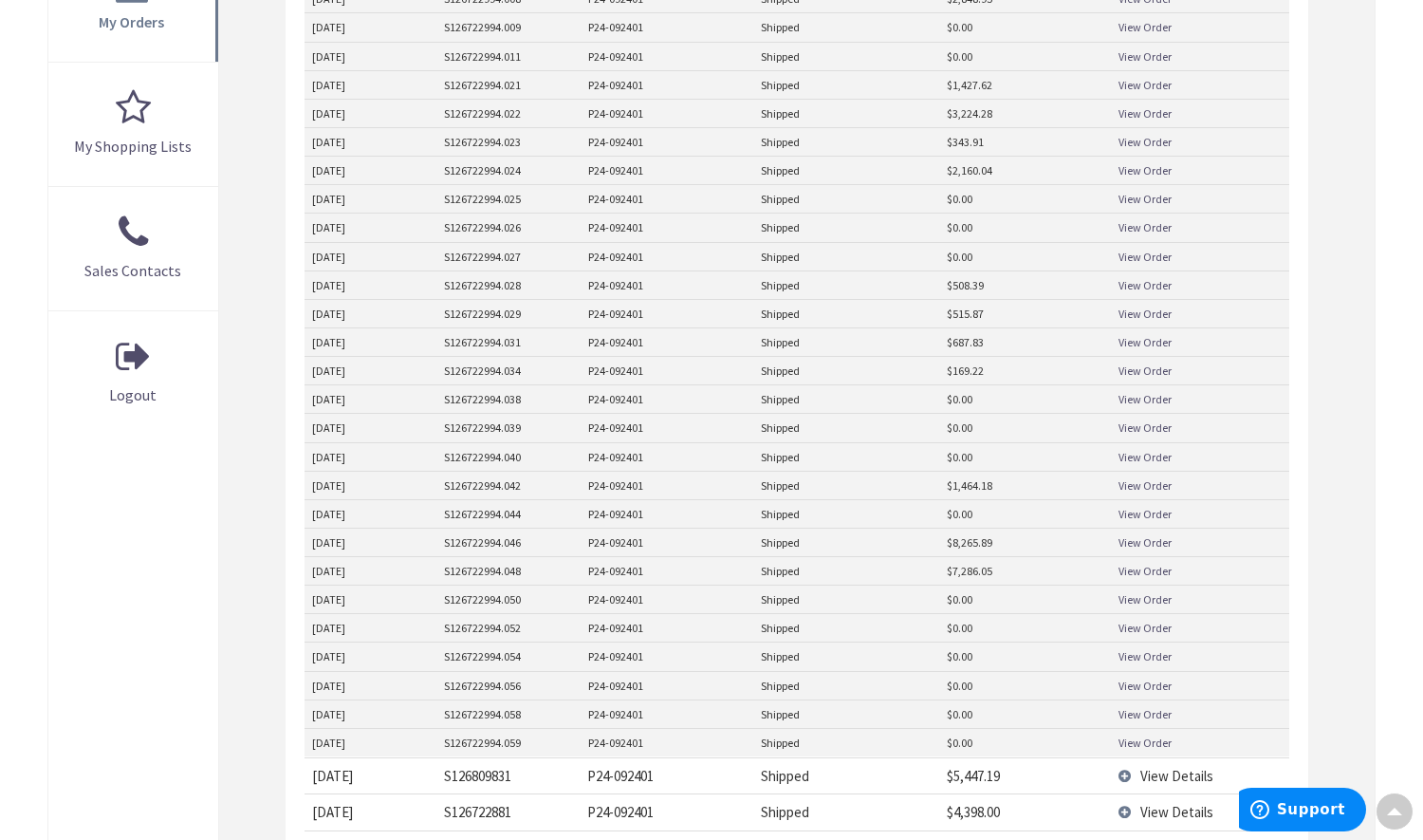
scroll to position [814, 0]
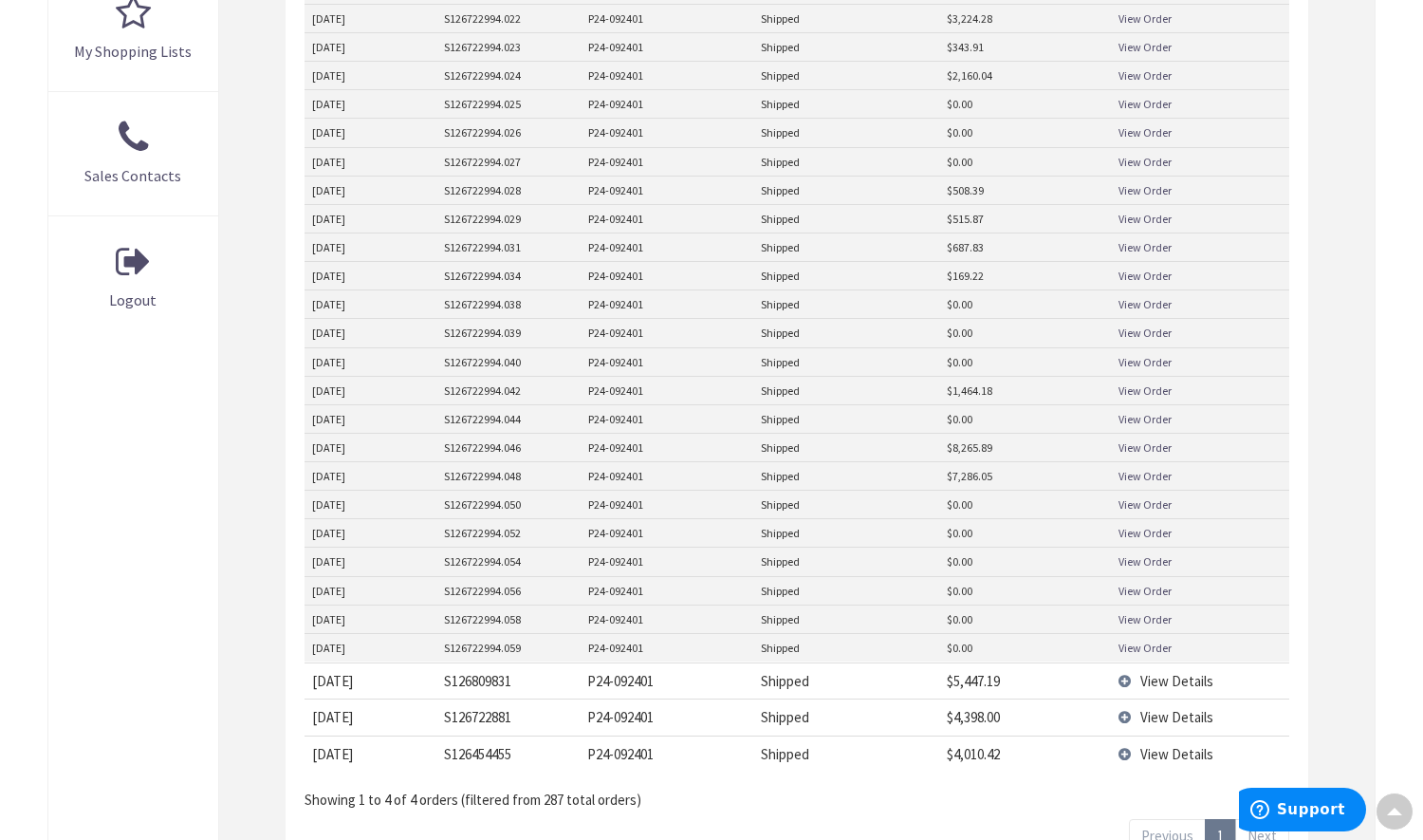
click at [1148, 389] on link "View Order" at bounding box center [1145, 390] width 53 height 17
click at [1139, 446] on link "View Order" at bounding box center [1145, 447] width 53 height 17
click at [1145, 479] on link "View Order" at bounding box center [1145, 476] width 53 height 17
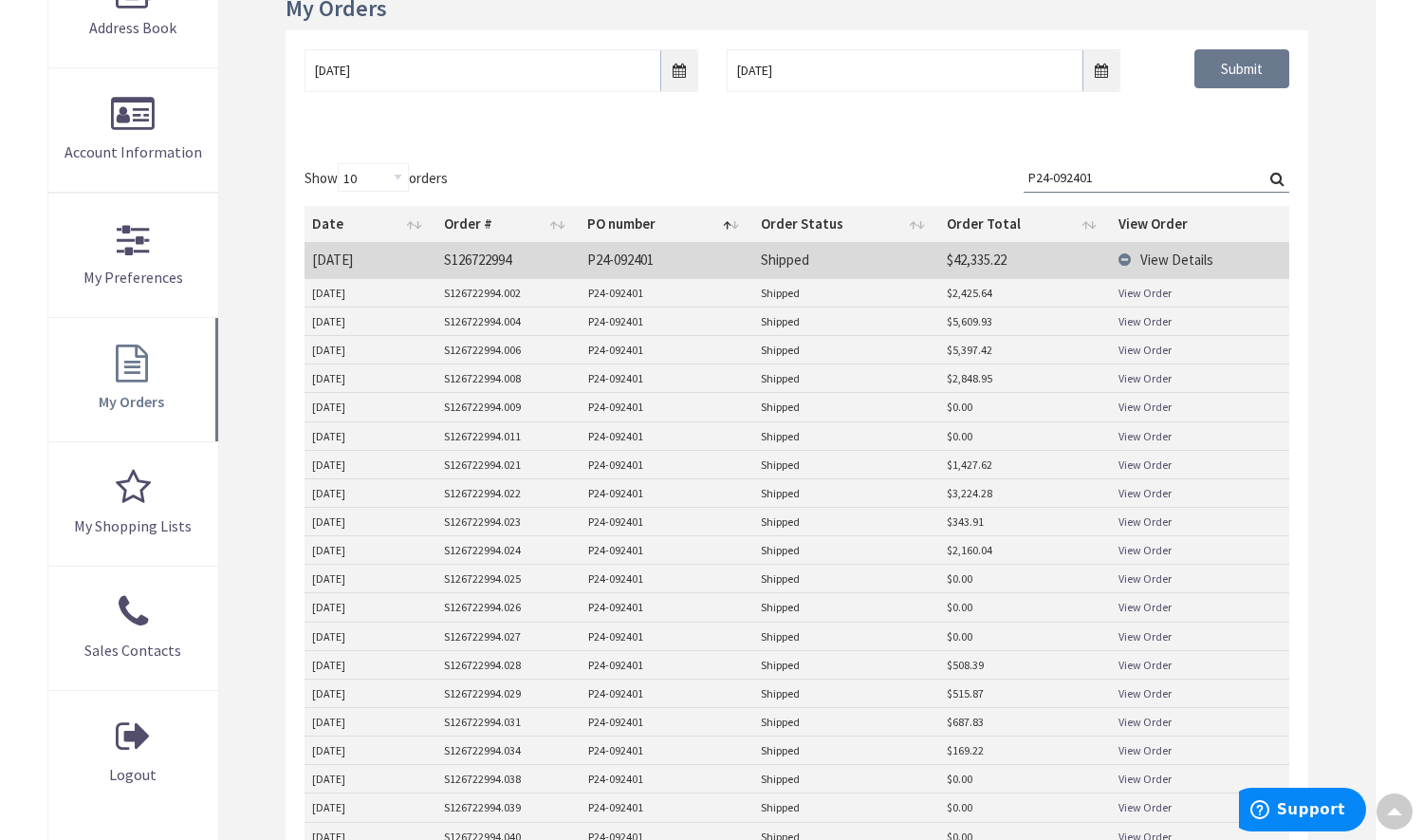
scroll to position [245, 0]
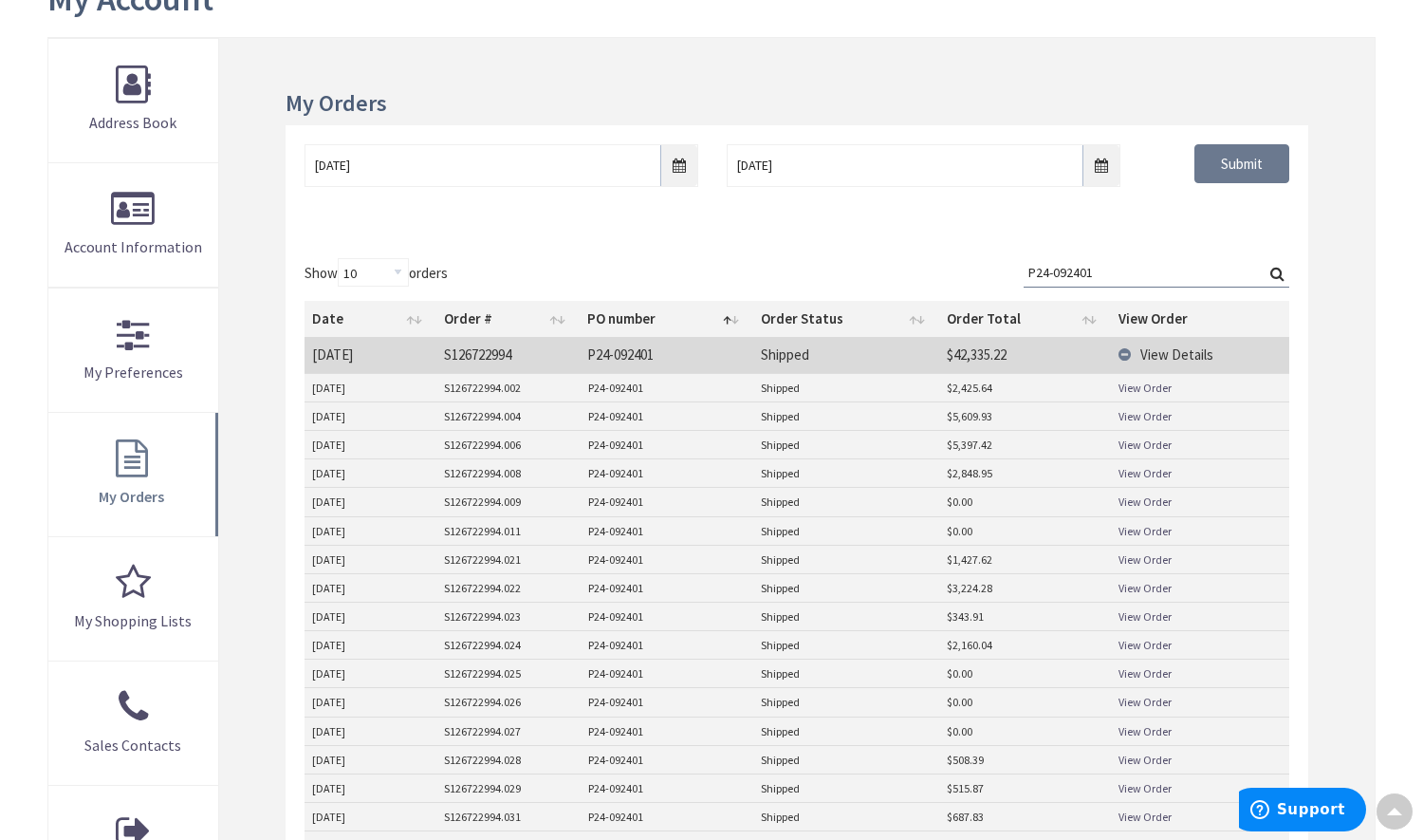
click at [1162, 354] on span "View Details" at bounding box center [1177, 355] width 73 height 18
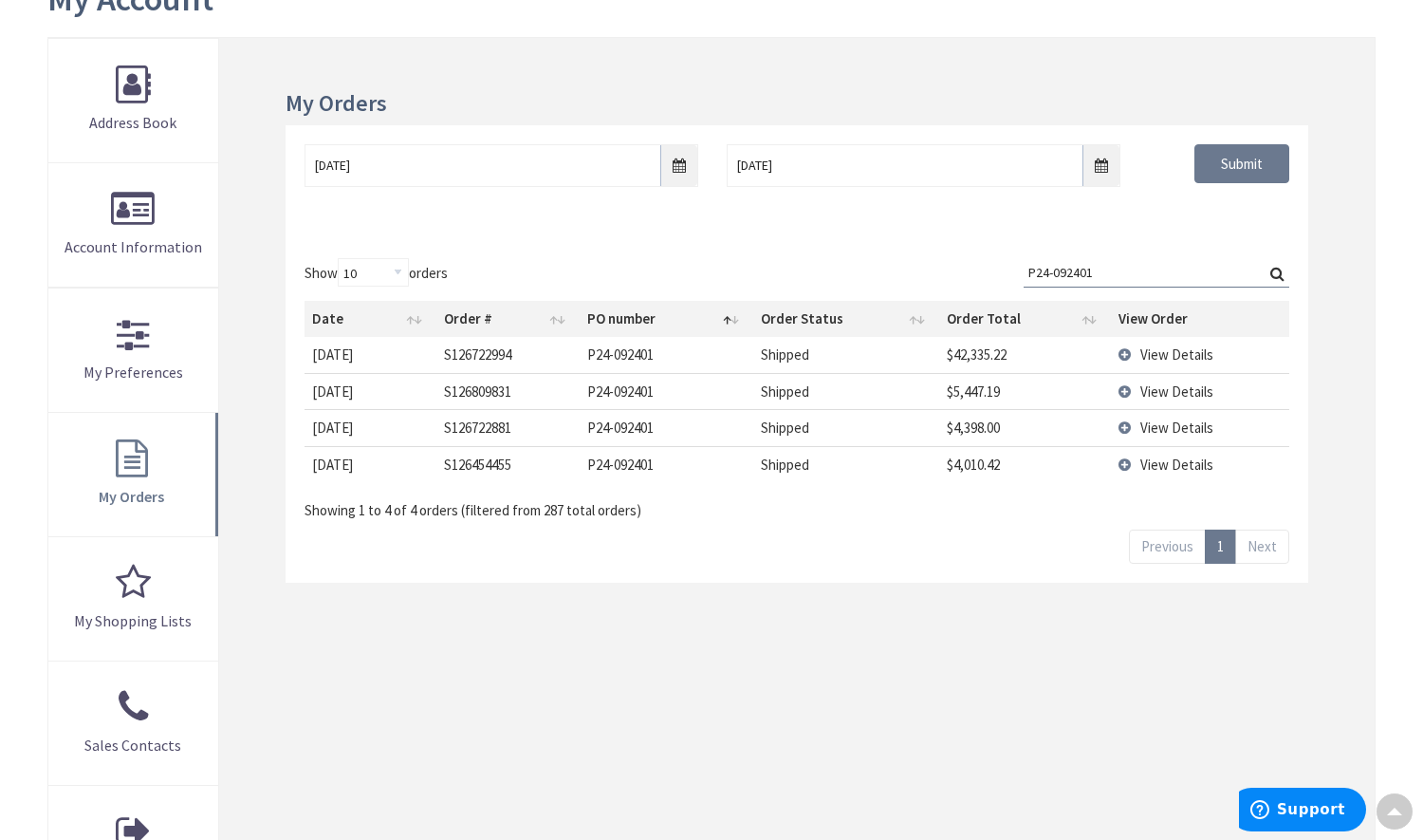
click at [794, 358] on td "Shipped" at bounding box center [846, 355] width 186 height 35
click at [1077, 365] on td "$42,335.22" at bounding box center [1025, 355] width 173 height 35
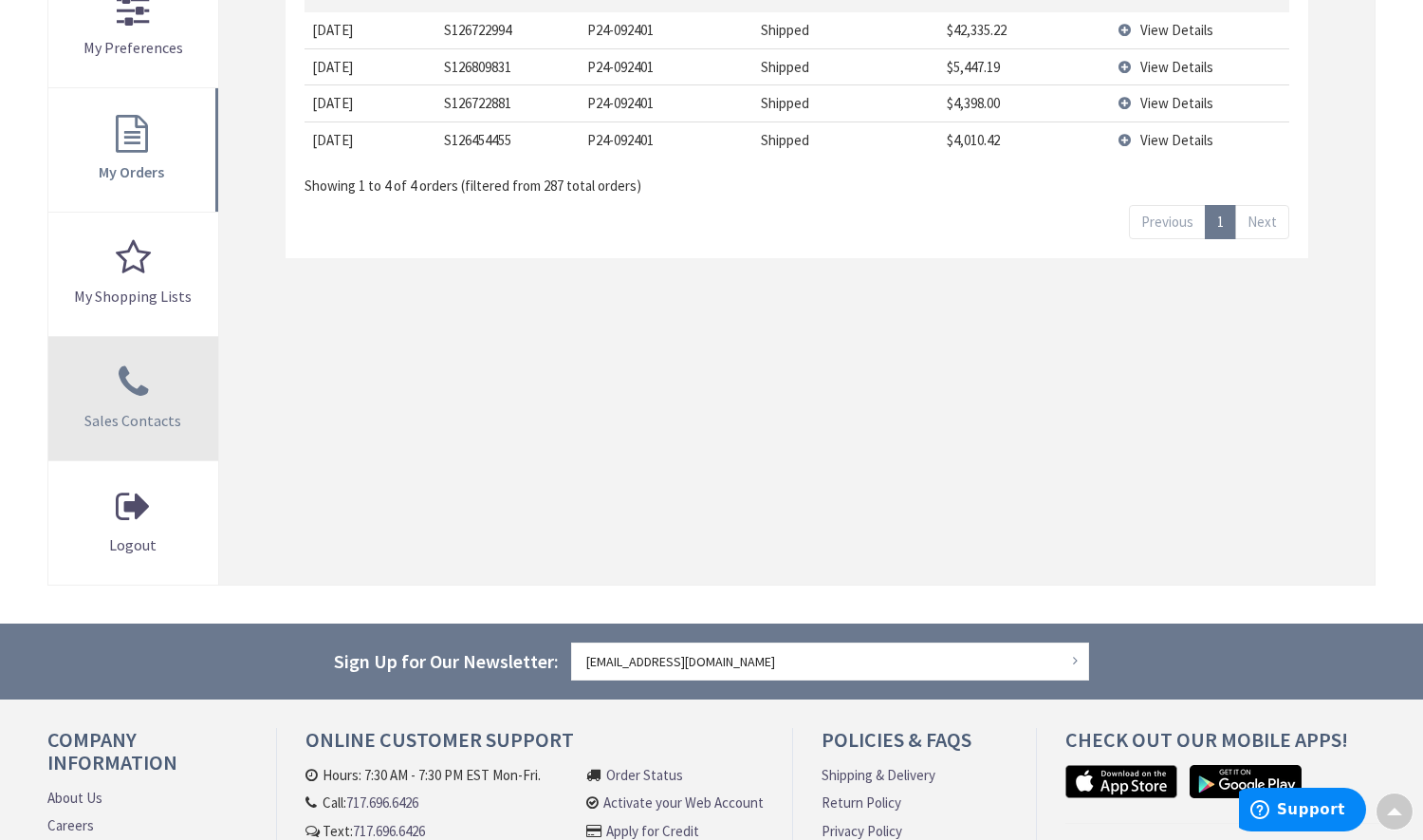
scroll to position [0, 0]
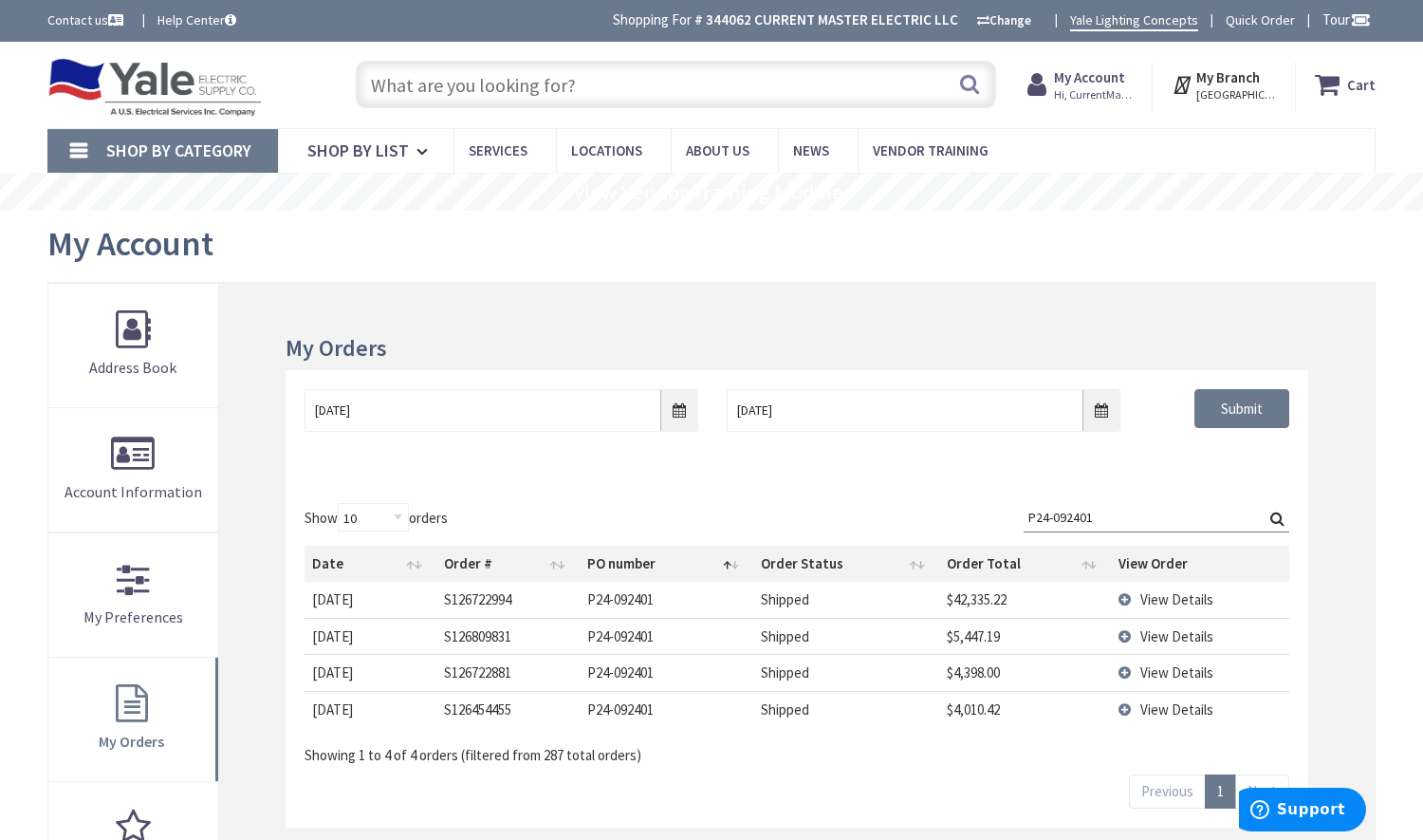
click at [206, 156] on span "Shop By Category" at bounding box center [179, 150] width 146 height 21
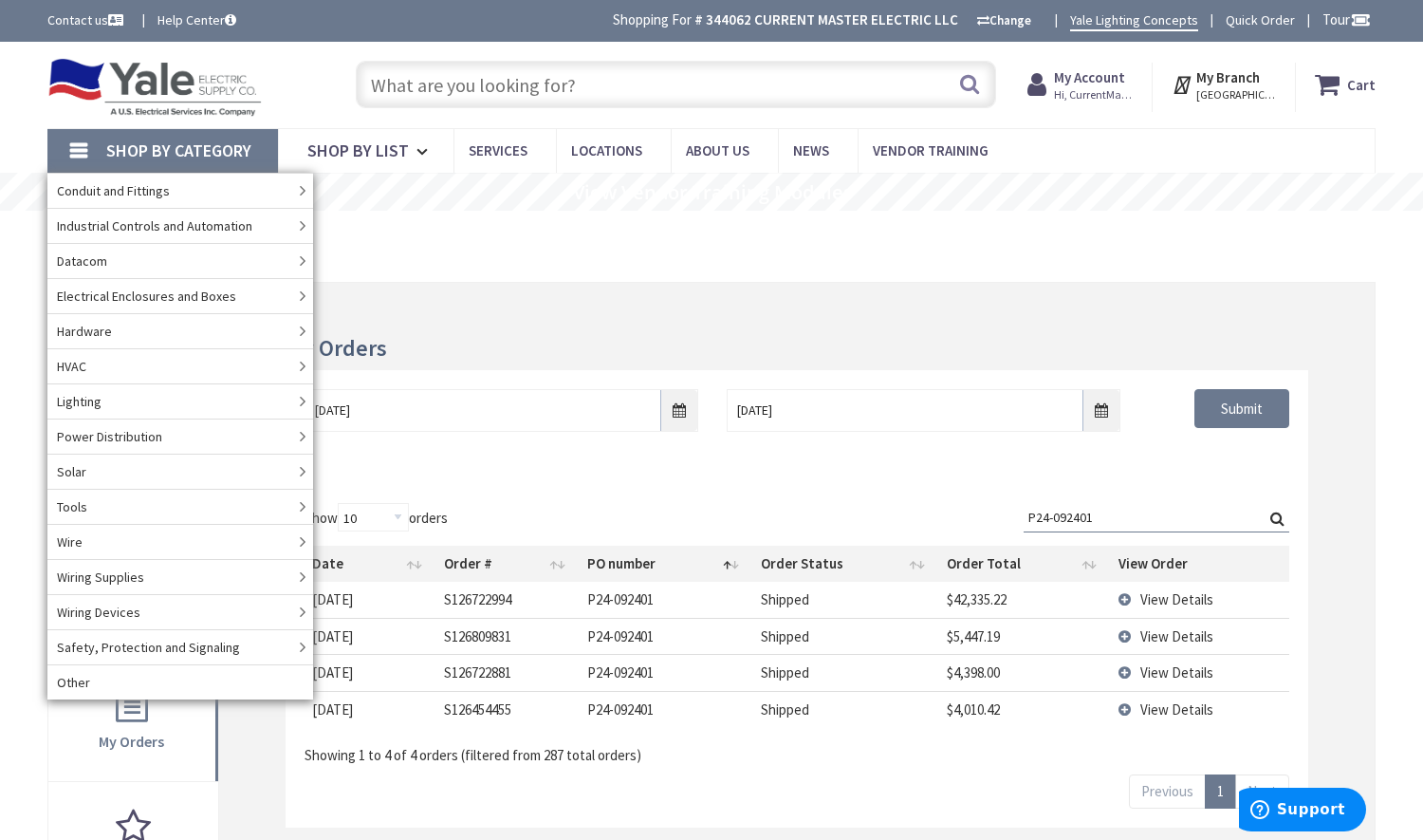
click at [683, 338] on h3 "My Orders" at bounding box center [796, 348] width 1023 height 24
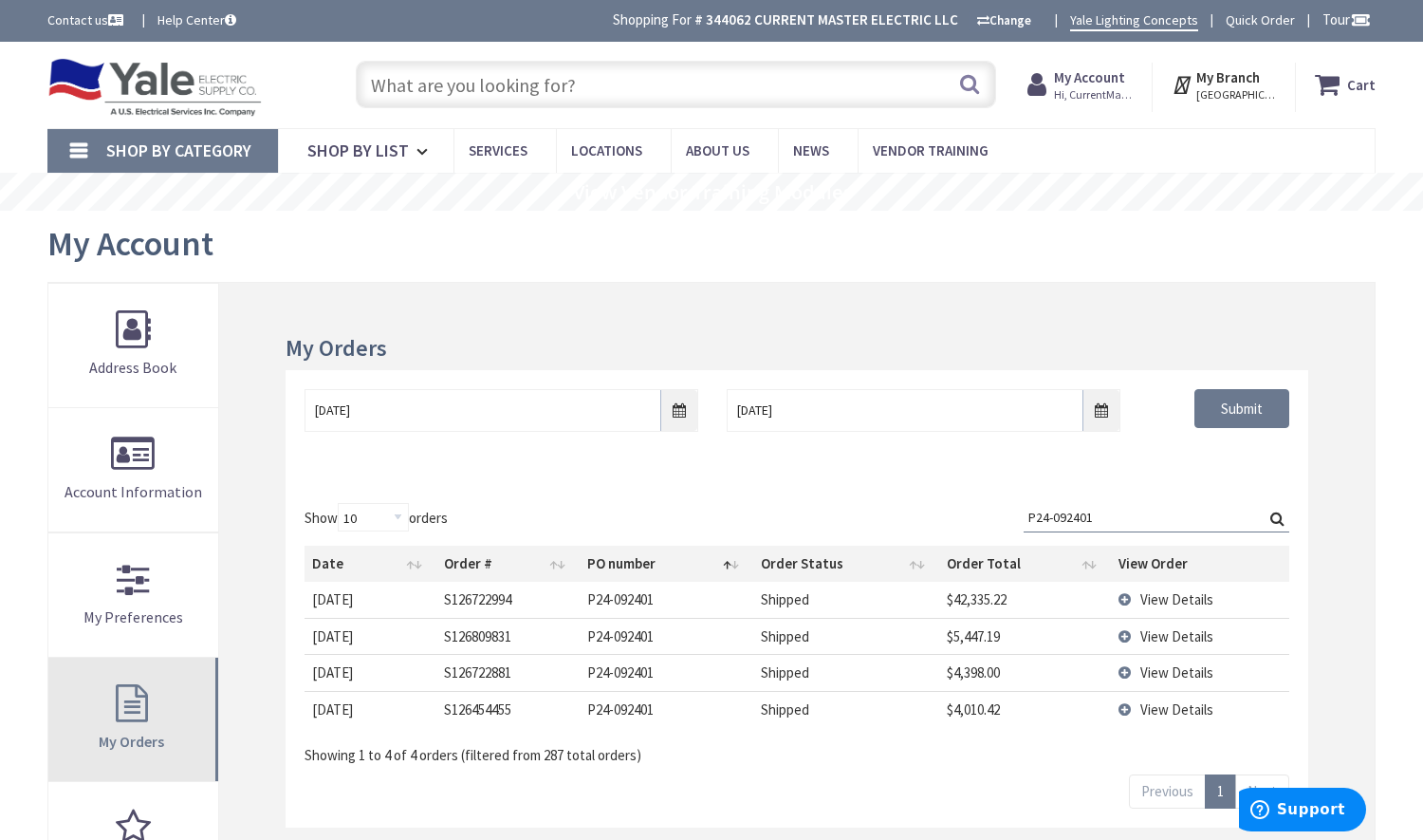
click at [145, 699] on link "My Orders" at bounding box center [134, 719] width 170 height 123
click at [136, 698] on link "My Orders" at bounding box center [134, 719] width 170 height 123
click at [118, 738] on span "My Orders" at bounding box center [131, 740] width 65 height 19
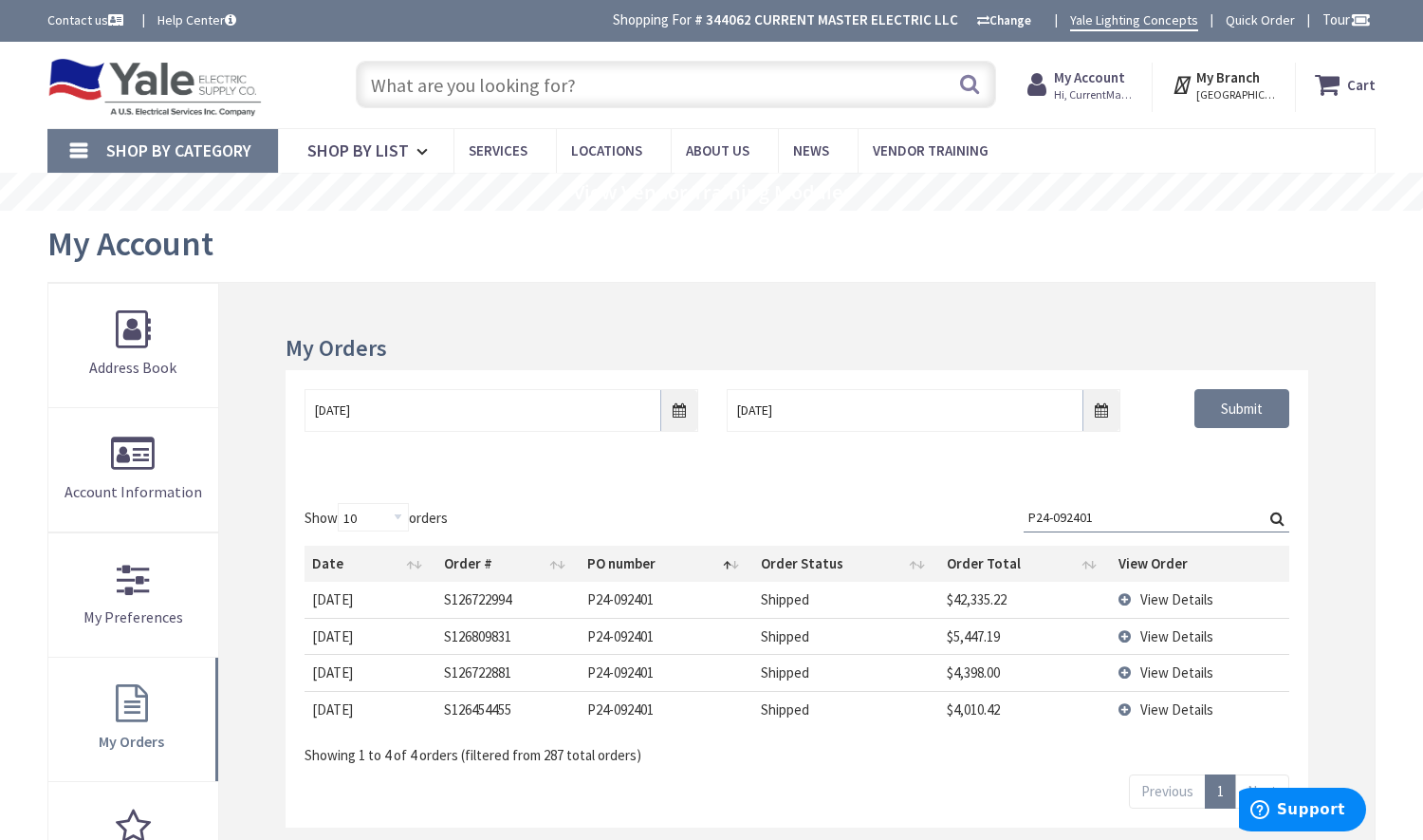
drag, startPoint x: 1171, startPoint y: 524, endPoint x: 656, endPoint y: 518, distance: 515.0
click at [656, 518] on div "Show 10 25 50 100 orders Search: P24-092401 Date Order # PO number Order Status…" at bounding box center [797, 634] width 984 height 262
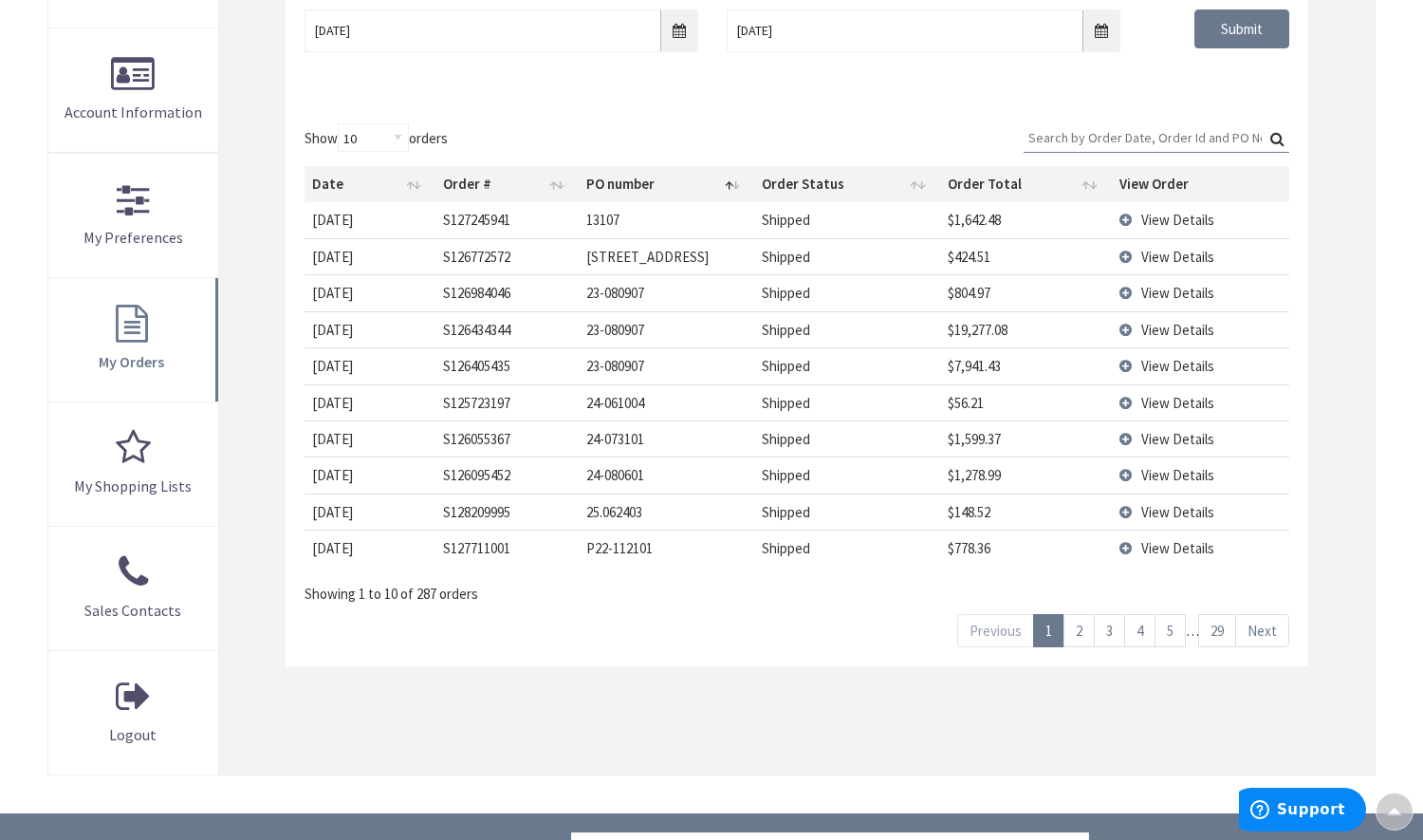
scroll to position [95, 0]
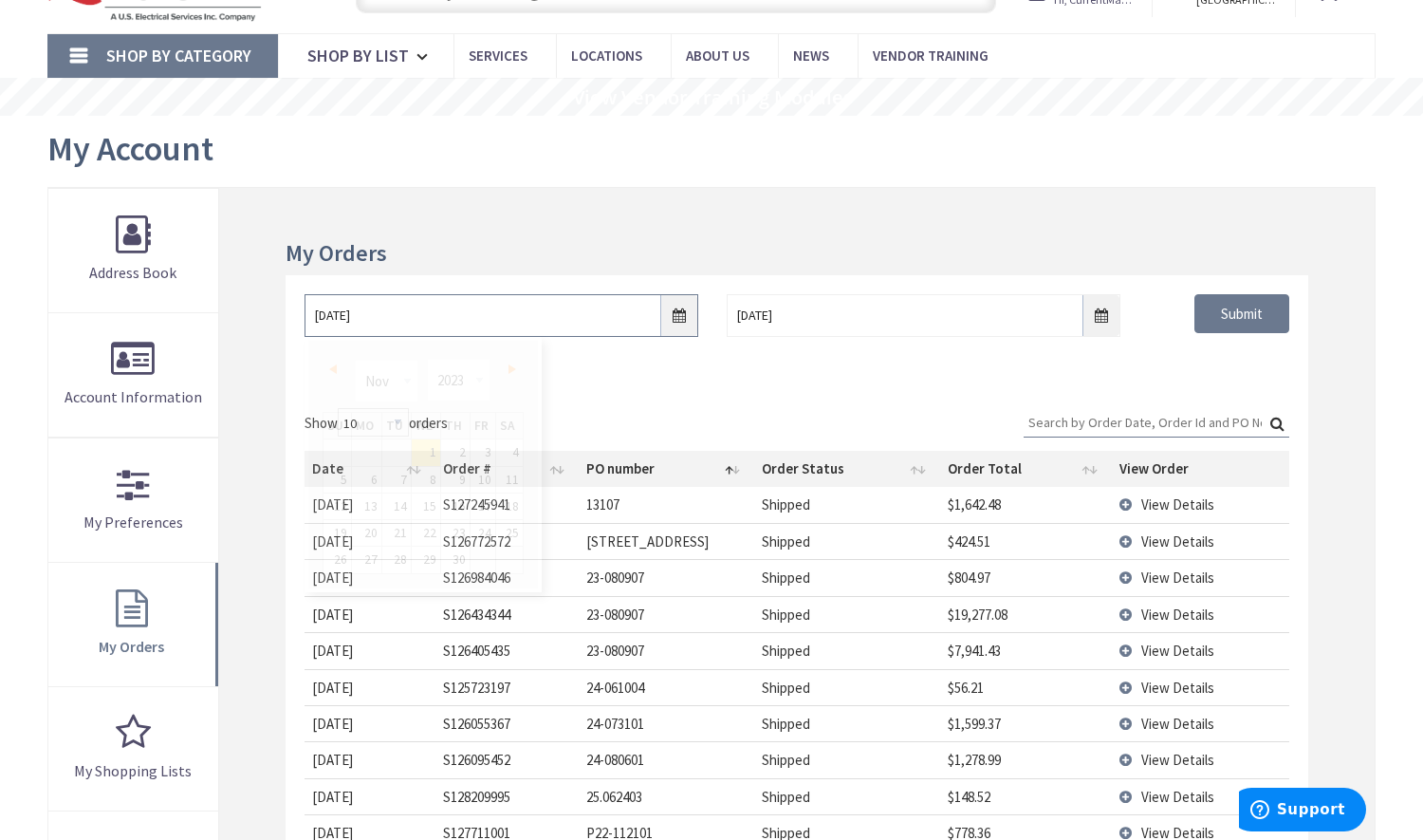
click at [587, 308] on input "11/1/2023" at bounding box center [501, 315] width 394 height 43
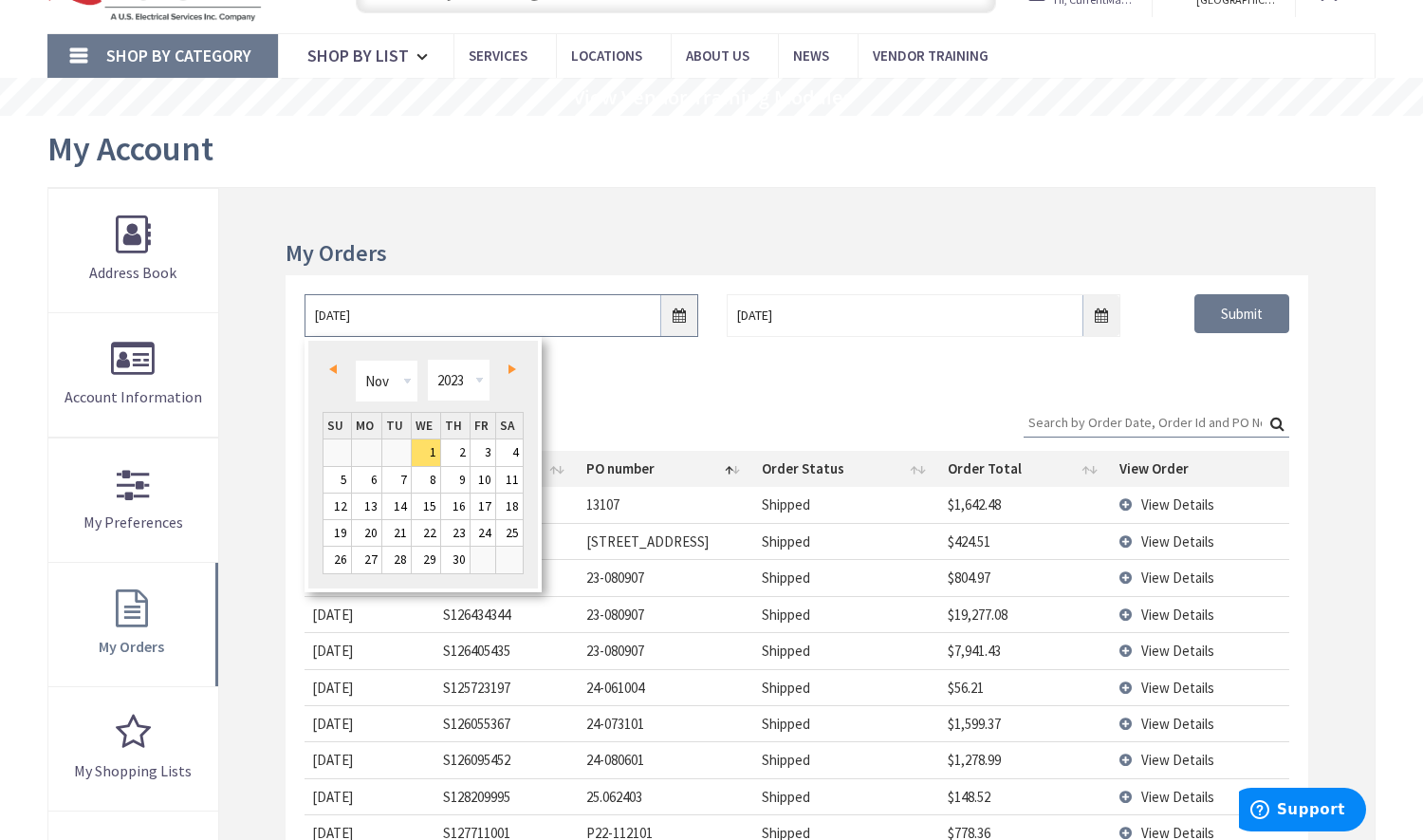
click at [587, 308] on input "11/1/2023" at bounding box center [501, 315] width 394 height 43
type input "1/1/25"
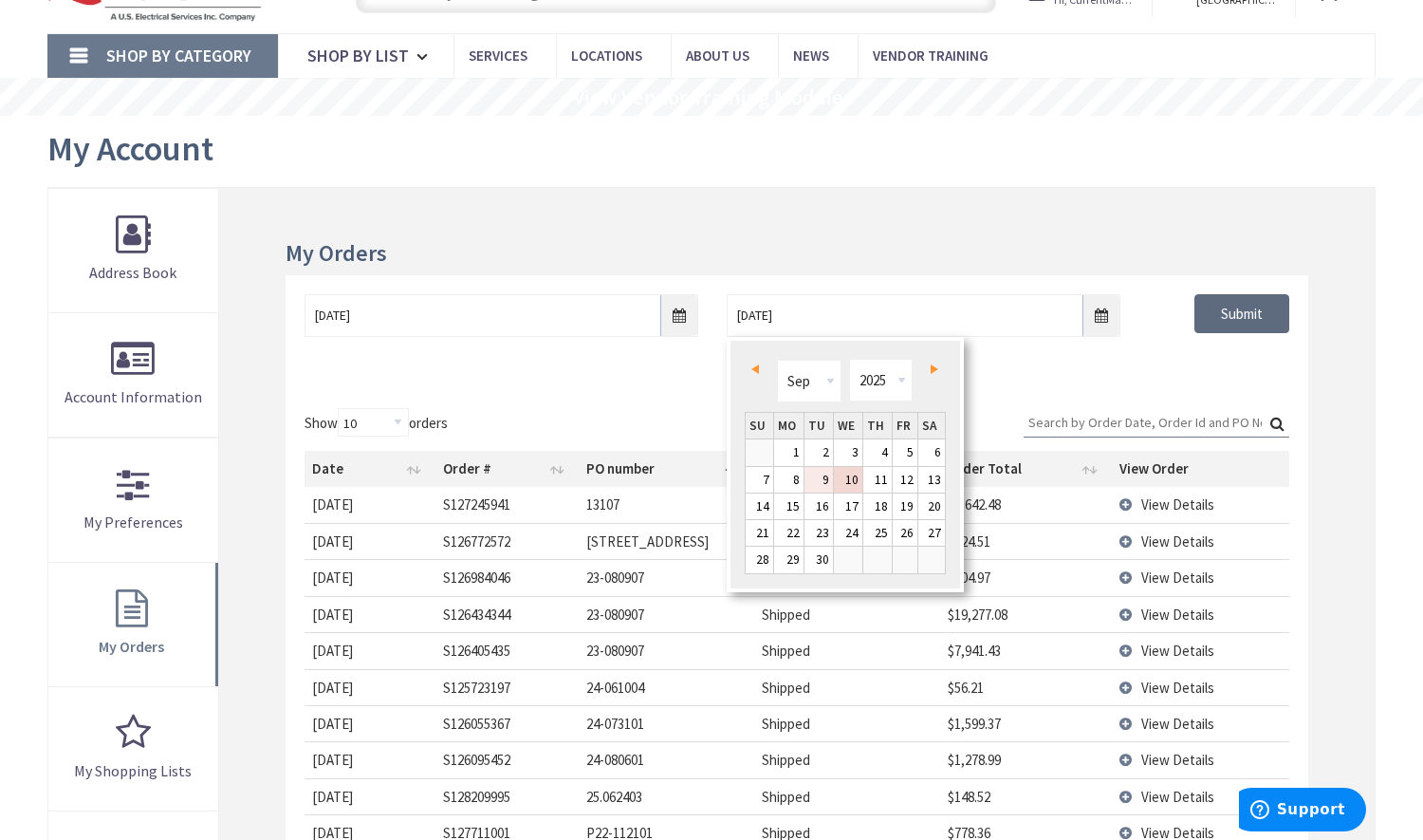
click at [1237, 311] on input "Submit" at bounding box center [1241, 314] width 95 height 40
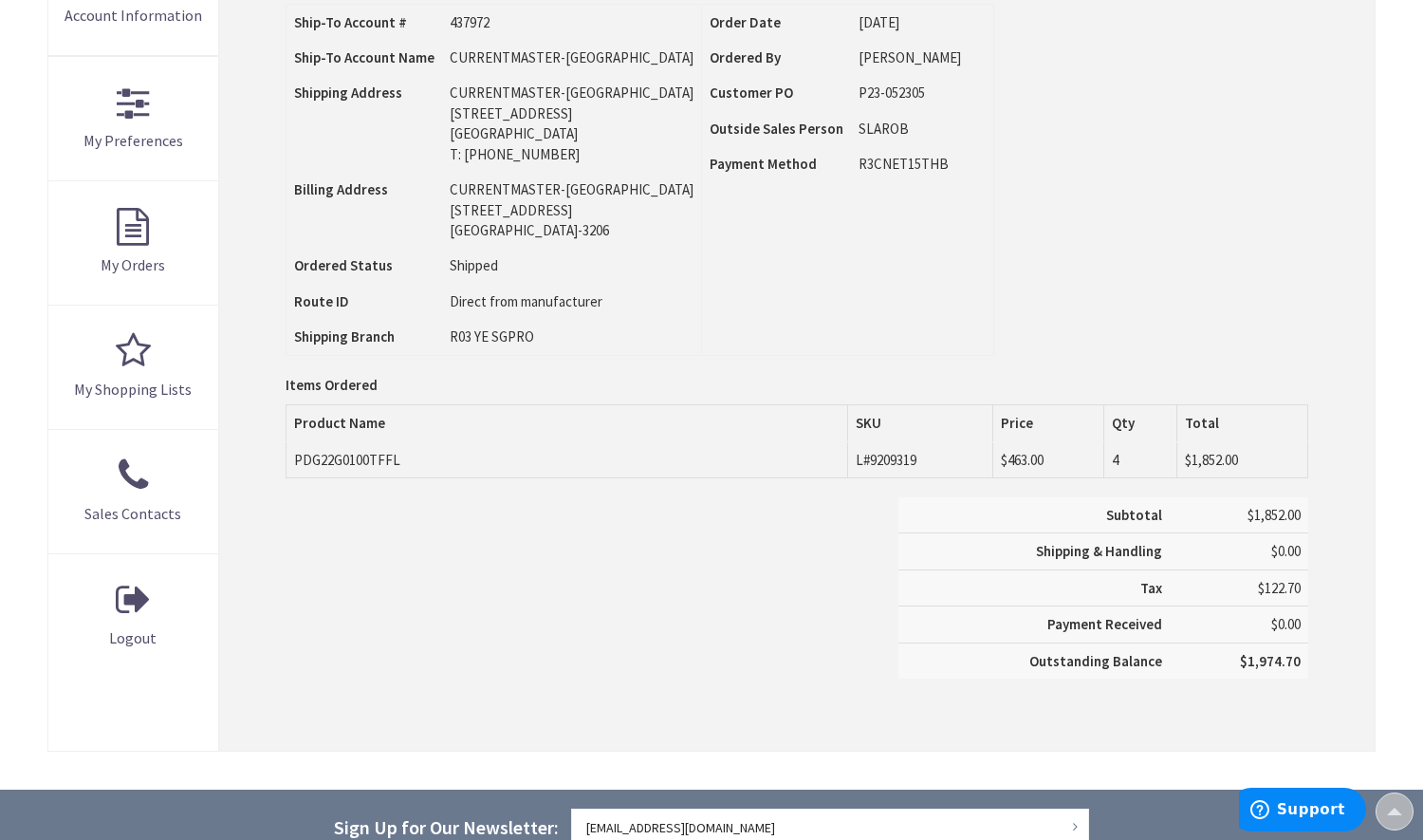
scroll to position [382, 0]
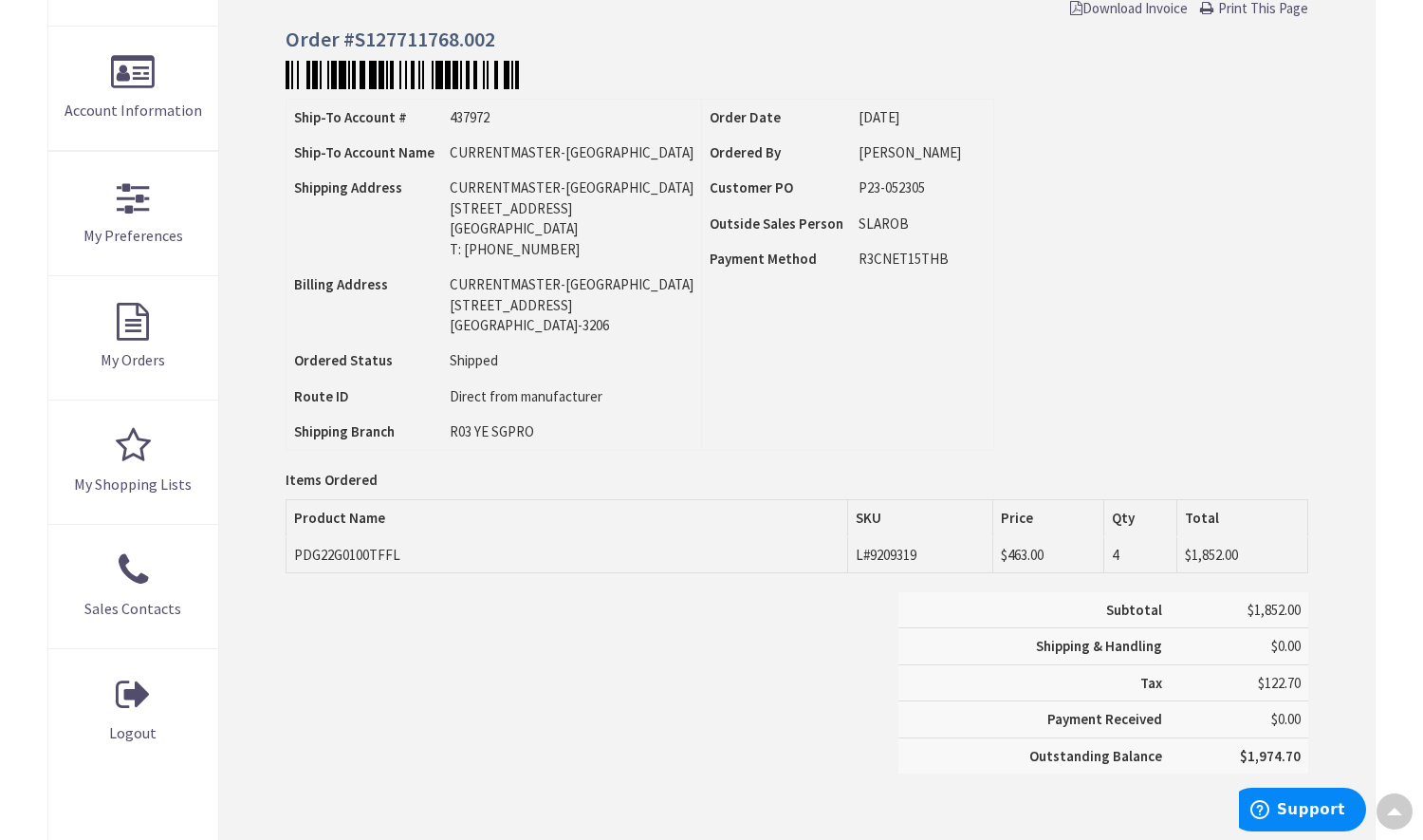
click at [1090, 3] on span "Download Invoice" at bounding box center [1129, 8] width 117 height 18
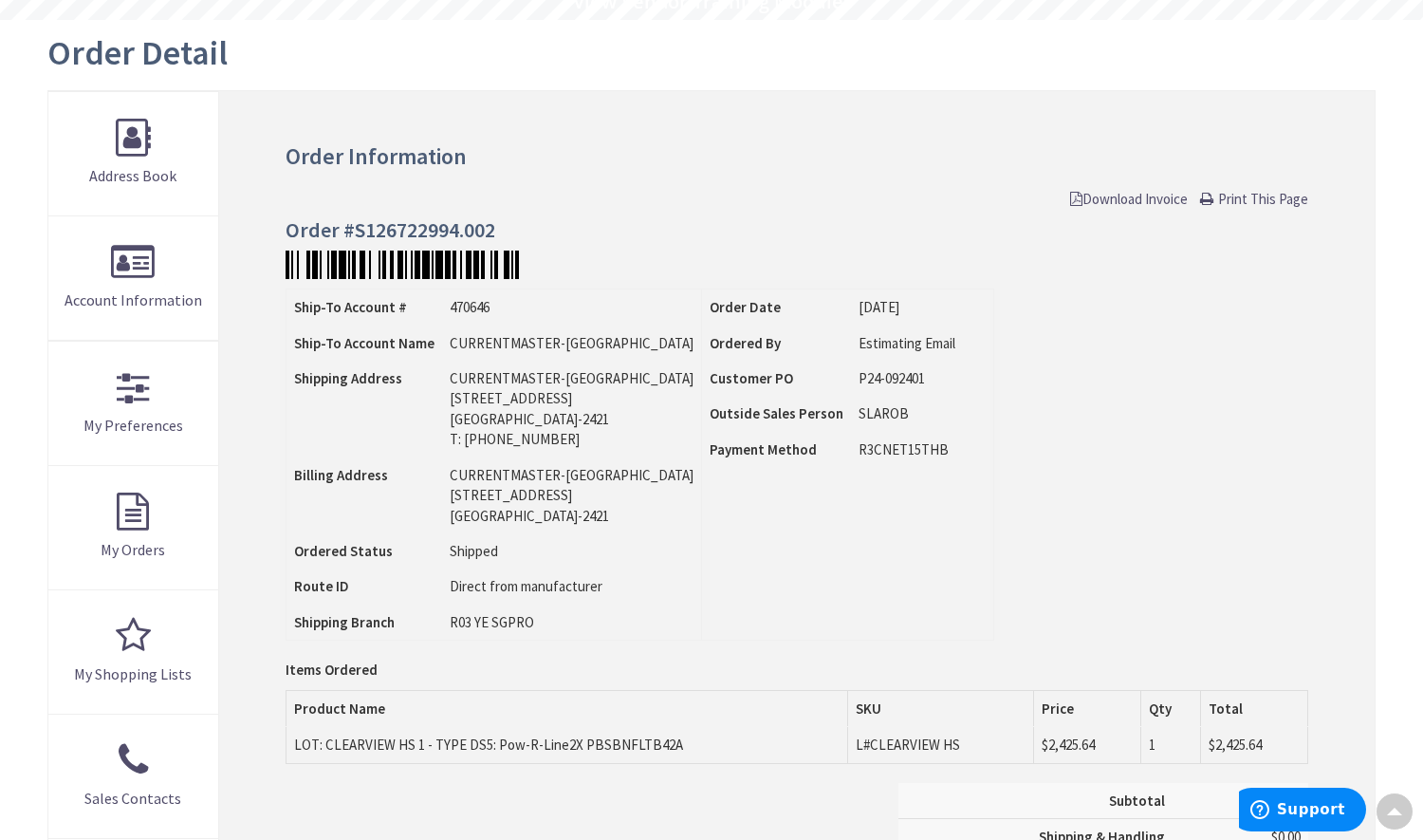
scroll to position [190, 0]
click at [1213, 197] on link "Print This Page" at bounding box center [1254, 198] width 108 height 20
click at [1114, 197] on span "Download Invoice" at bounding box center [1129, 198] width 117 height 18
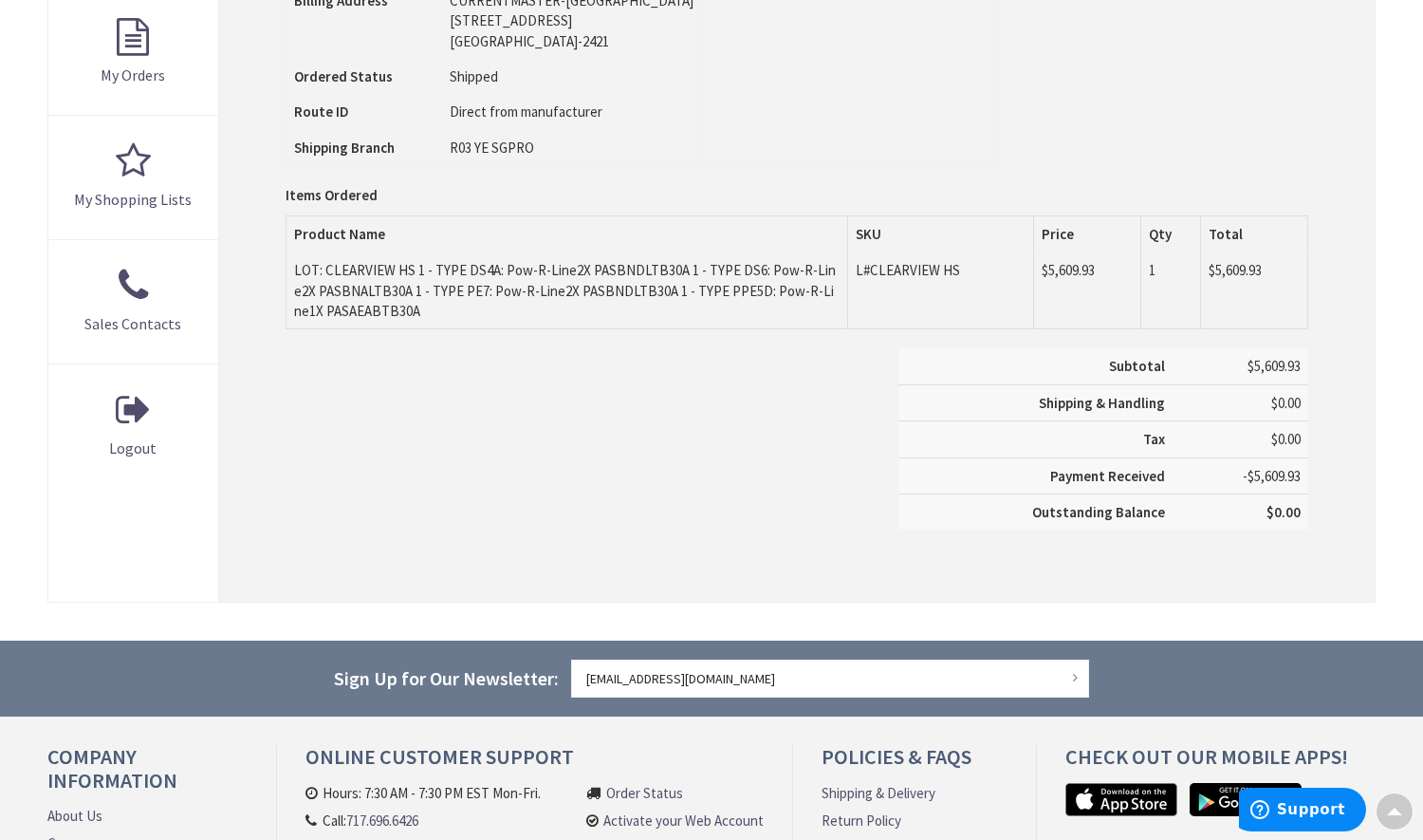
scroll to position [95, 0]
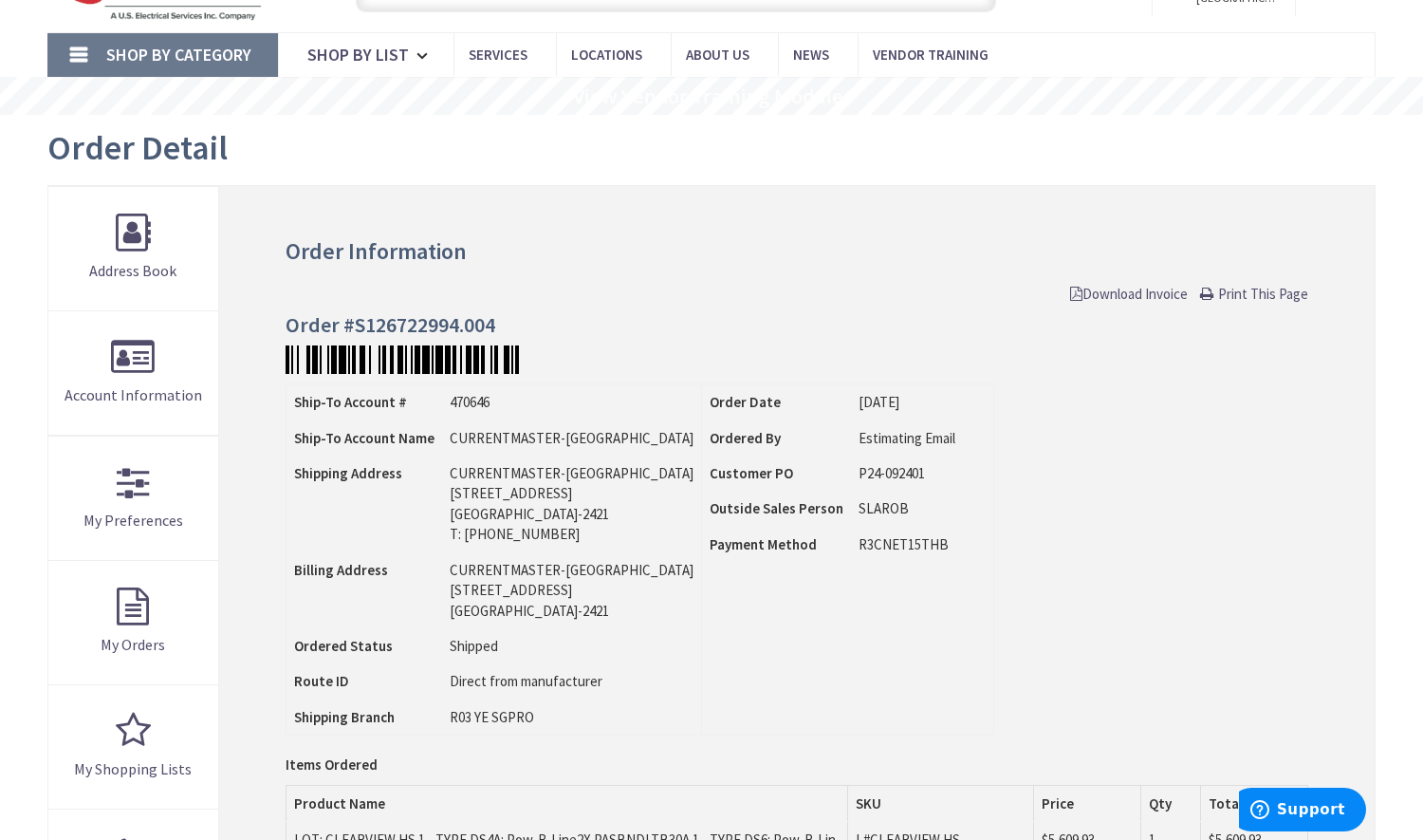
click at [1149, 297] on span "Download Invoice" at bounding box center [1129, 293] width 117 height 18
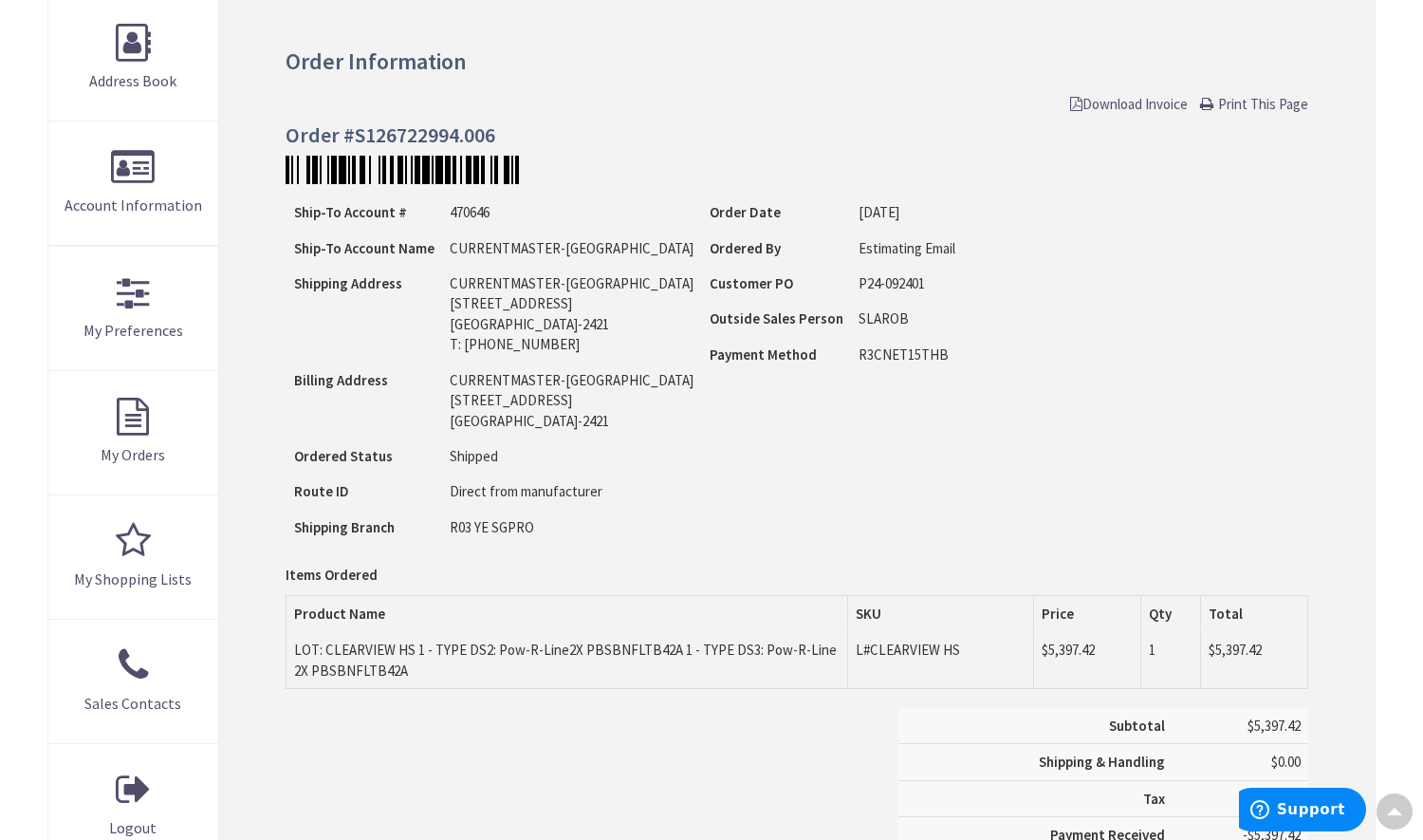
drag, startPoint x: 1255, startPoint y: 104, endPoint x: 1154, endPoint y: 569, distance: 475.8
click at [1255, 104] on span "Print This Page" at bounding box center [1263, 104] width 90 height 18
click at [1127, 104] on span "Download Invoice" at bounding box center [1129, 104] width 117 height 18
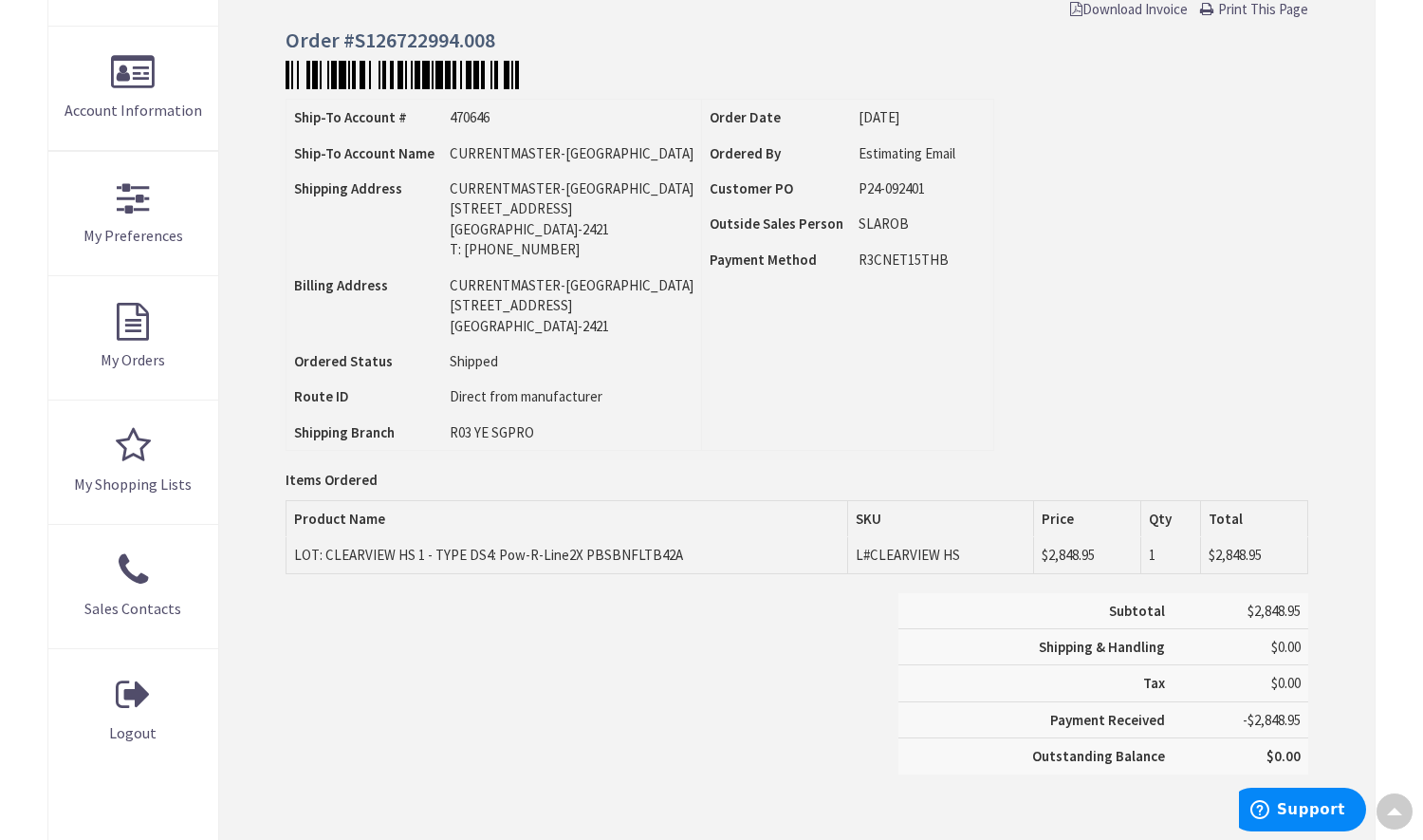
scroll to position [284, 0]
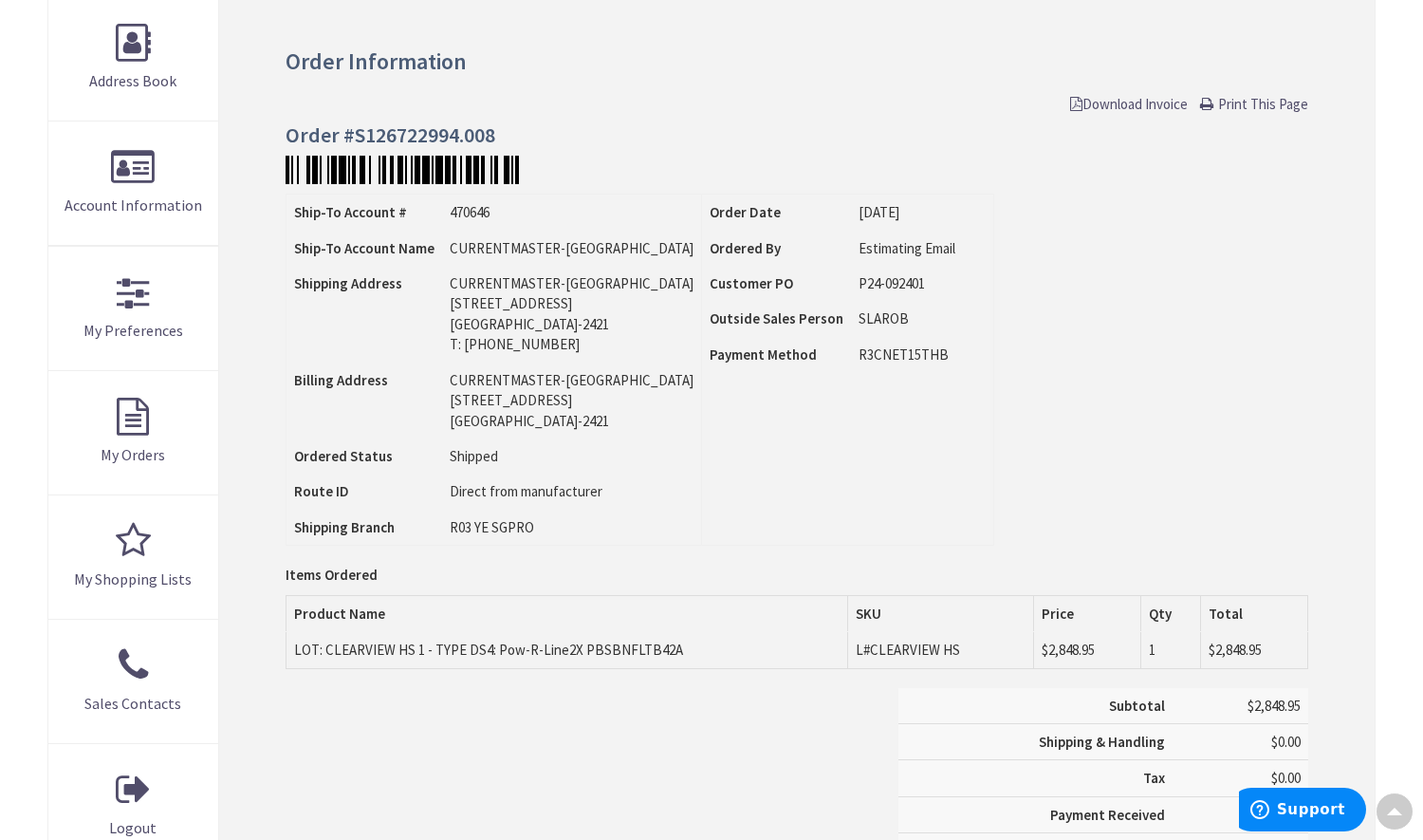
click at [1108, 96] on span "Download Invoice" at bounding box center [1129, 104] width 117 height 18
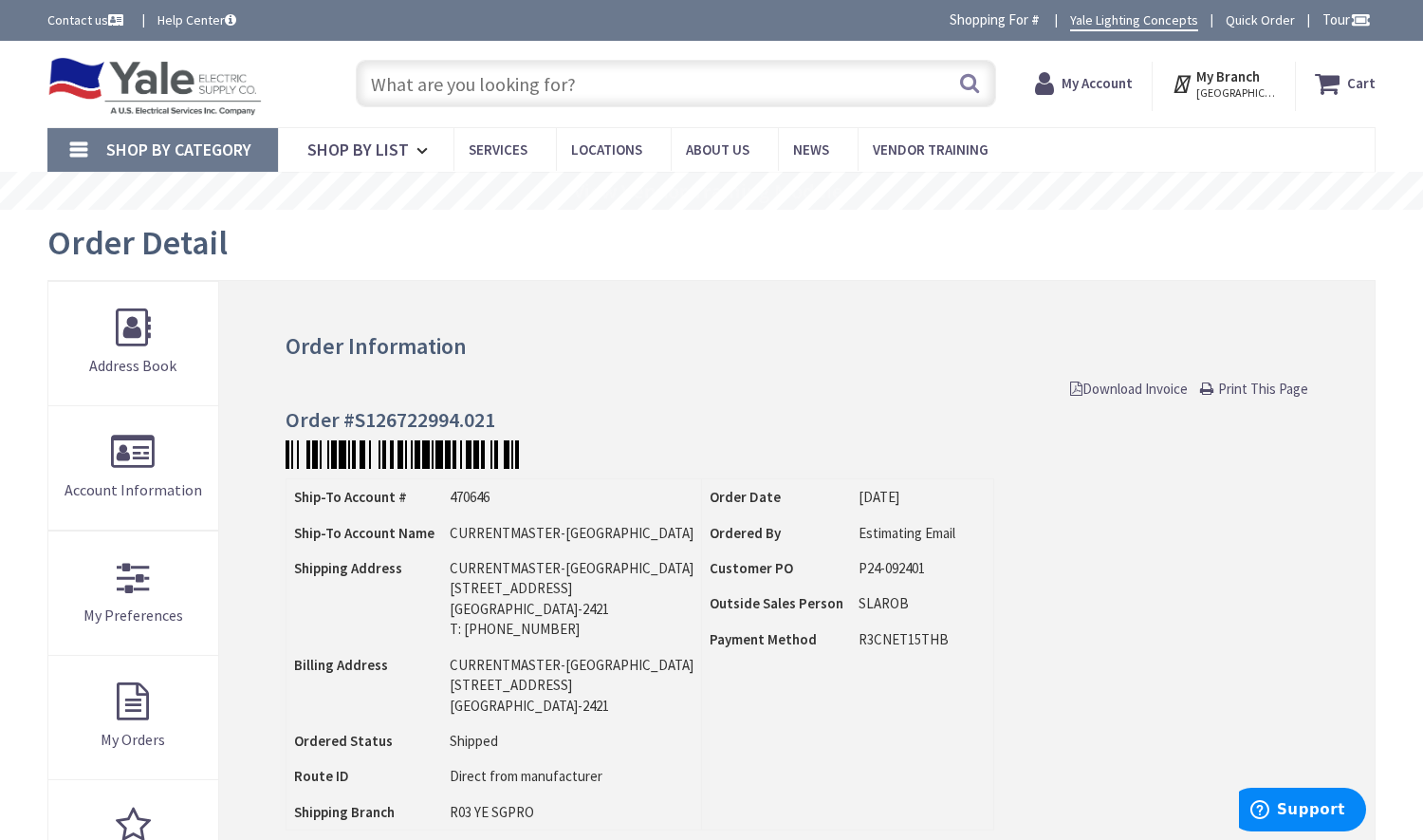
click at [1130, 384] on span "Download Invoice" at bounding box center [1129, 389] width 117 height 18
click at [1101, 386] on span "Download Invoice" at bounding box center [1129, 389] width 117 height 18
click at [1092, 381] on span "Download Invoice" at bounding box center [1129, 389] width 117 height 18
click at [1134, 383] on span "Download Invoice" at bounding box center [1129, 389] width 117 height 18
click at [1120, 399] on div "Order Information Download Invoice Print This Page Order #S126722994.028 Ship-T…" at bounding box center [796, 764] width 1155 height 965
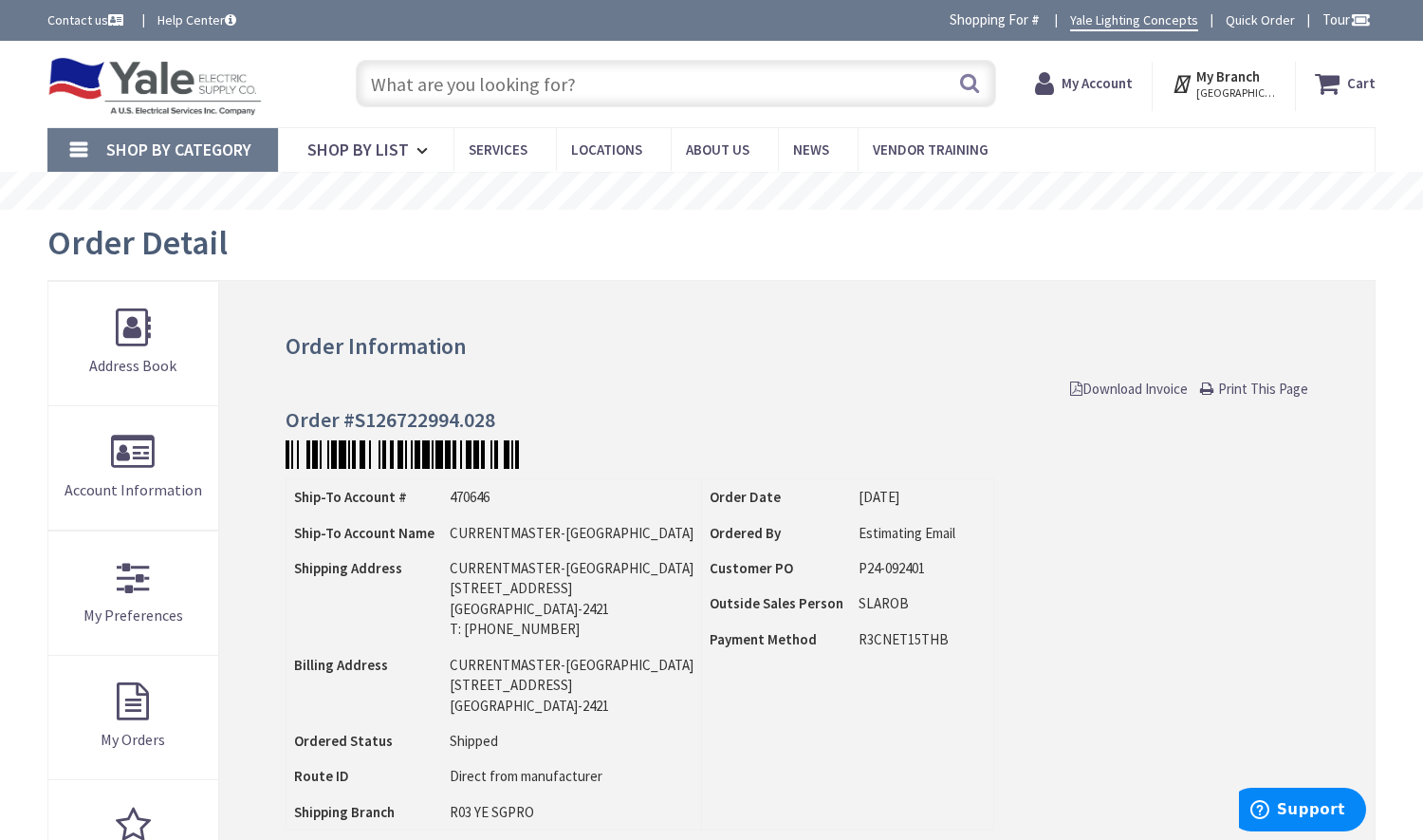
click at [1120, 389] on span "Download Invoice" at bounding box center [1129, 389] width 117 height 18
click at [1108, 381] on span "Download Invoice" at bounding box center [1129, 389] width 117 height 18
click at [1112, 370] on div "Order Information Download Invoice Print This Page Order #S126722994.031 Ship-T…" at bounding box center [796, 764] width 1155 height 965
click at [1117, 381] on span "Download Invoice" at bounding box center [1129, 389] width 117 height 18
click at [1097, 382] on span "Download Invoice" at bounding box center [1129, 389] width 117 height 18
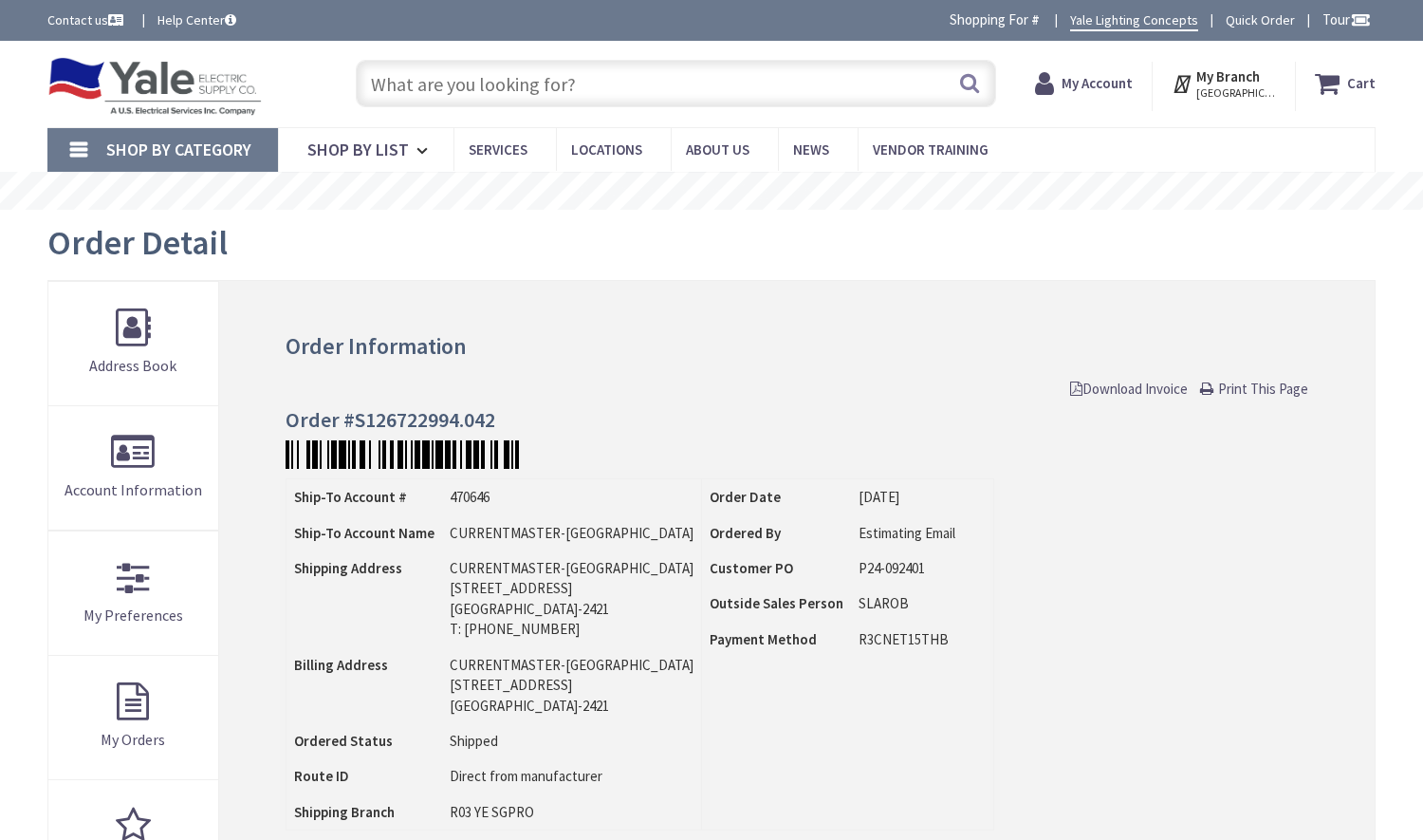
click at [1127, 392] on span "Download Invoice" at bounding box center [1129, 389] width 117 height 18
click at [1132, 381] on span "Download Invoice" at bounding box center [1129, 389] width 117 height 18
click at [1108, 379] on link "Download Invoice" at bounding box center [1129, 389] width 117 height 20
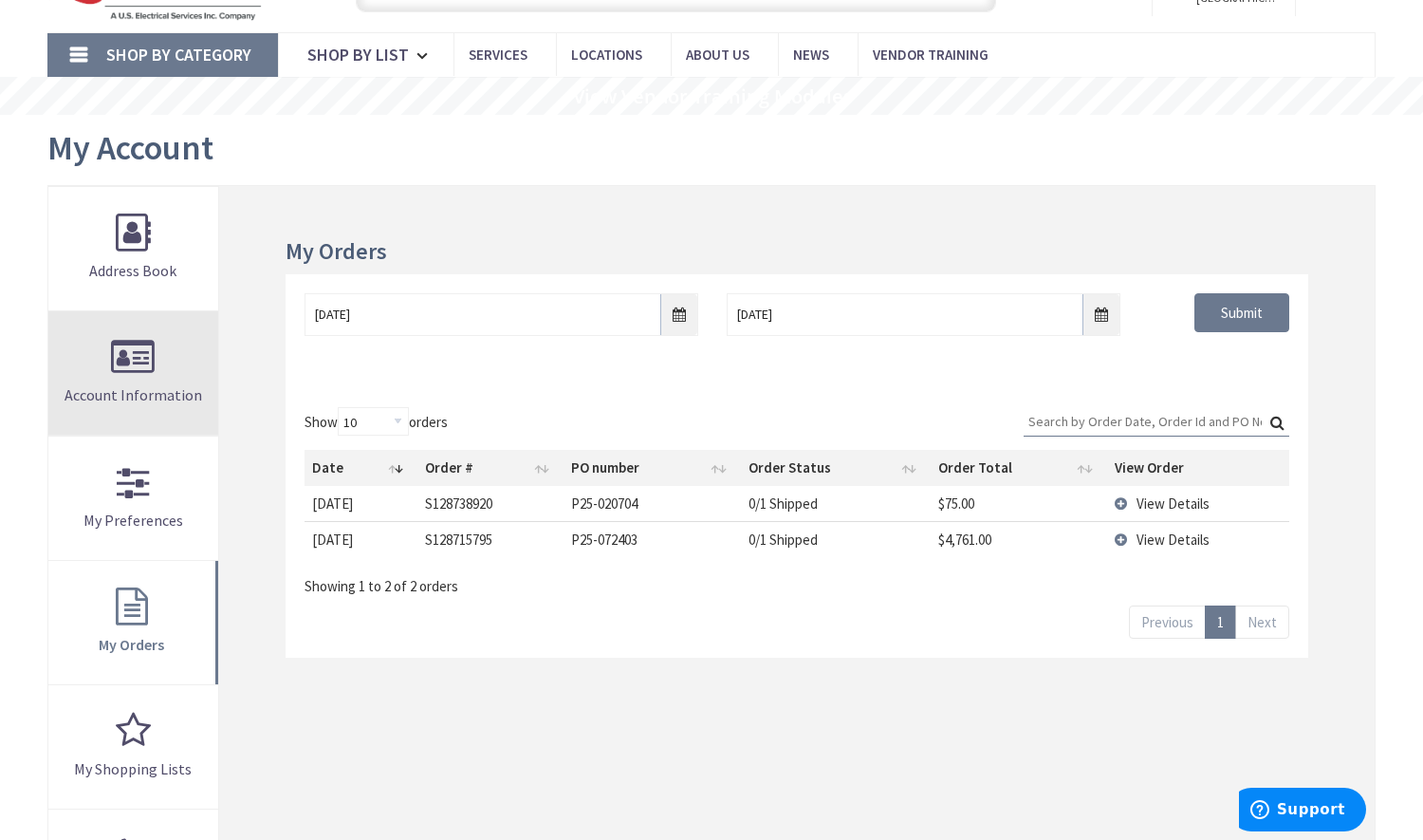
click at [143, 370] on link "Account Information" at bounding box center [134, 373] width 170 height 123
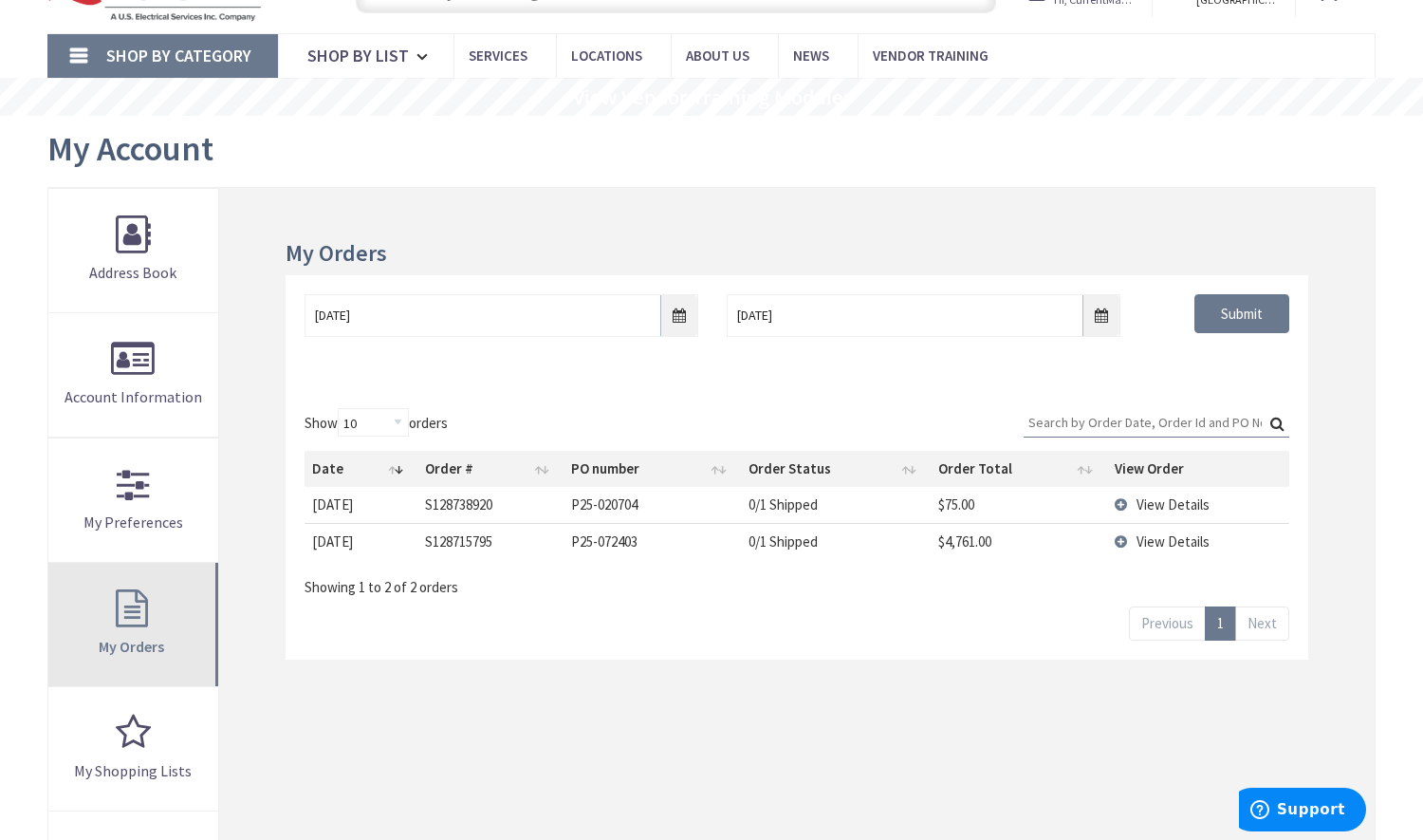
scroll to position [96, 0]
click at [129, 659] on link "My Orders" at bounding box center [134, 623] width 170 height 123
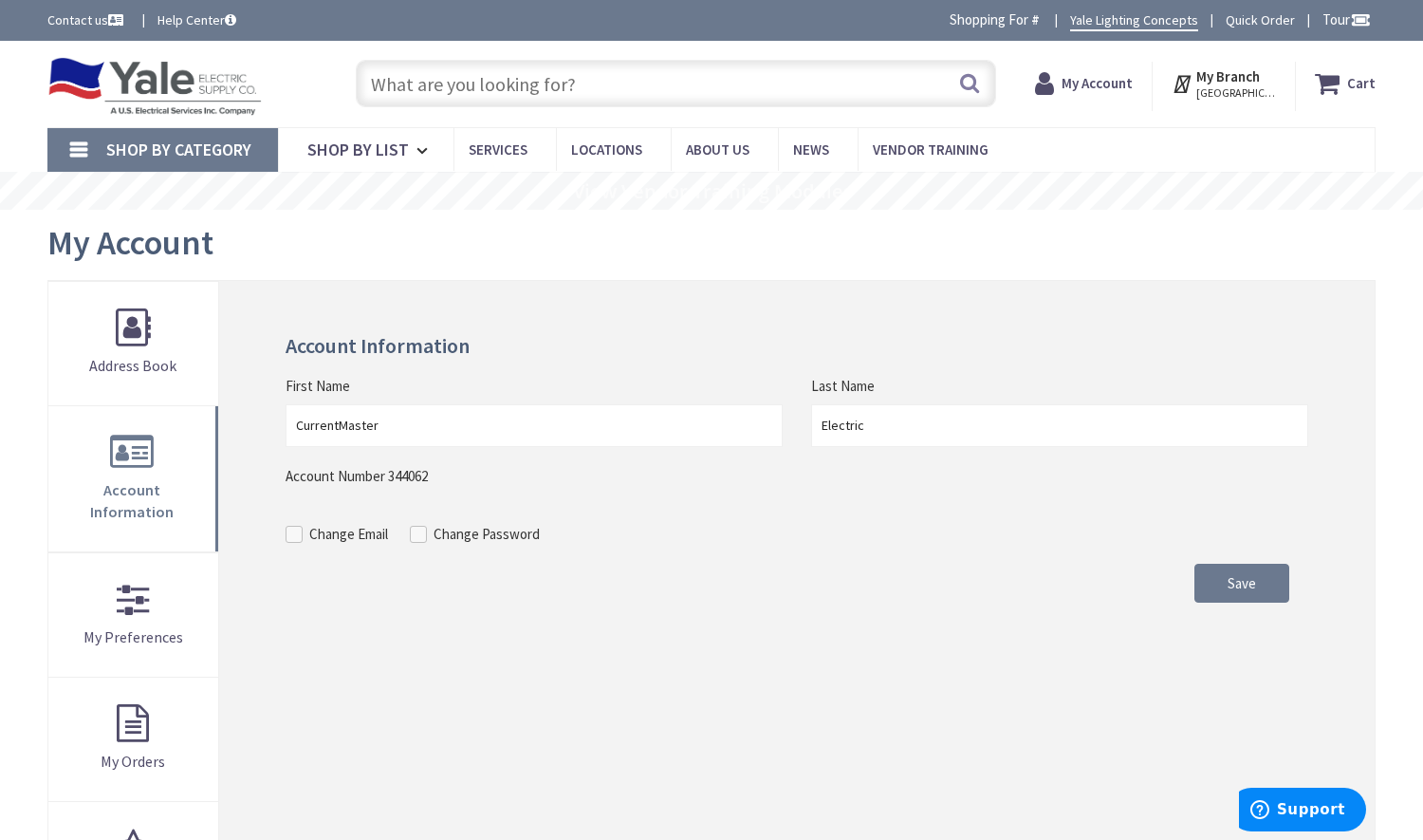
scroll to position [284, 0]
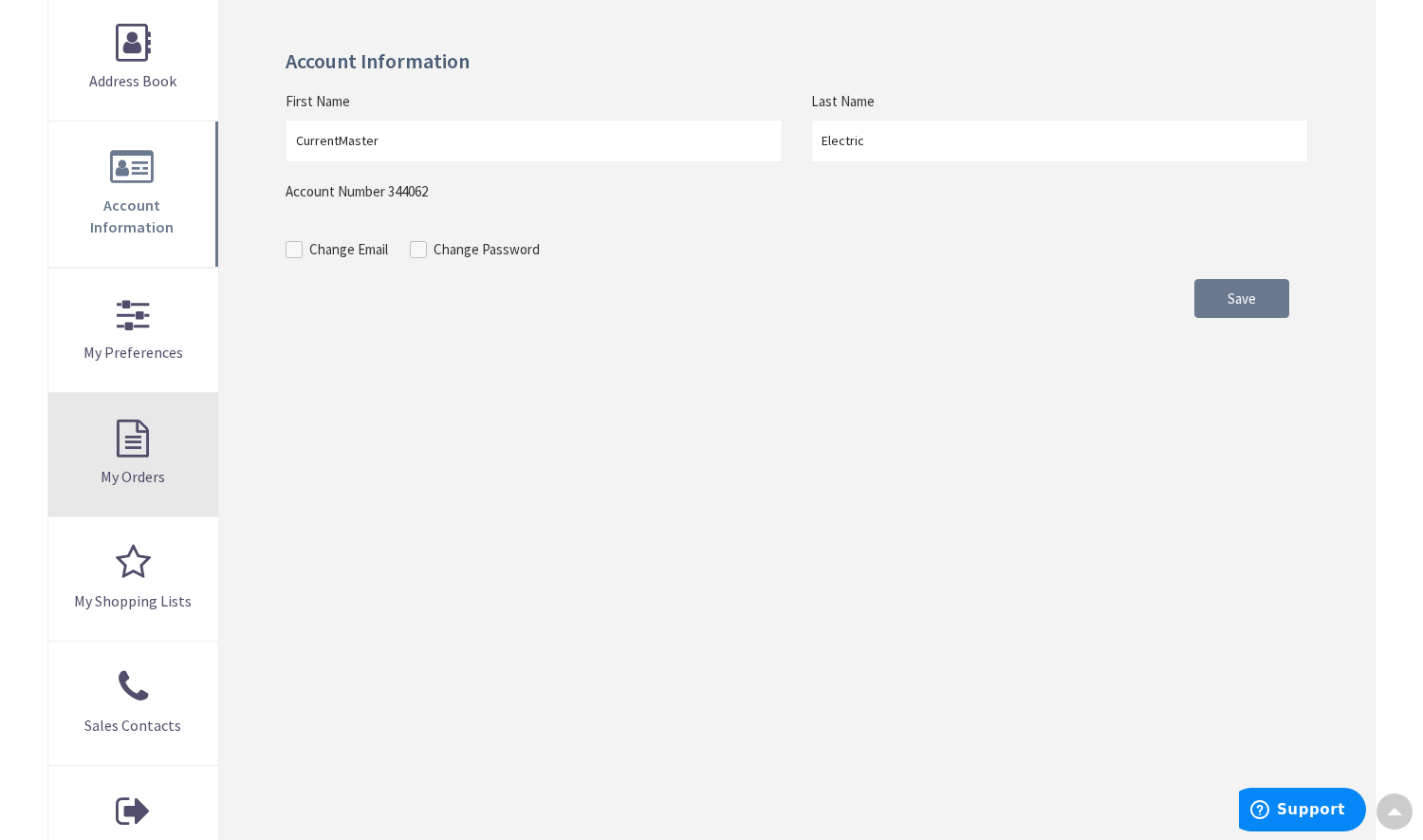
click at [92, 419] on link "My Orders" at bounding box center [134, 454] width 170 height 123
click at [110, 417] on link "My Orders" at bounding box center [134, 454] width 170 height 123
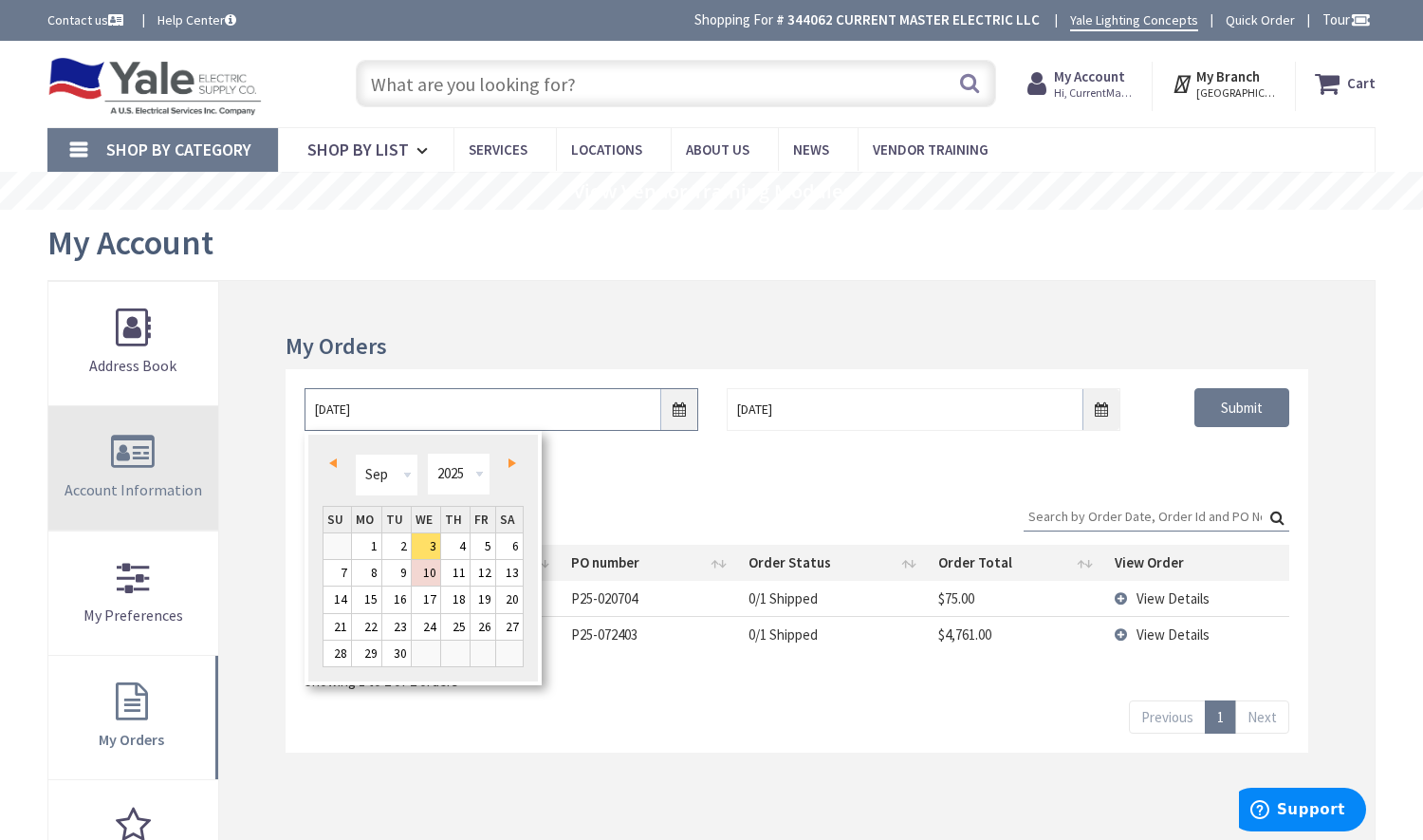
drag, startPoint x: 525, startPoint y: 415, endPoint x: 122, endPoint y: 413, distance: 403.0
click at [122, 413] on div "My Orders 9/3/2025 9/10/2025 Submit Show 10 25 50 100 orders Search: Date Order…" at bounding box center [712, 717] width 1328 height 873
type input "01/01/2021"
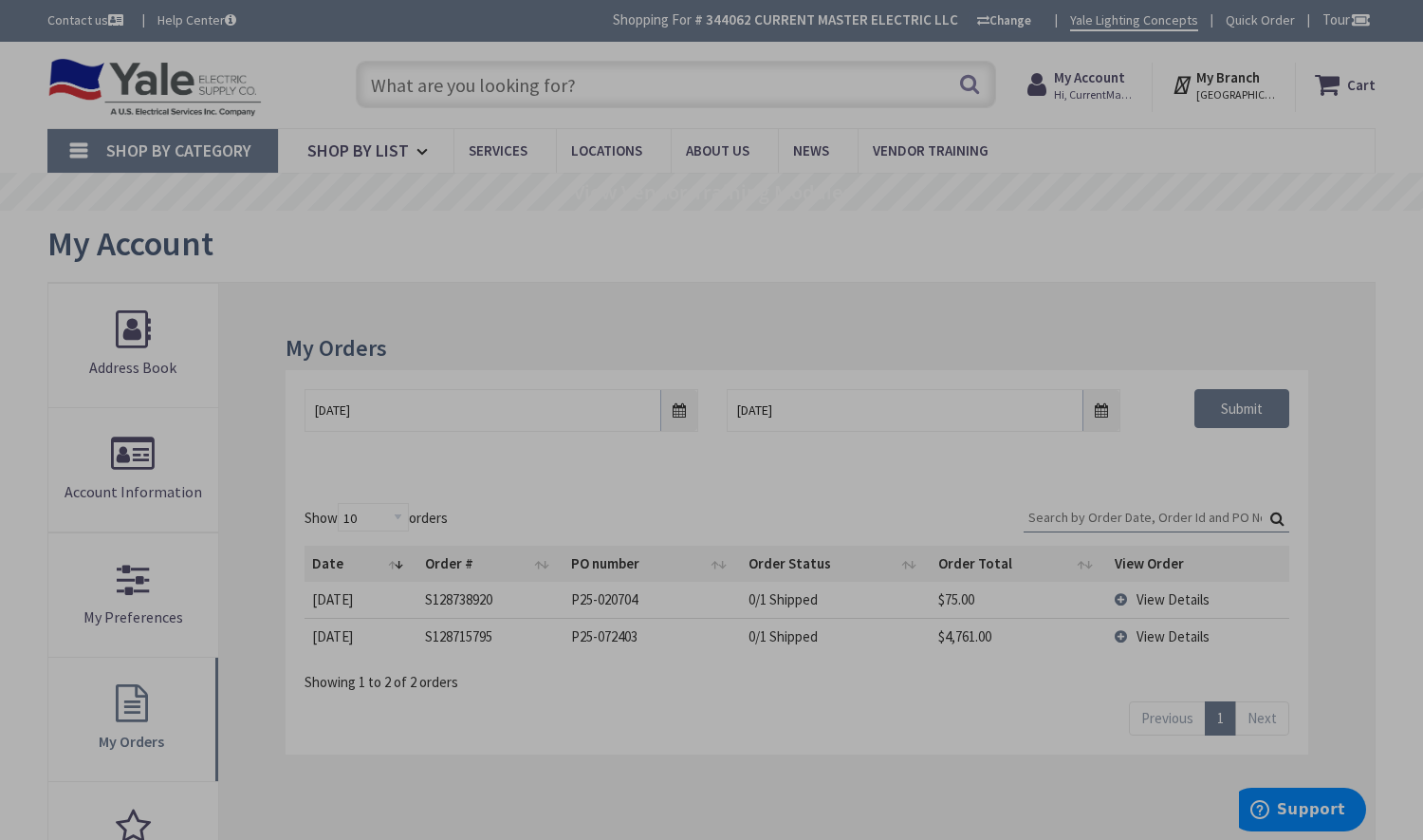
click at [1094, 516] on input "Search:" at bounding box center [1156, 517] width 266 height 28
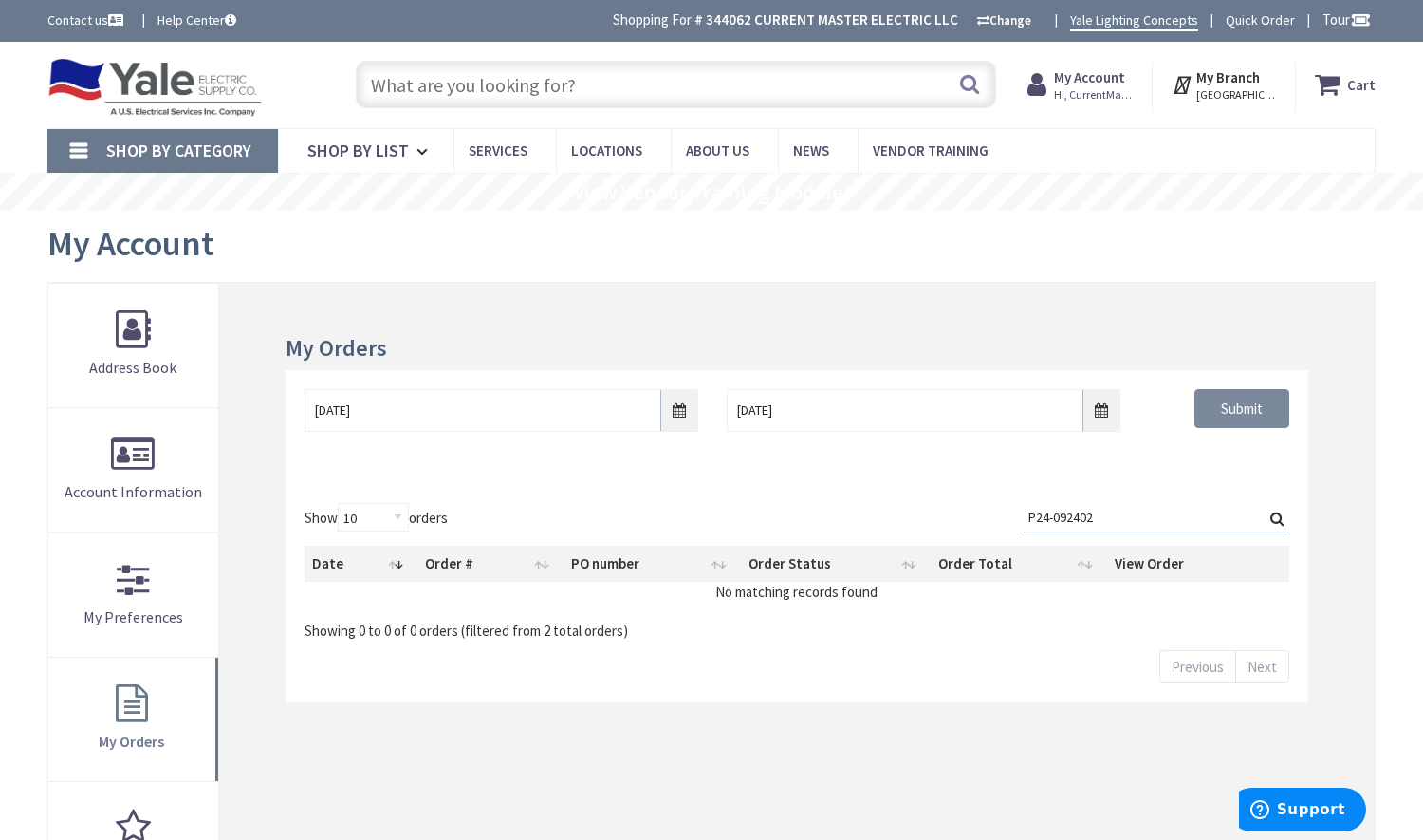
type input "P24-092402"
click at [1219, 403] on input "Submit" at bounding box center [1241, 408] width 95 height 40
click at [1083, 554] on th "Order Total" at bounding box center [1019, 564] width 177 height 36
click at [1106, 512] on input "Search:" at bounding box center [1156, 517] width 266 height 28
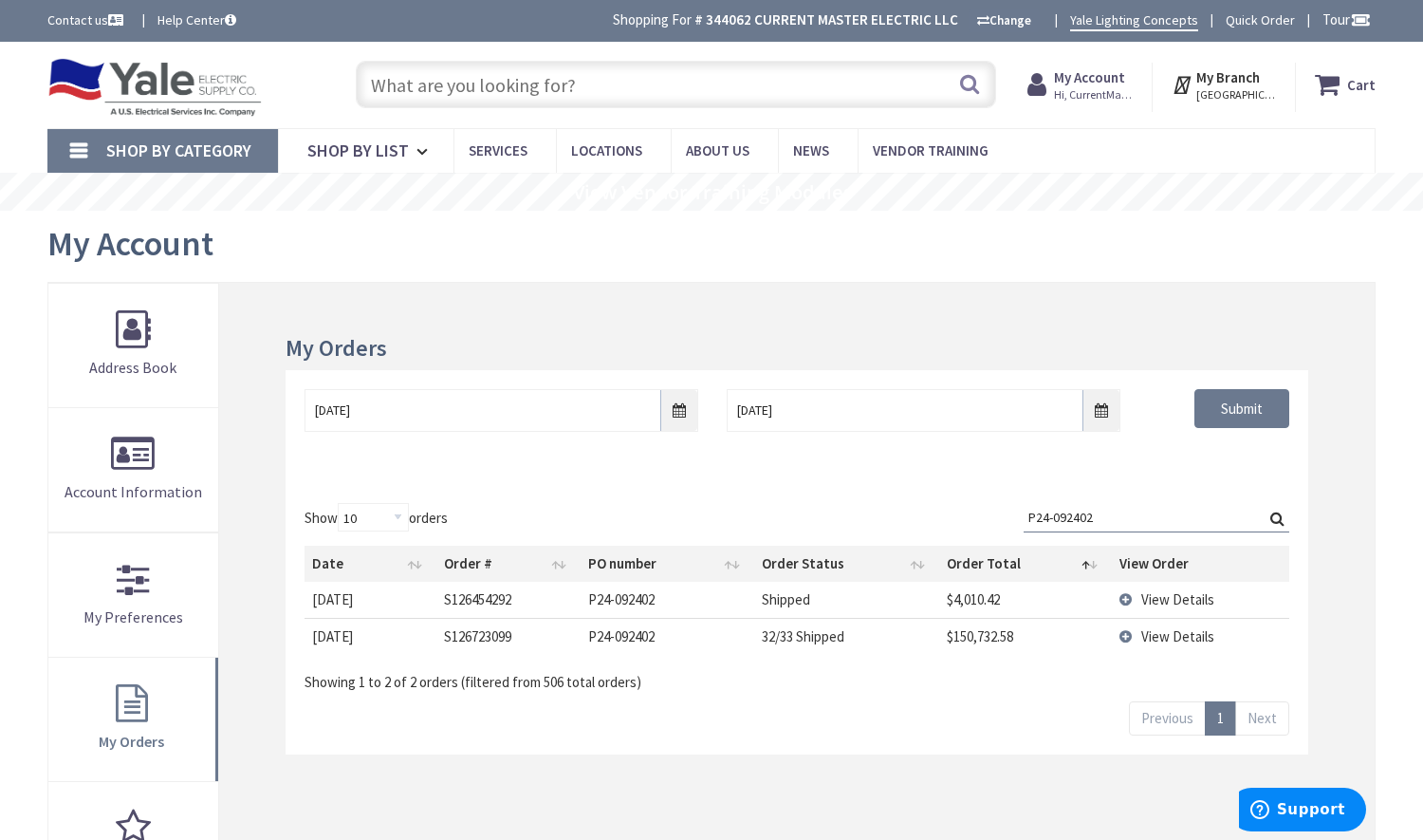
type input "P24-092402"
click at [1127, 603] on td "View Details" at bounding box center [1200, 599] width 178 height 35
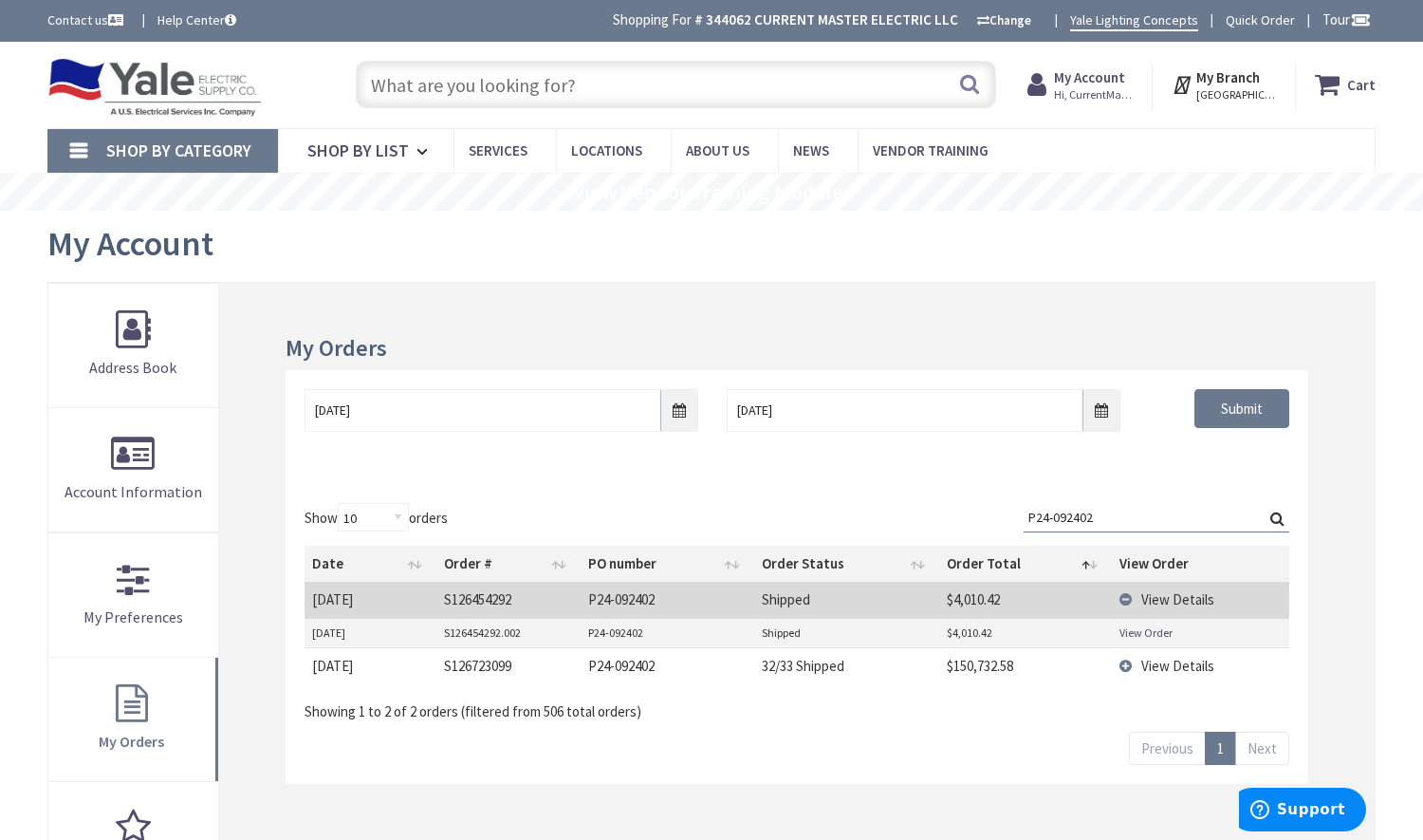
click at [1122, 665] on td "View Details" at bounding box center [1200, 664] width 178 height 36
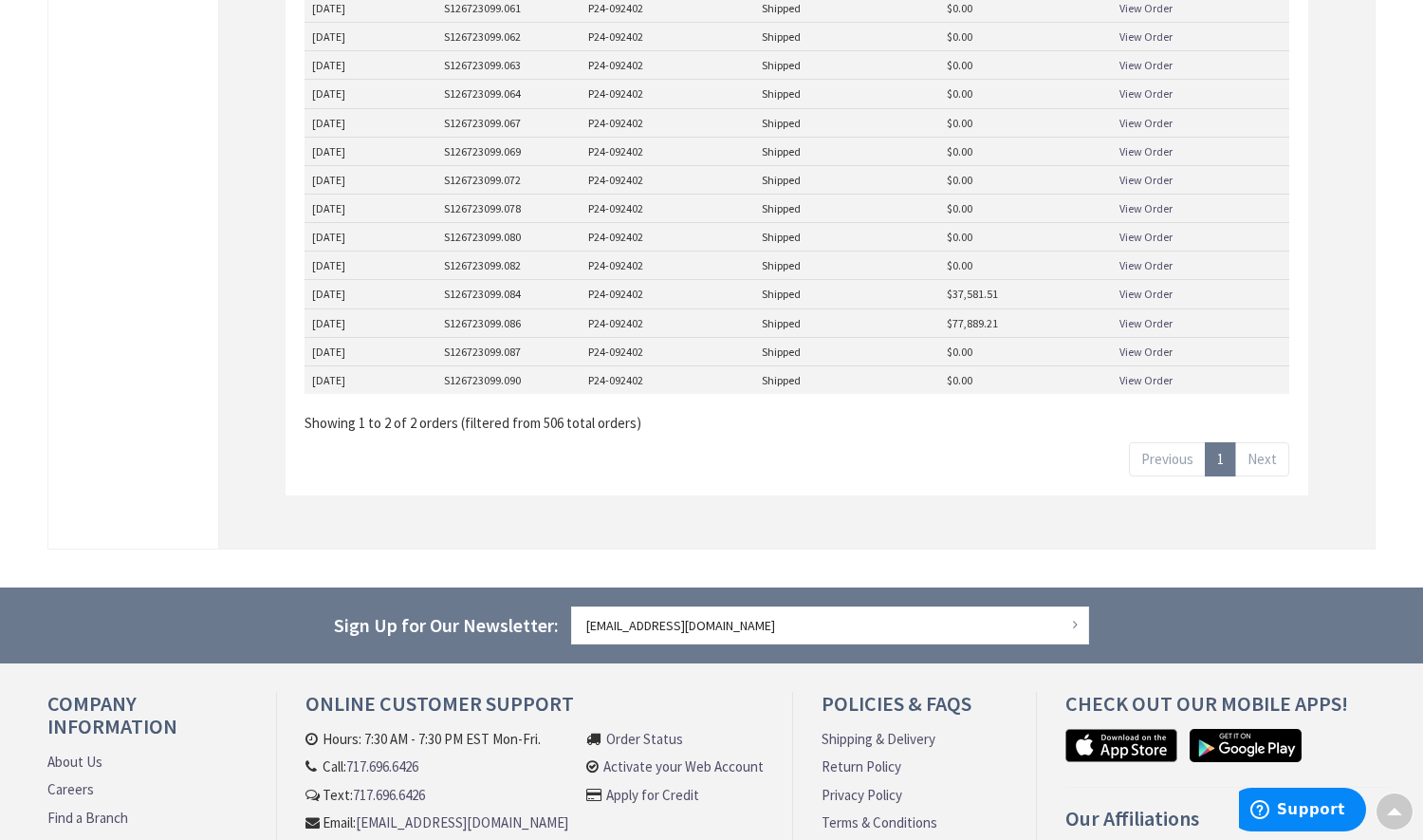
scroll to position [569, 0]
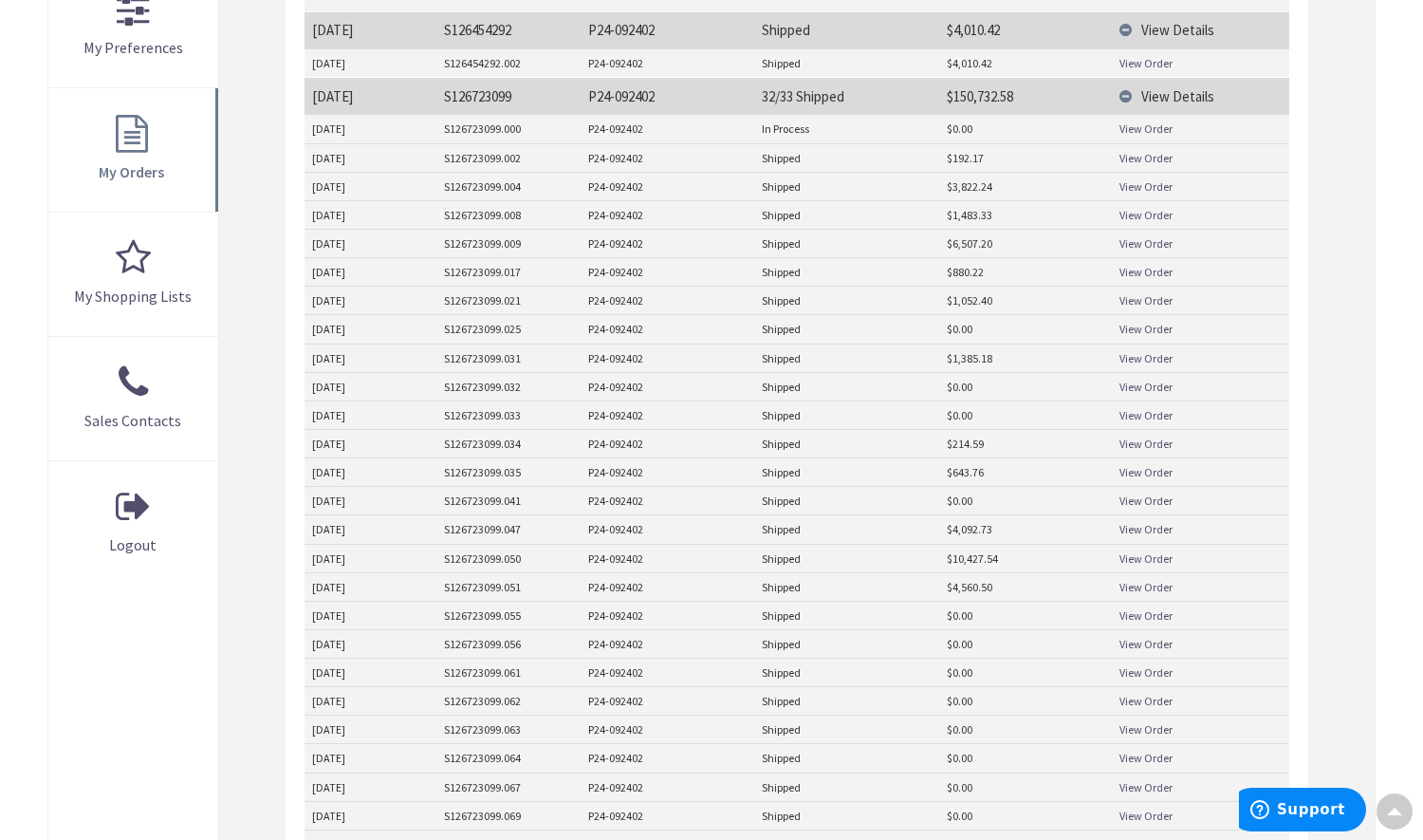
click at [1152, 60] on link "View Order" at bounding box center [1146, 63] width 53 height 17
click at [1126, 31] on td "View Details" at bounding box center [1200, 30] width 178 height 35
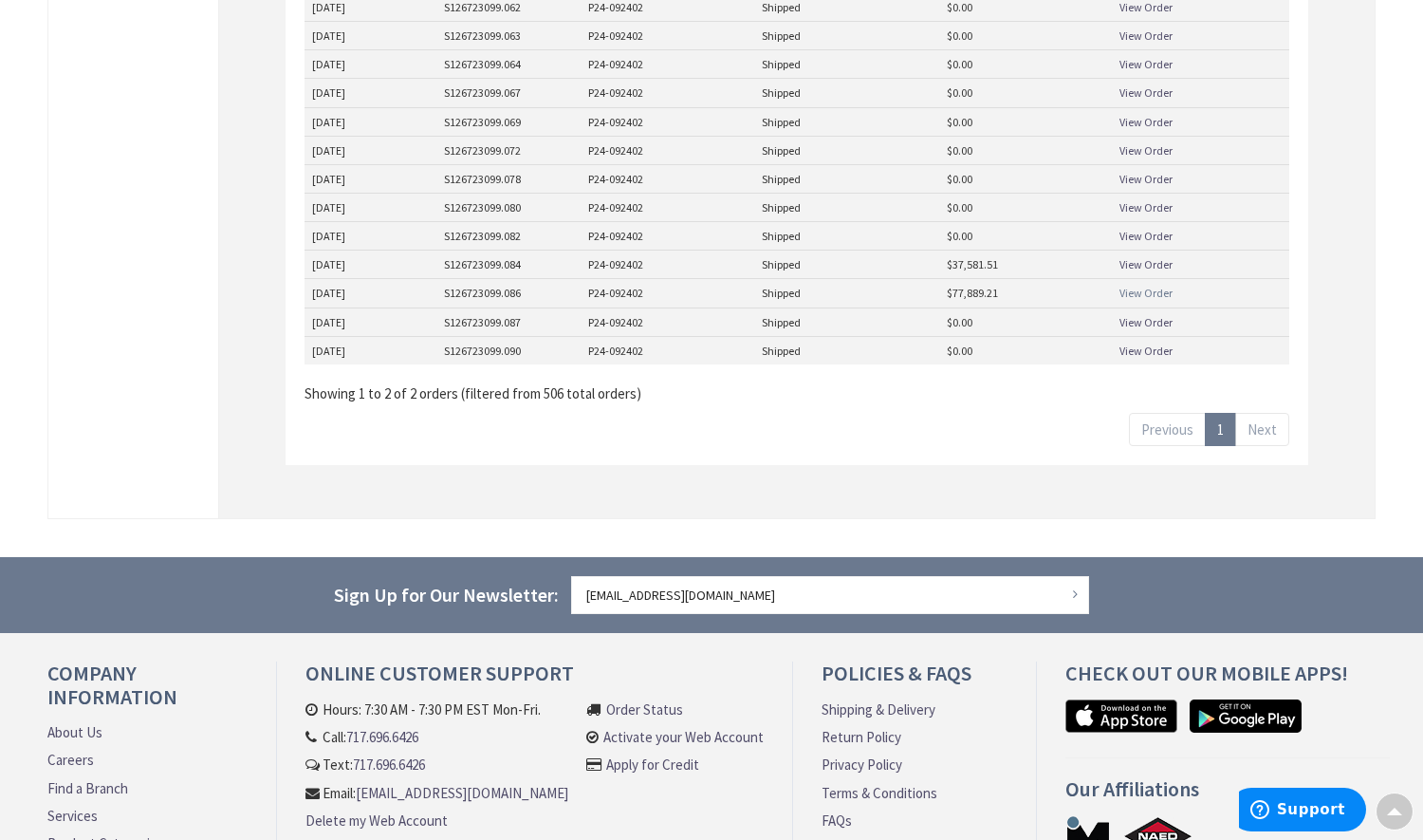
scroll to position [475, 0]
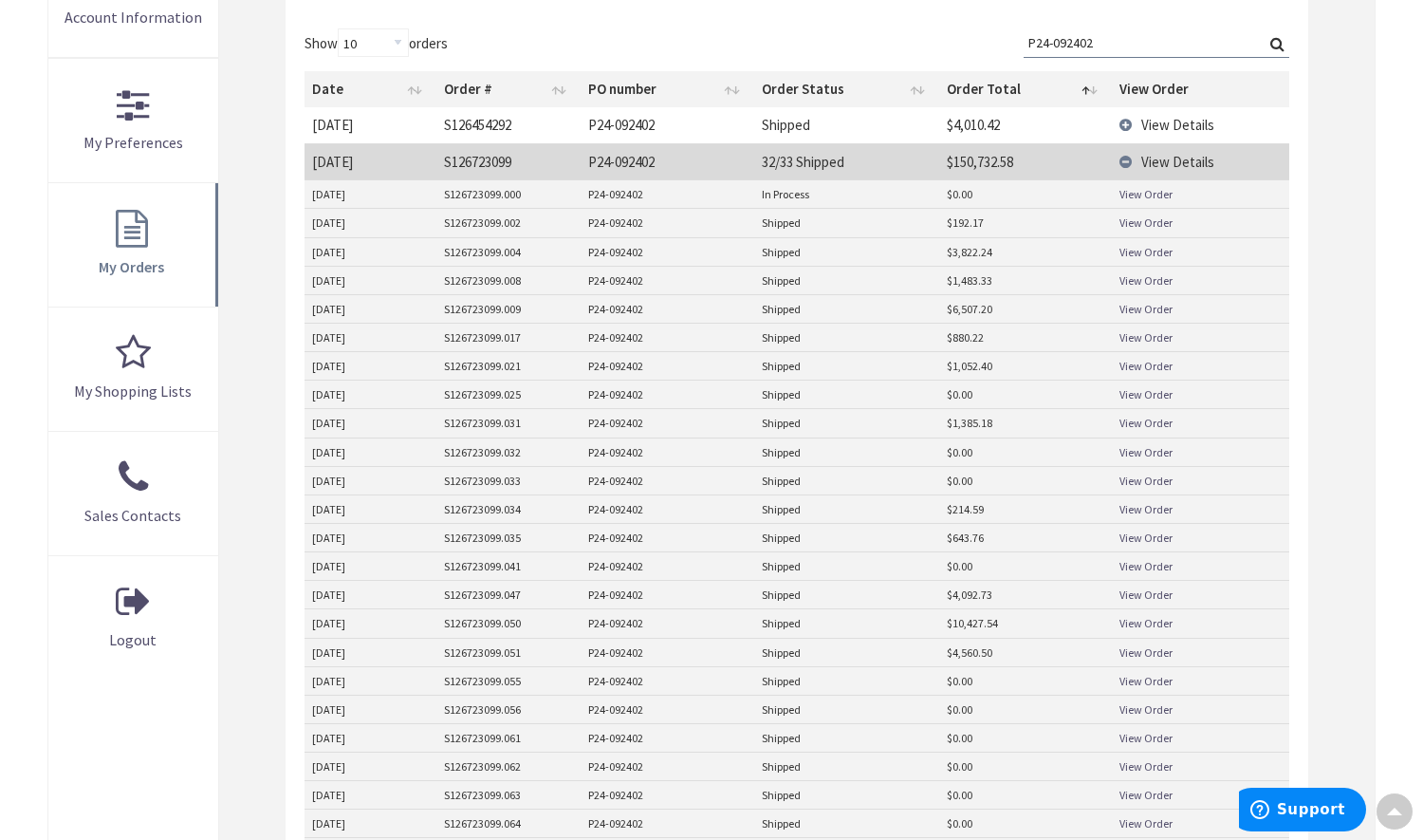
click at [1153, 216] on link "View Order" at bounding box center [1146, 223] width 53 height 17
click at [1162, 246] on link "View Order" at bounding box center [1146, 252] width 53 height 17
click at [1151, 287] on link "View Order" at bounding box center [1146, 280] width 53 height 17
click at [1157, 307] on link "View Order" at bounding box center [1146, 309] width 53 height 17
click at [1162, 336] on link "View Order" at bounding box center [1146, 337] width 53 height 17
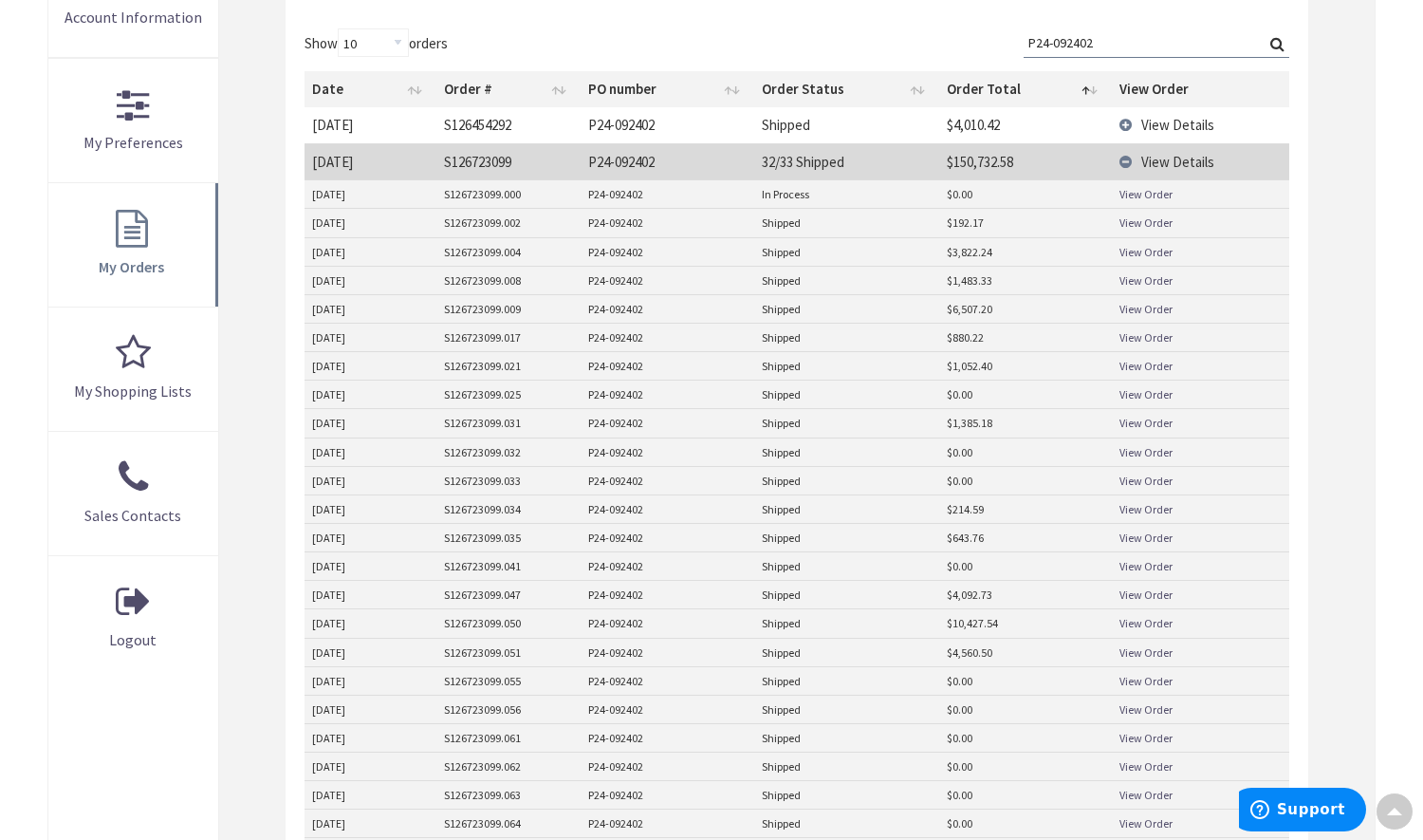
click at [1145, 371] on link "View Order" at bounding box center [1146, 365] width 53 height 17
click at [1161, 426] on link "View Order" at bounding box center [1146, 423] width 53 height 17
click at [1146, 513] on link "View Order" at bounding box center [1146, 509] width 53 height 17
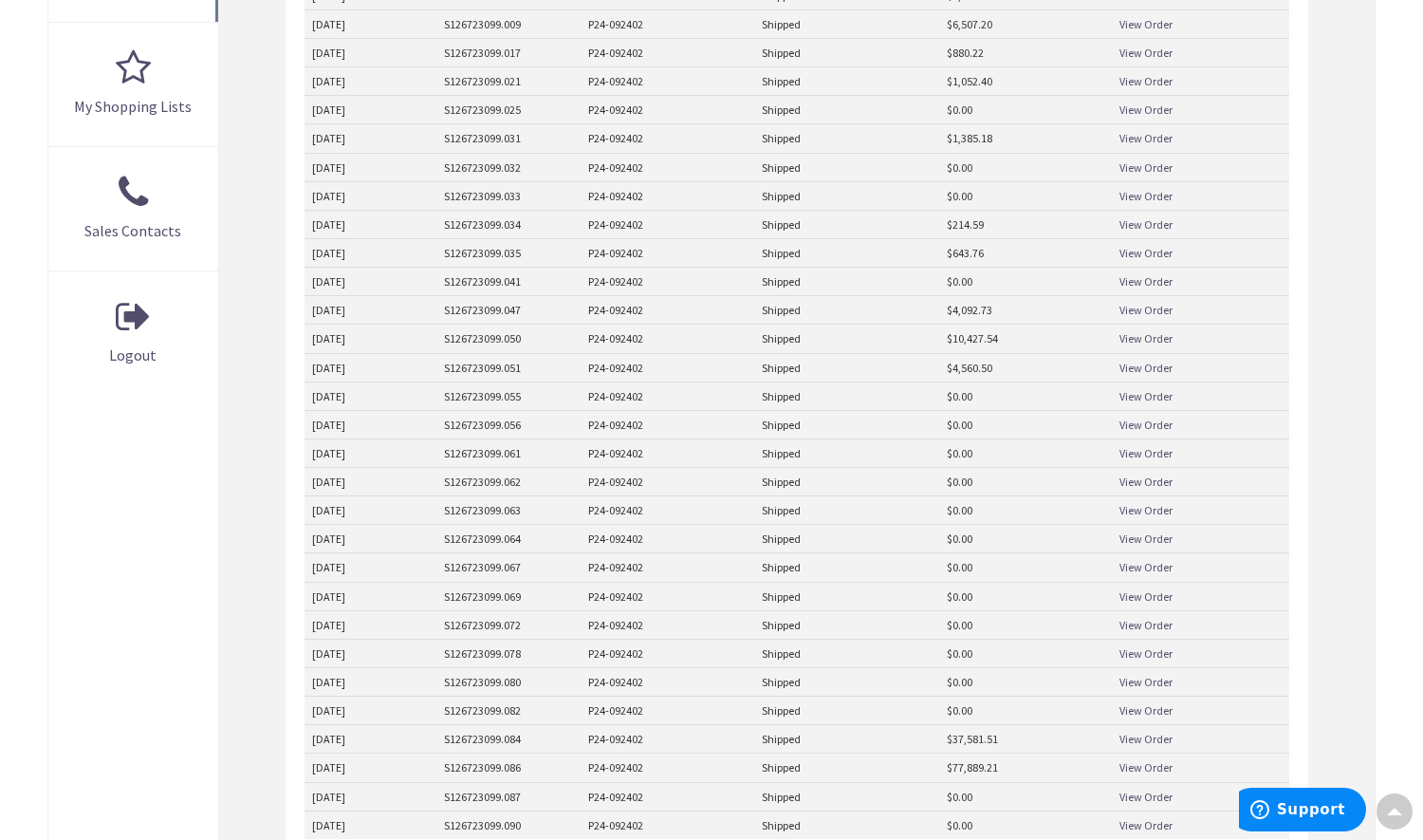
scroll to position [854, 0]
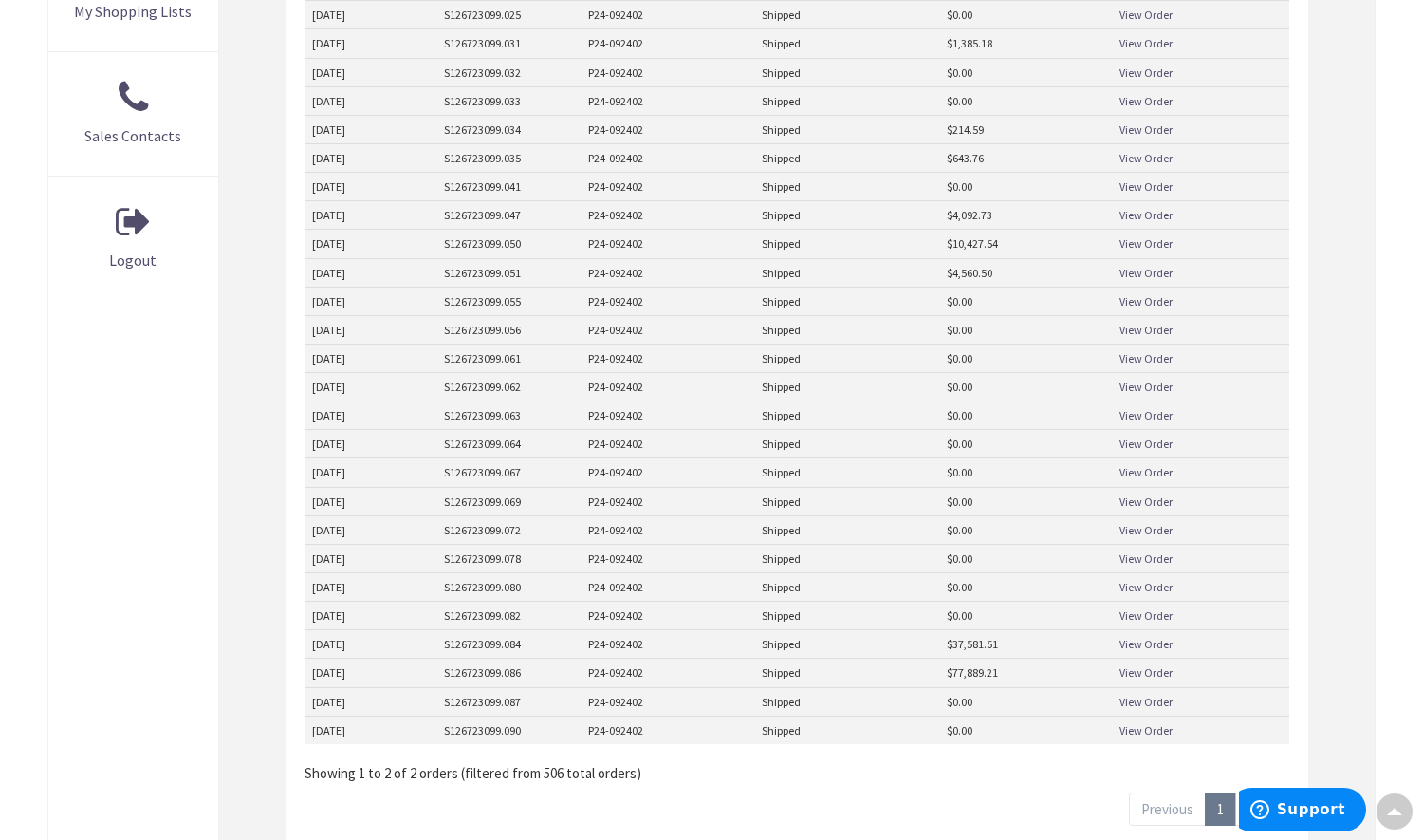
click at [1156, 162] on link "View Order" at bounding box center [1146, 157] width 53 height 17
click at [1150, 210] on link "View Order" at bounding box center [1146, 215] width 53 height 17
click at [1144, 244] on link "View Order" at bounding box center [1146, 243] width 53 height 17
click at [1148, 273] on link "View Order" at bounding box center [1146, 273] width 53 height 17
click at [1151, 644] on link "View Order" at bounding box center [1146, 644] width 53 height 17
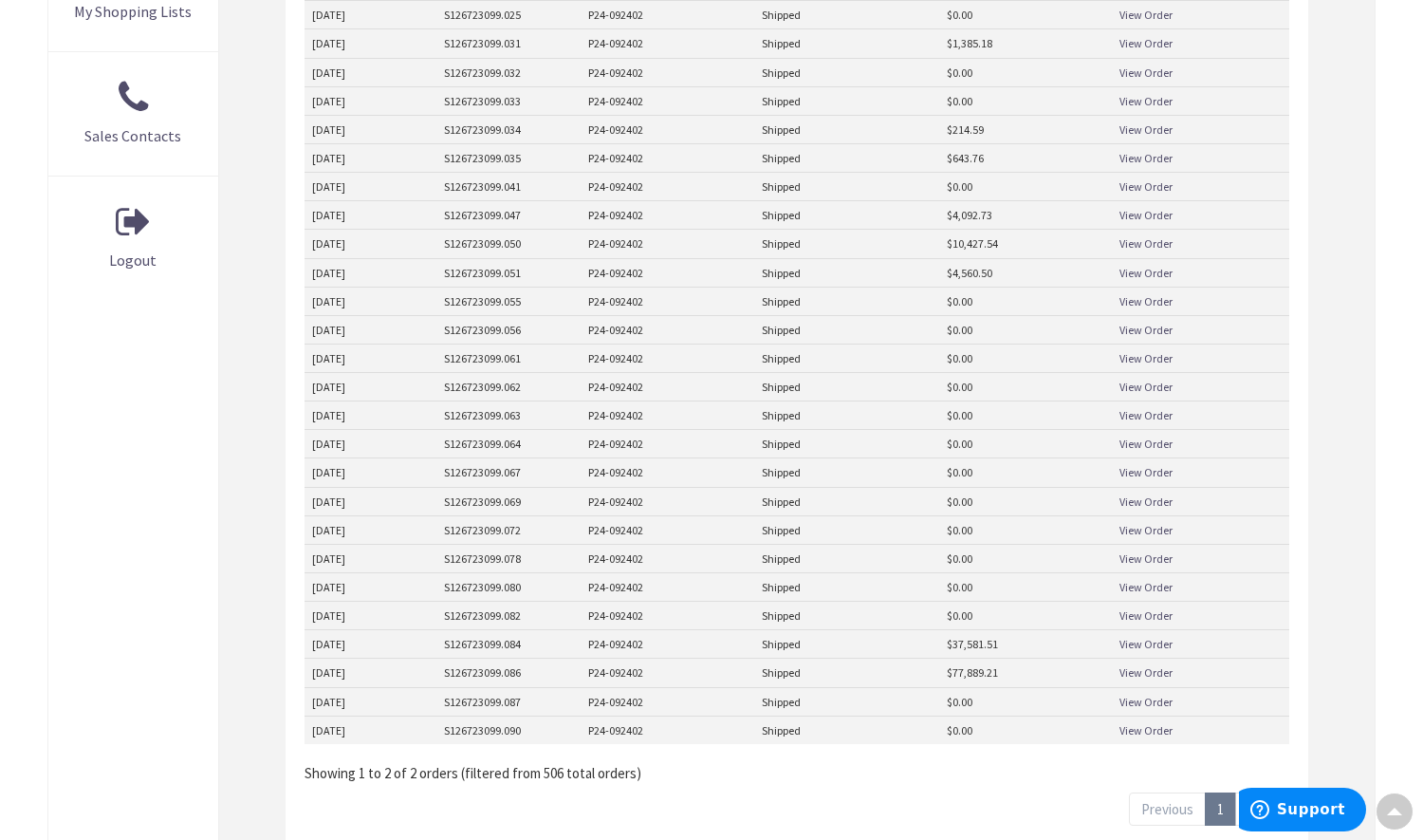
click at [1141, 678] on link "View Order" at bounding box center [1146, 672] width 53 height 17
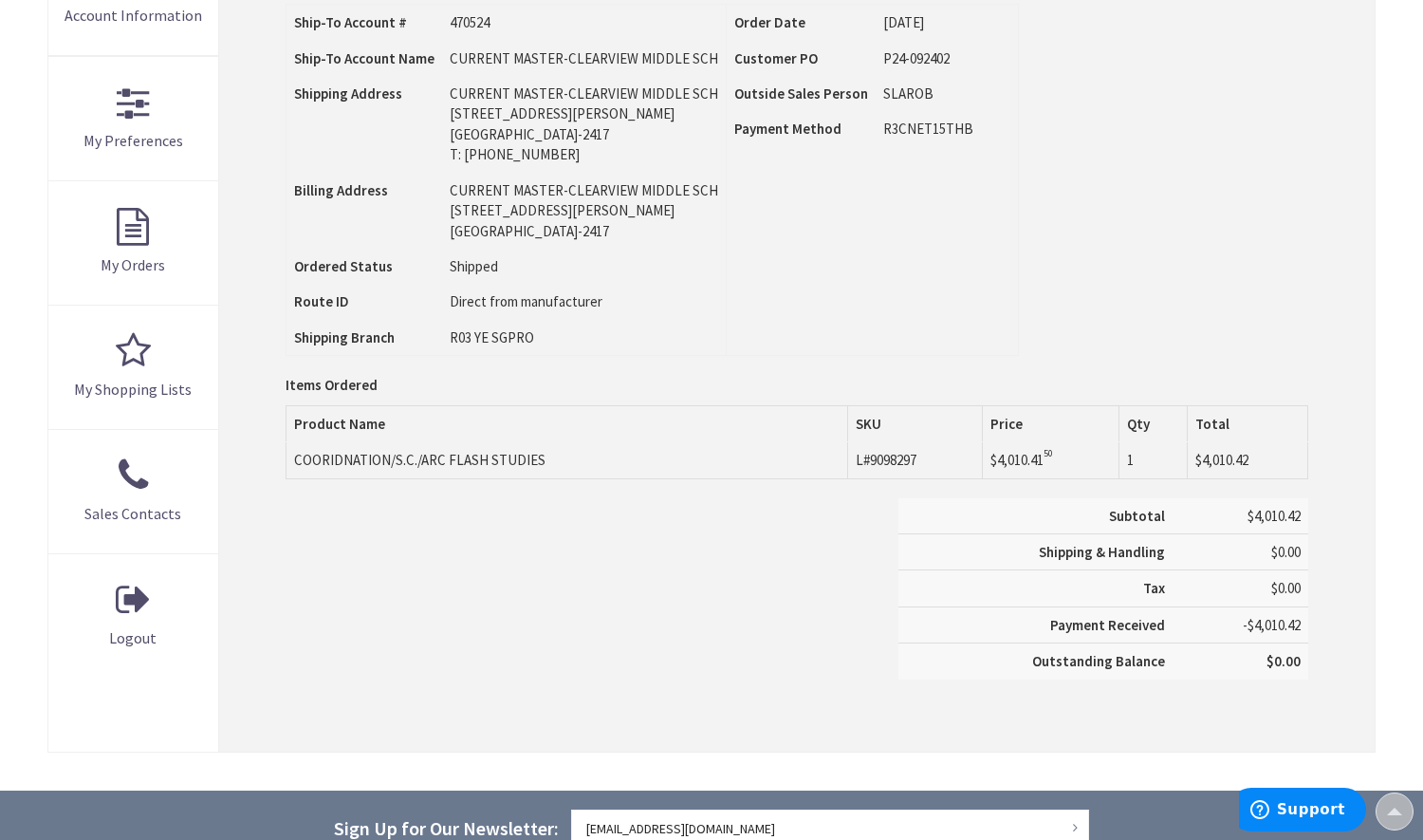
scroll to position [284, 0]
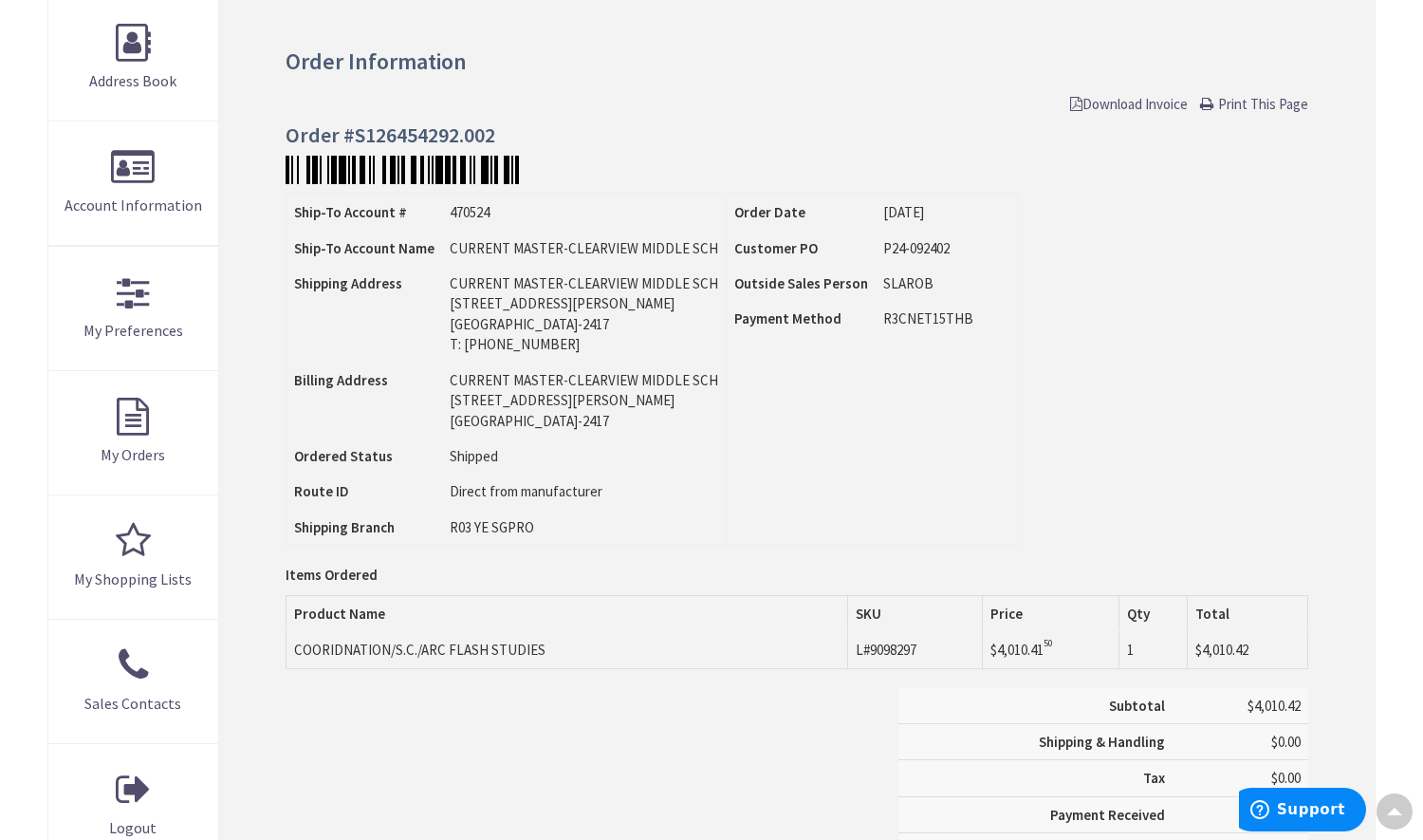
click at [1121, 103] on span "Download Invoice" at bounding box center [1129, 104] width 117 height 18
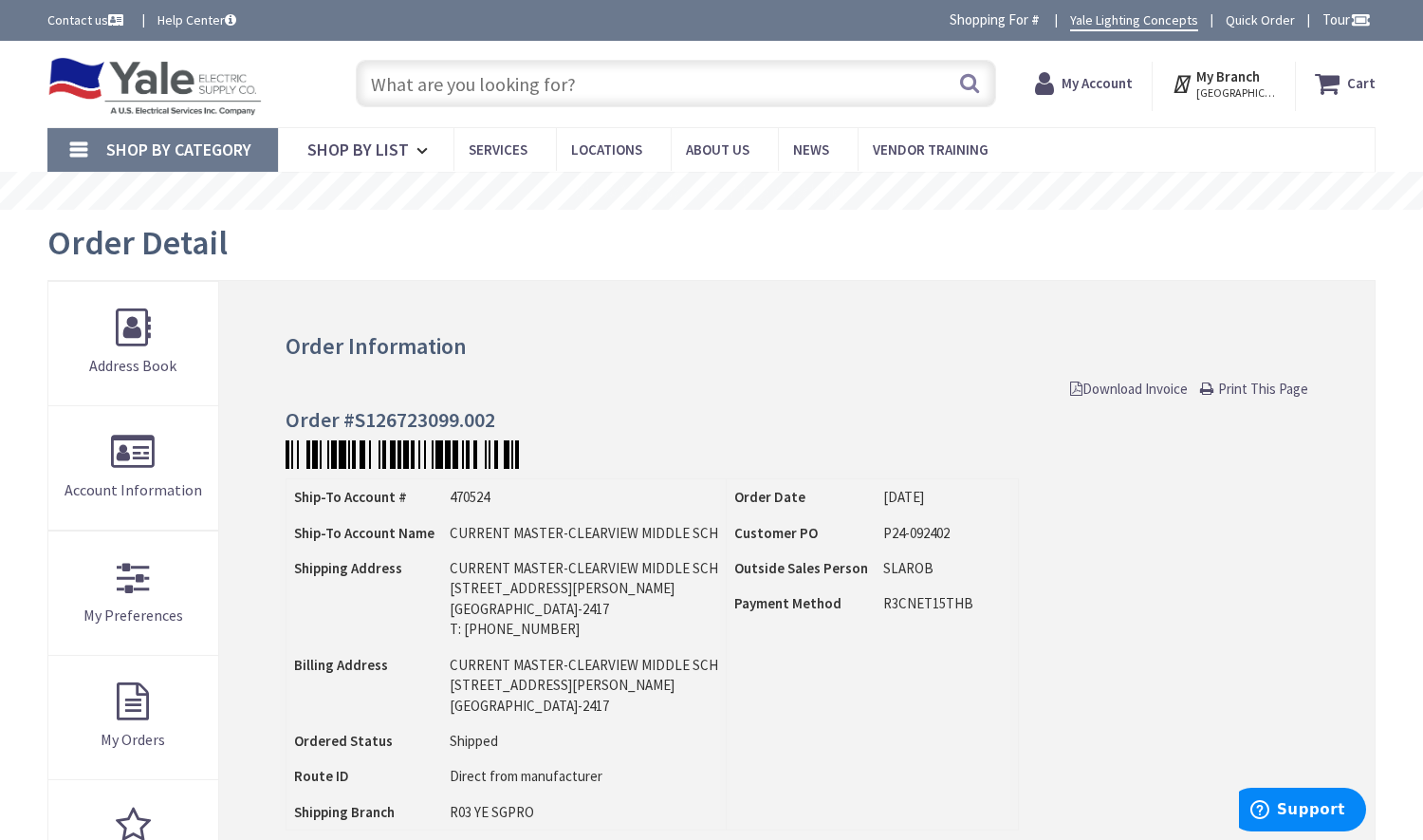
click at [1118, 399] on div "Order Information Download Invoice Print This Page Order #S126723099.002 Ship-T…" at bounding box center [796, 764] width 1155 height 965
click at [1119, 391] on span "Download Invoice" at bounding box center [1129, 389] width 117 height 18
click at [1127, 381] on span "Download Invoice" at bounding box center [1129, 389] width 117 height 18
click at [1111, 384] on span "Download Invoice" at bounding box center [1129, 389] width 117 height 18
click at [1140, 394] on span "Download Invoice" at bounding box center [1129, 389] width 117 height 18
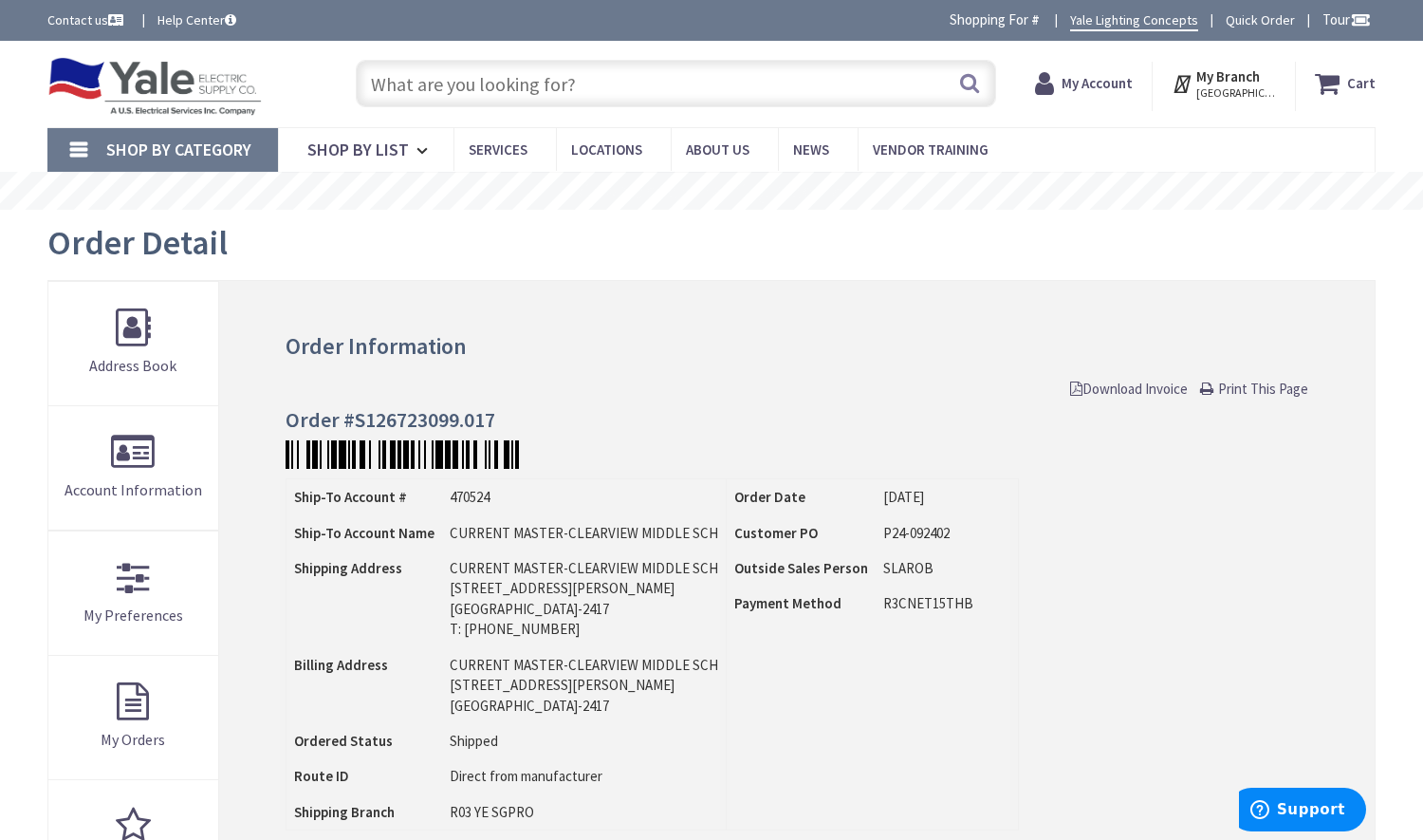
click at [1089, 390] on span "Download Invoice" at bounding box center [1129, 389] width 117 height 18
click at [1078, 381] on span "Download Invoice" at bounding box center [1129, 389] width 117 height 18
click at [1124, 397] on span "Download Invoice" at bounding box center [1129, 389] width 117 height 18
click at [1125, 394] on span "Download Invoice" at bounding box center [1129, 389] width 117 height 18
click at [1117, 382] on span "Download Invoice" at bounding box center [1129, 389] width 117 height 18
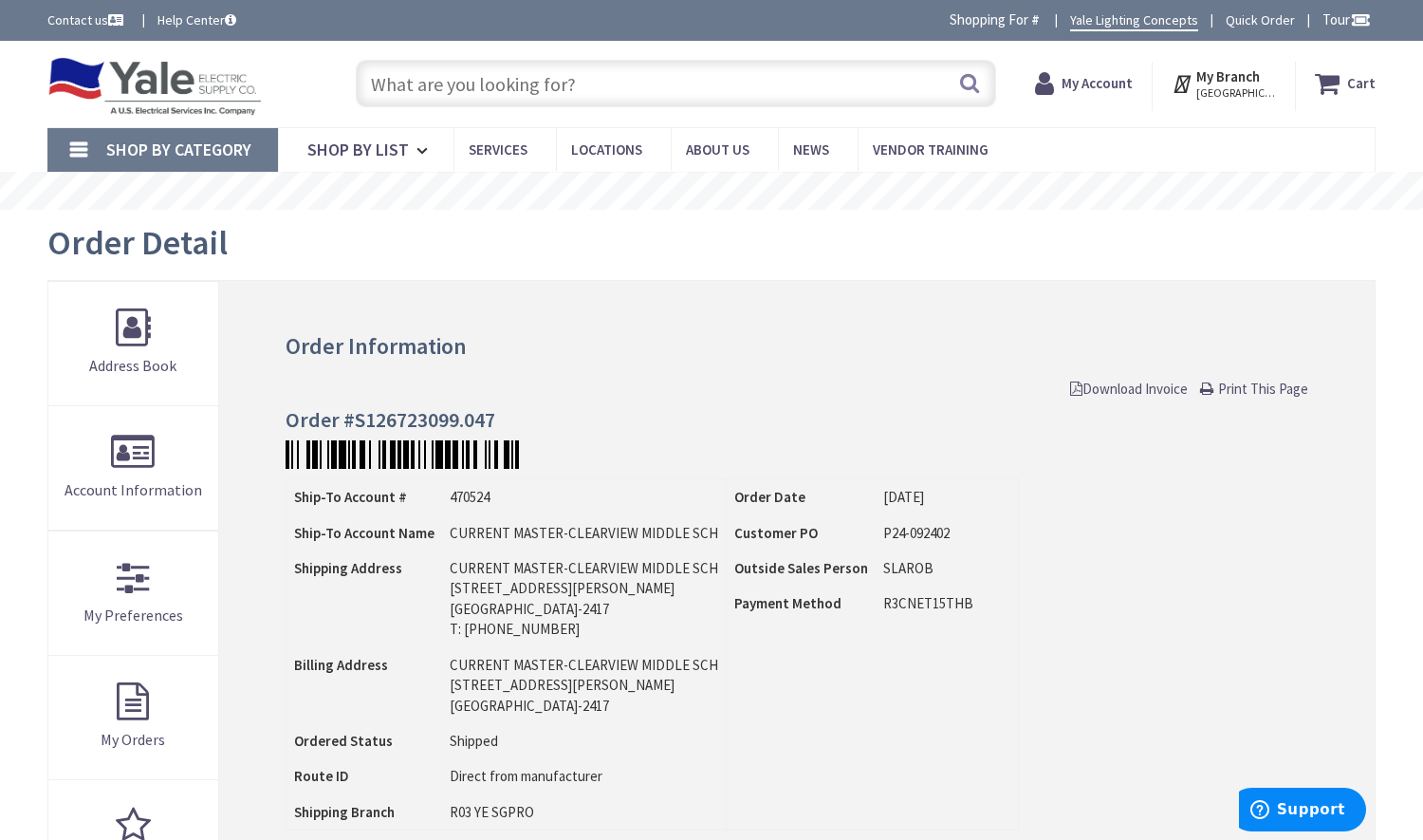
click at [1121, 382] on span "Download Invoice" at bounding box center [1129, 389] width 117 height 18
click at [1100, 390] on span "Download Invoice" at bounding box center [1129, 389] width 117 height 18
click at [1103, 392] on span "Download Invoice" at bounding box center [1129, 389] width 117 height 18
click at [1104, 396] on span "Download Invoice" at bounding box center [1129, 389] width 117 height 18
click at [1134, 386] on span "Download Invoice" at bounding box center [1129, 389] width 117 height 18
